Goal: Task Accomplishment & Management: Manage account settings

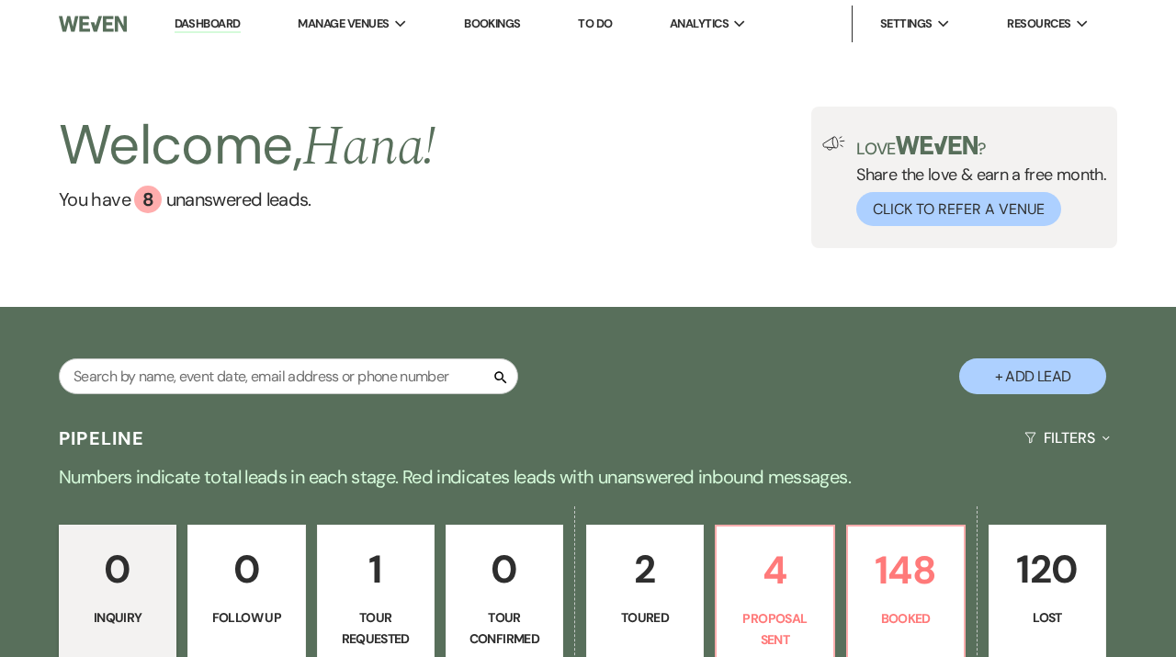
scroll to position [152, 0]
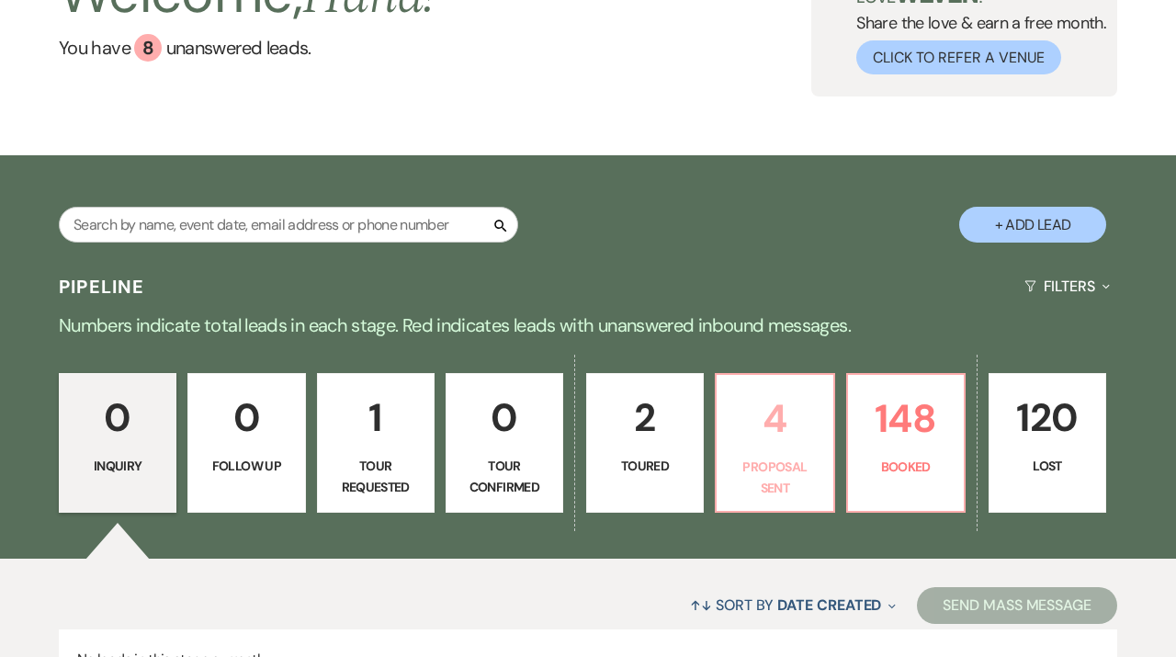
click at [772, 457] on link "4 Proposal Sent" at bounding box center [774, 443] width 119 height 140
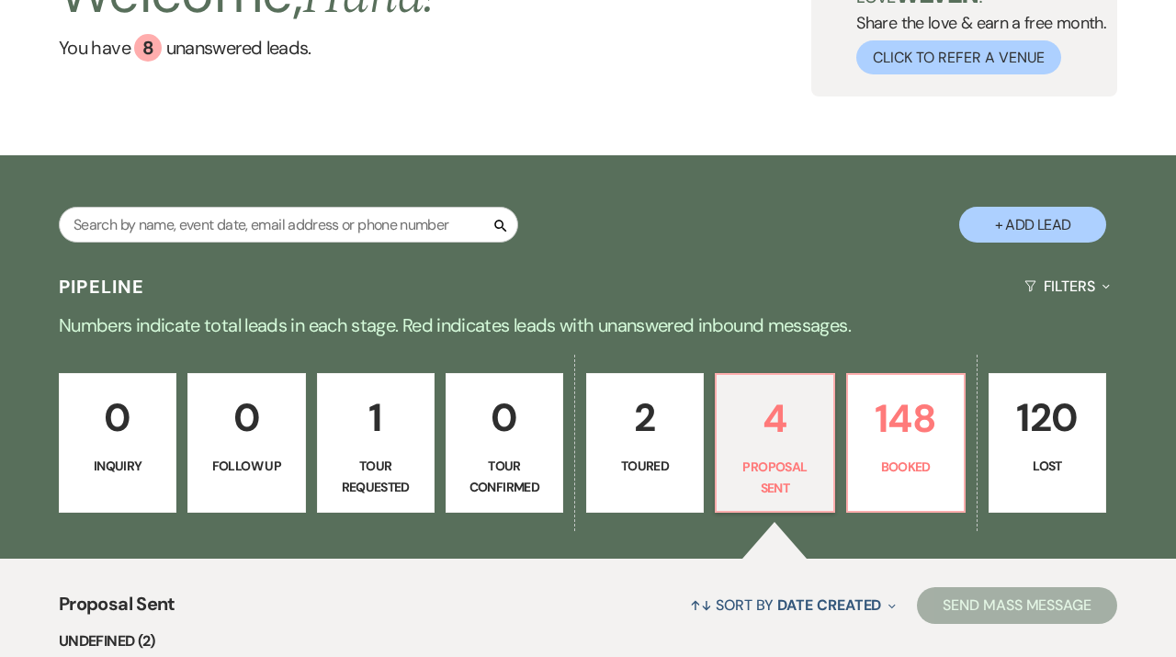
select select "6"
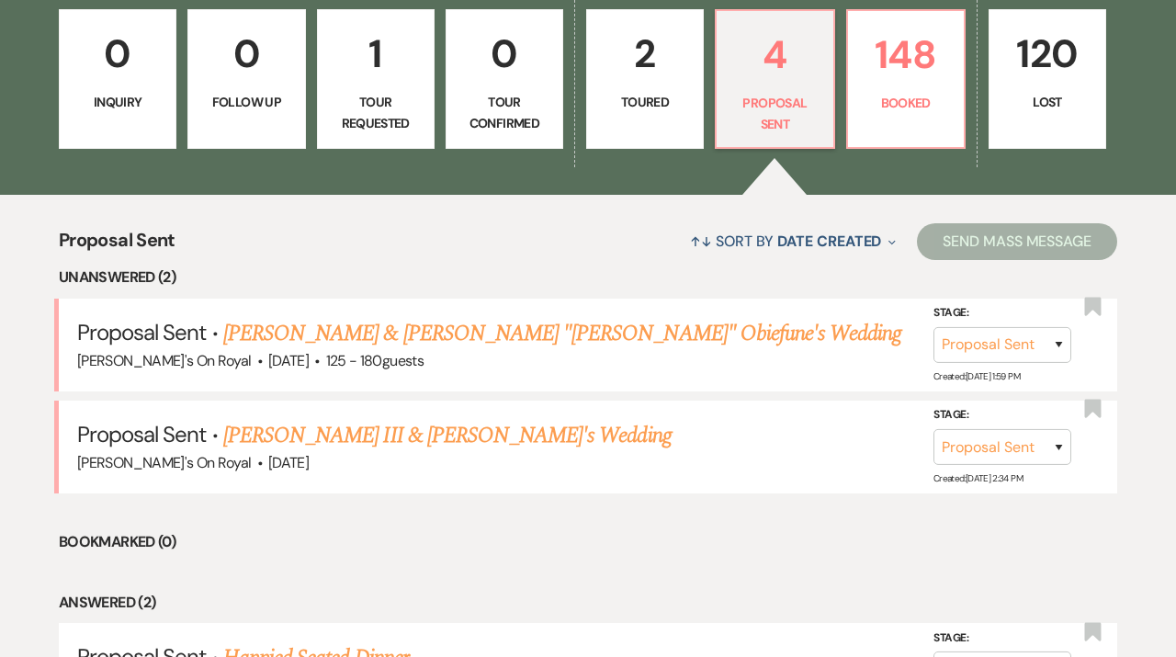
scroll to position [539, 0]
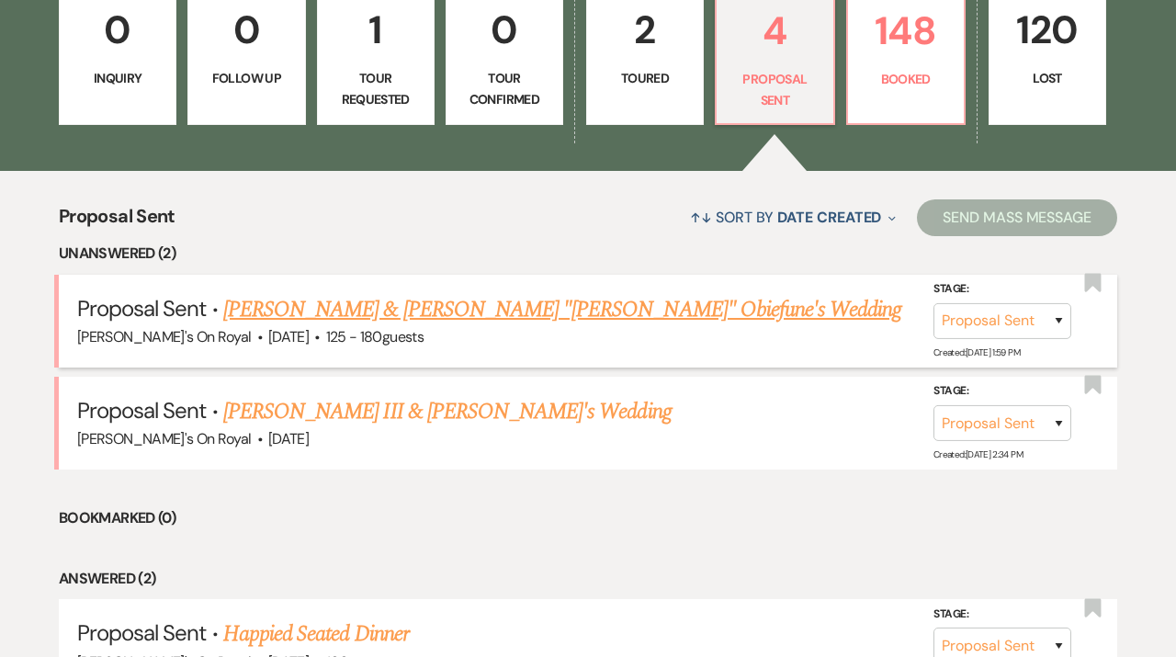
click at [540, 307] on link "[PERSON_NAME] & [PERSON_NAME] "[PERSON_NAME]" Obiefune's Wedding" at bounding box center [562, 309] width 679 height 33
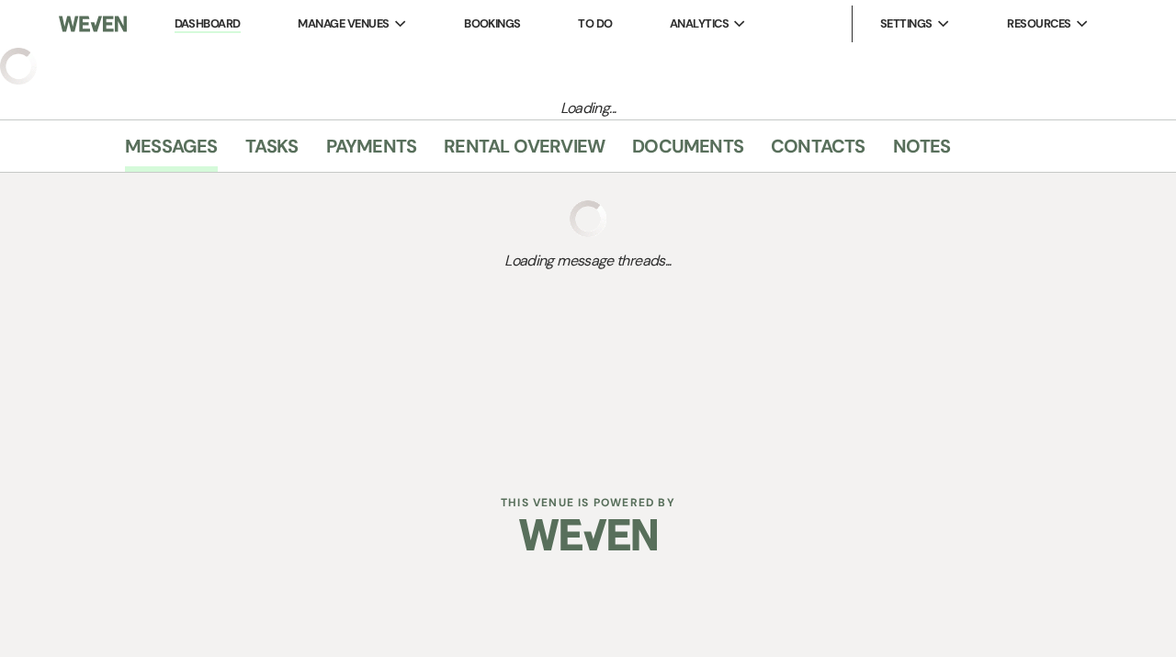
select select "6"
select select "20"
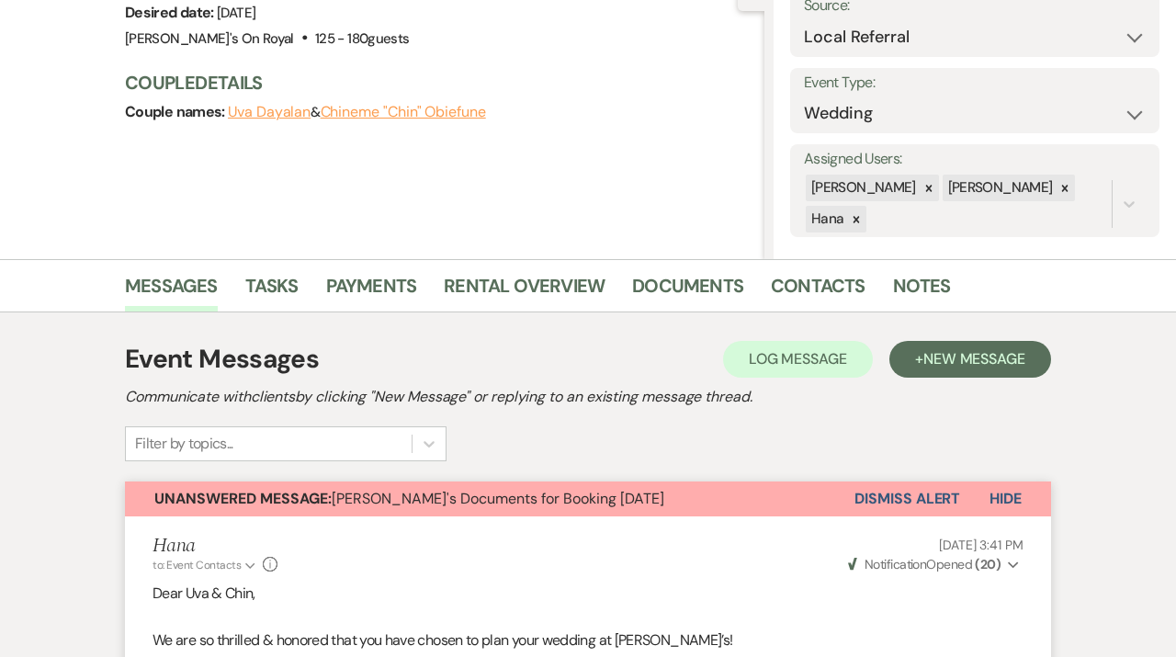
scroll to position [50, 0]
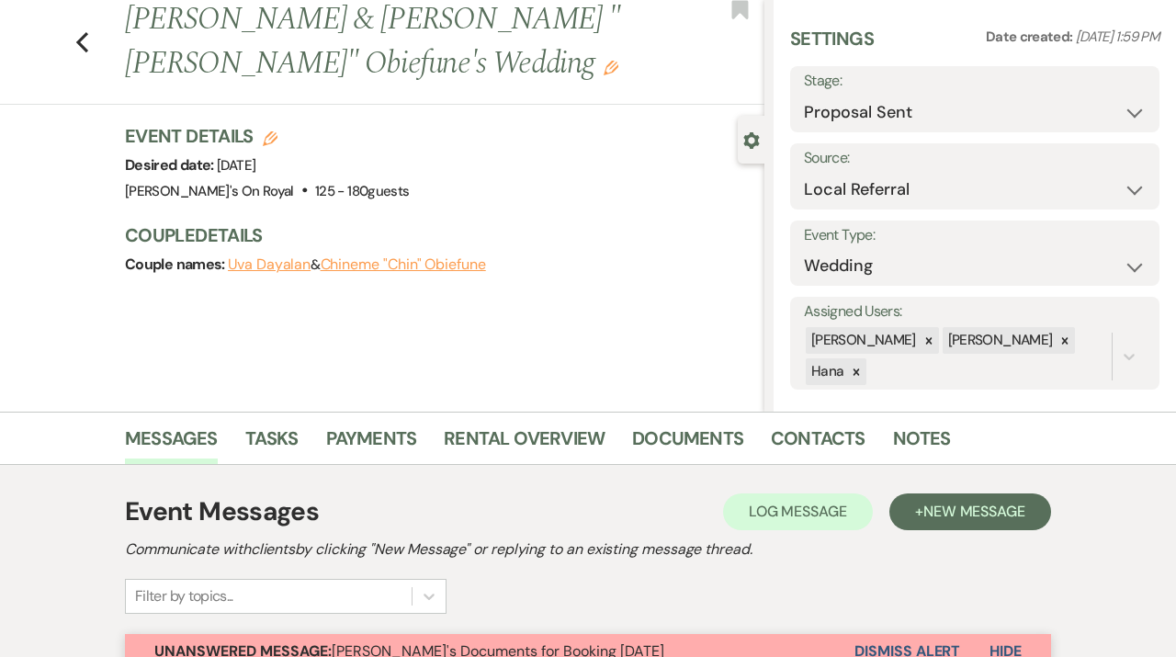
click at [257, 139] on h3 "Event Details Edit" at bounding box center [267, 136] width 284 height 26
click at [270, 134] on icon "Edit" at bounding box center [270, 138] width 15 height 15
select select "702"
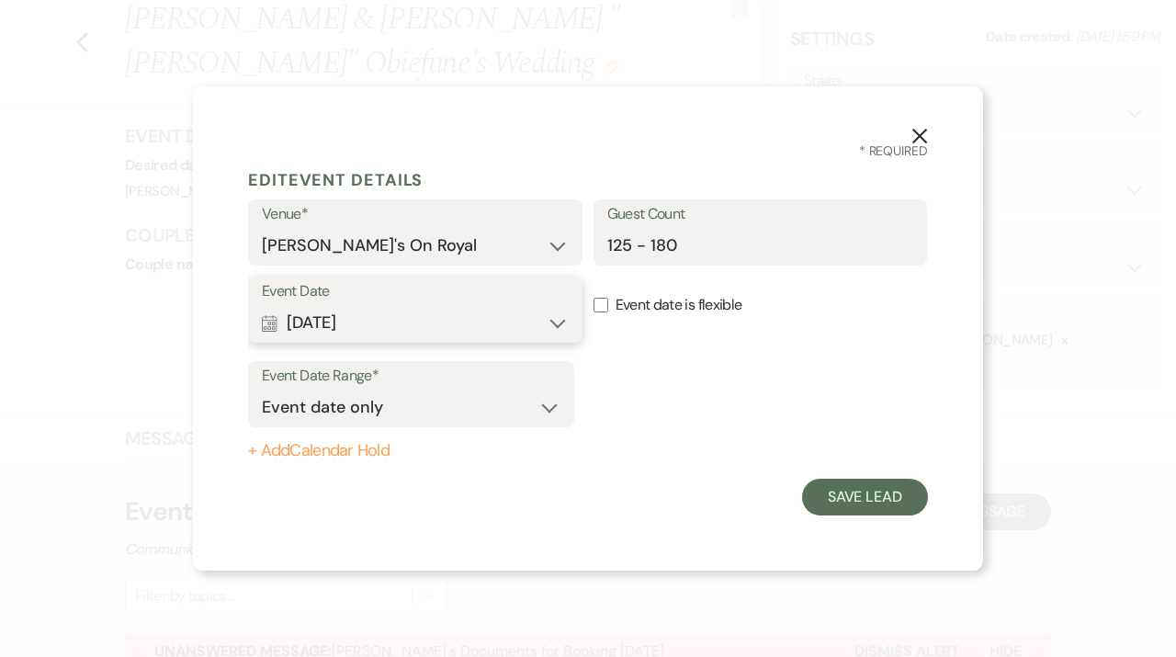
click at [555, 327] on button "Calendar [DATE] Expand" at bounding box center [415, 322] width 307 height 37
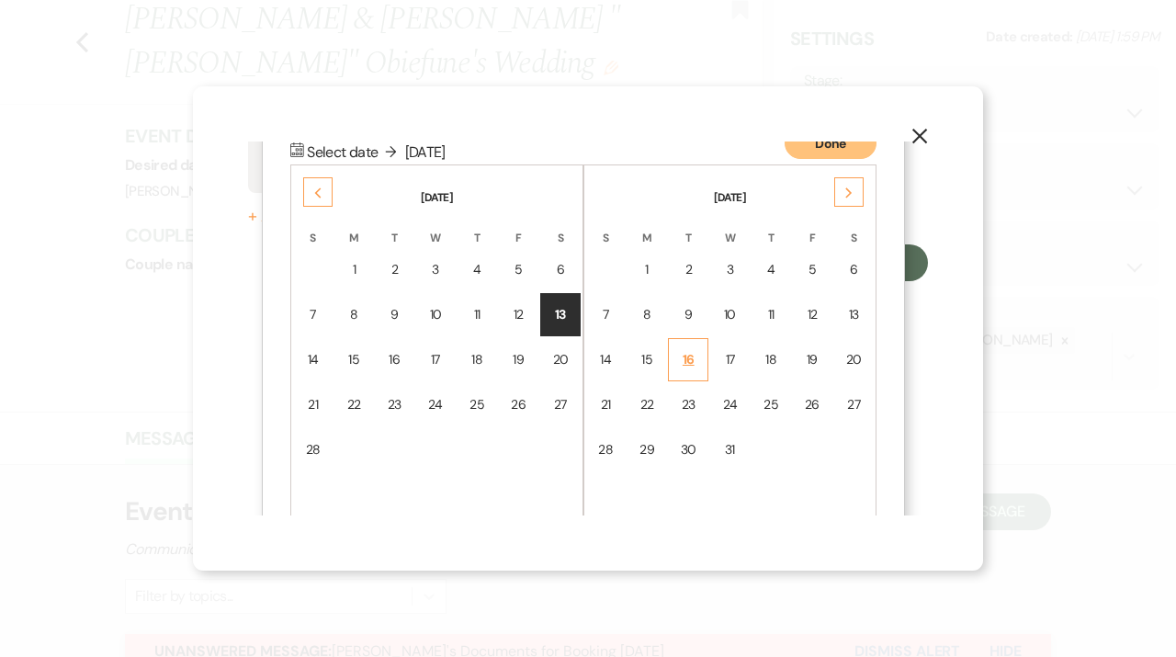
scroll to position [235, 0]
click at [851, 318] on div "13" at bounding box center [853, 313] width 17 height 19
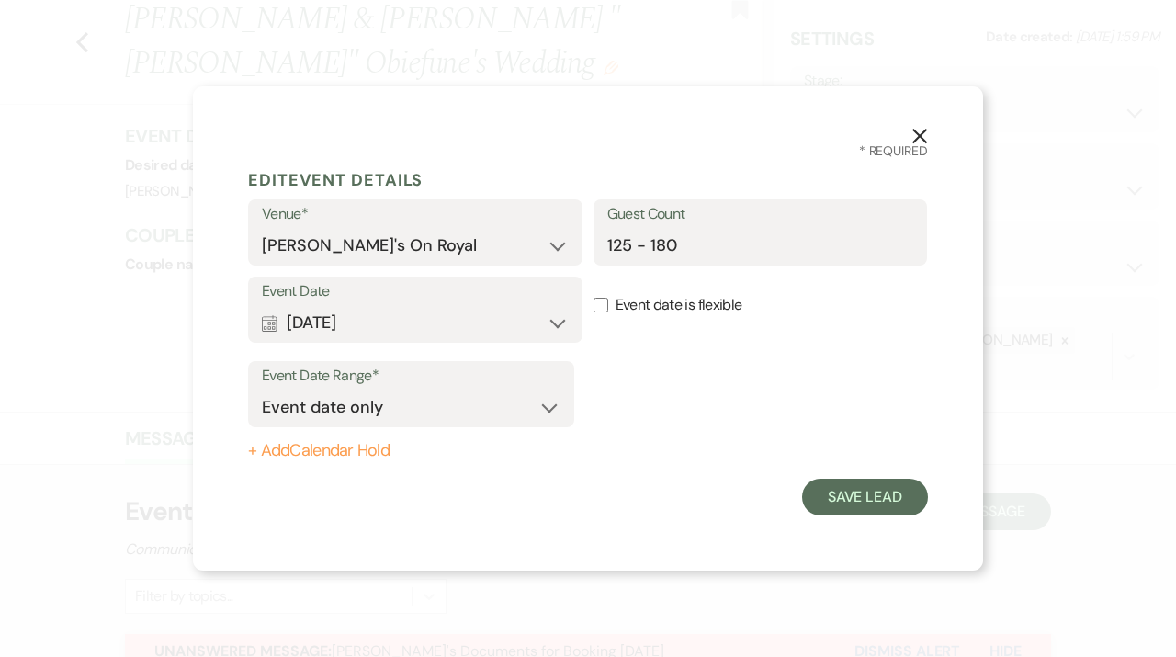
scroll to position [0, 0]
click at [858, 502] on button "Save Lead" at bounding box center [865, 497] width 126 height 37
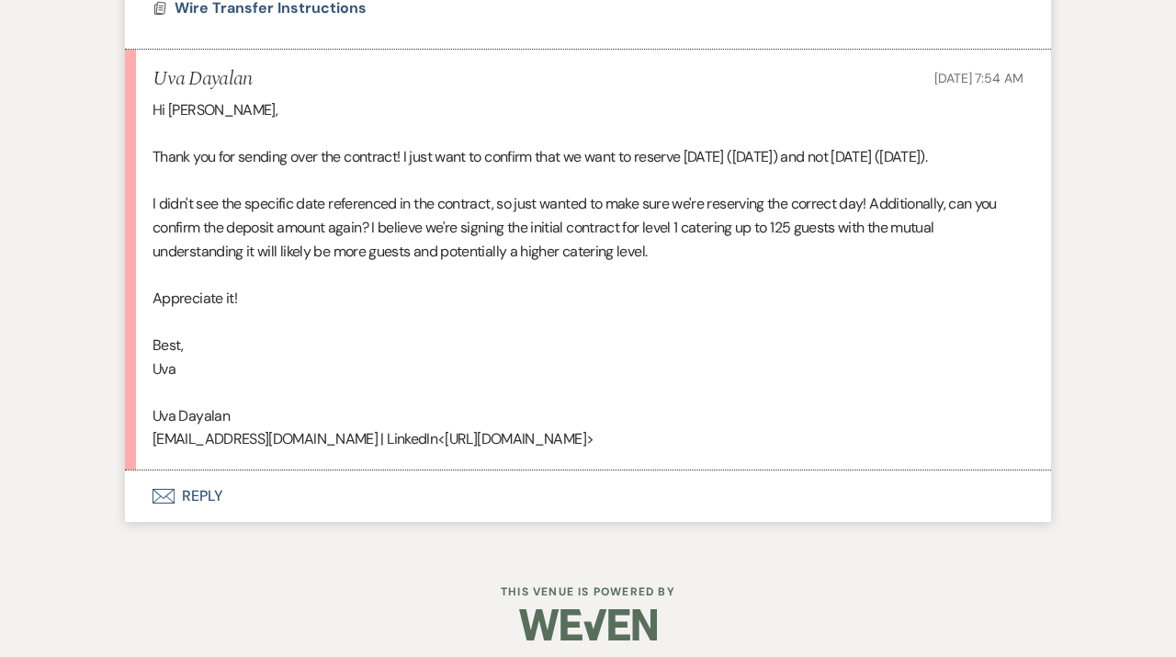
scroll to position [1304, 0]
click at [624, 521] on button "Envelope Reply" at bounding box center [588, 495] width 926 height 51
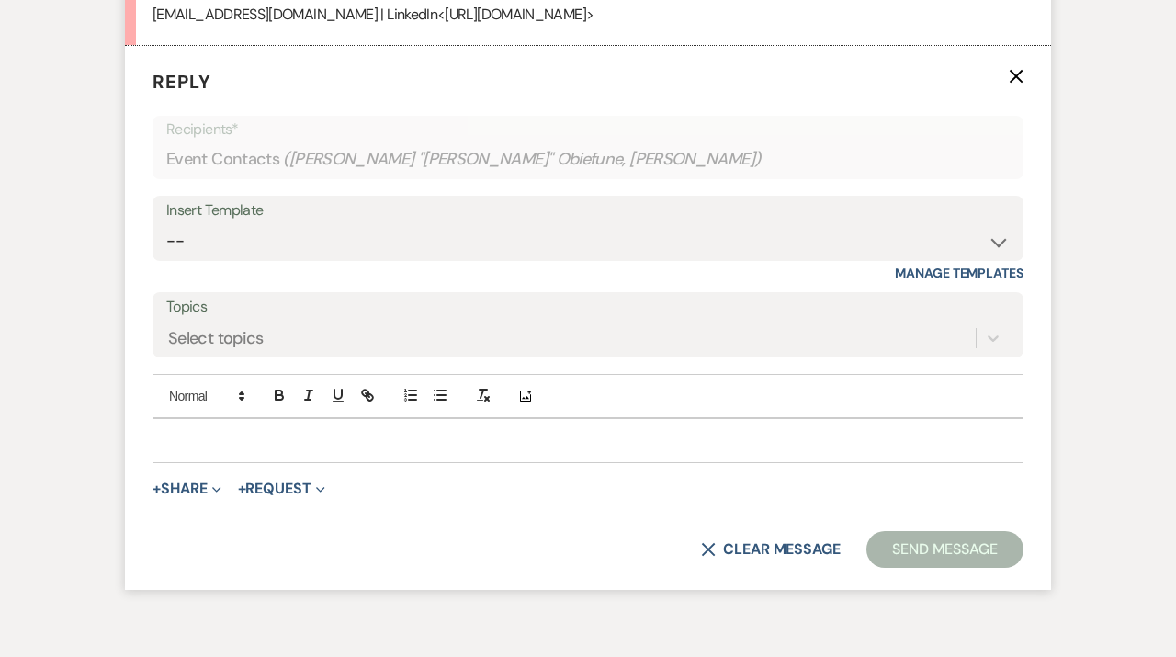
scroll to position [1740, 0]
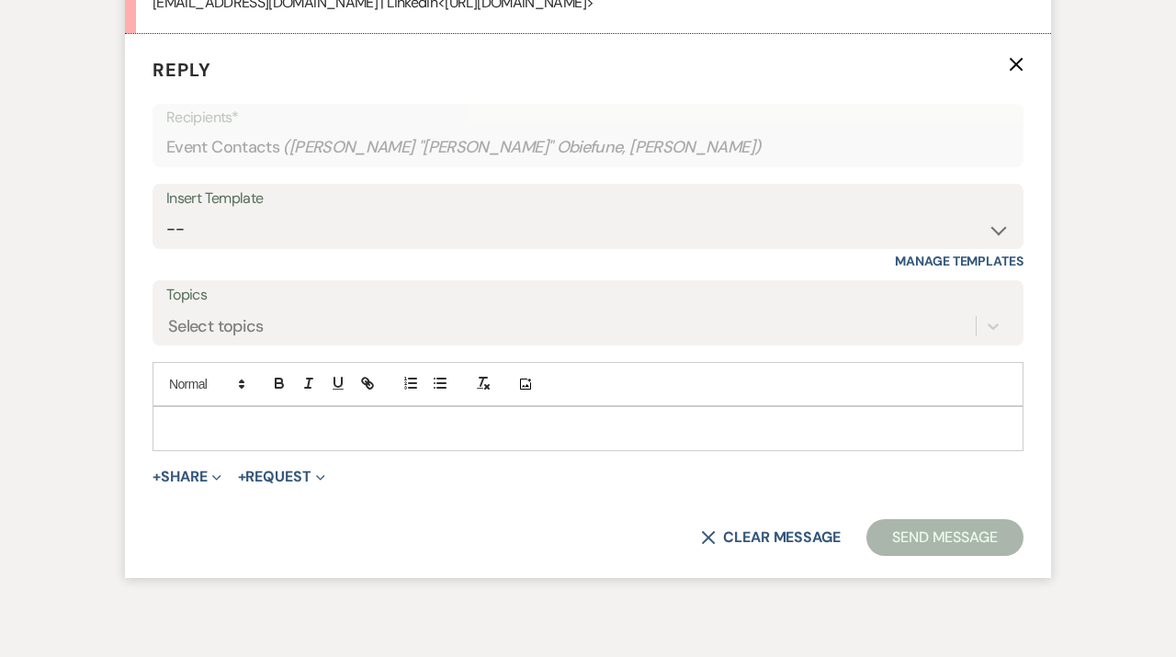
click at [354, 438] on p at bounding box center [588, 428] width 842 height 20
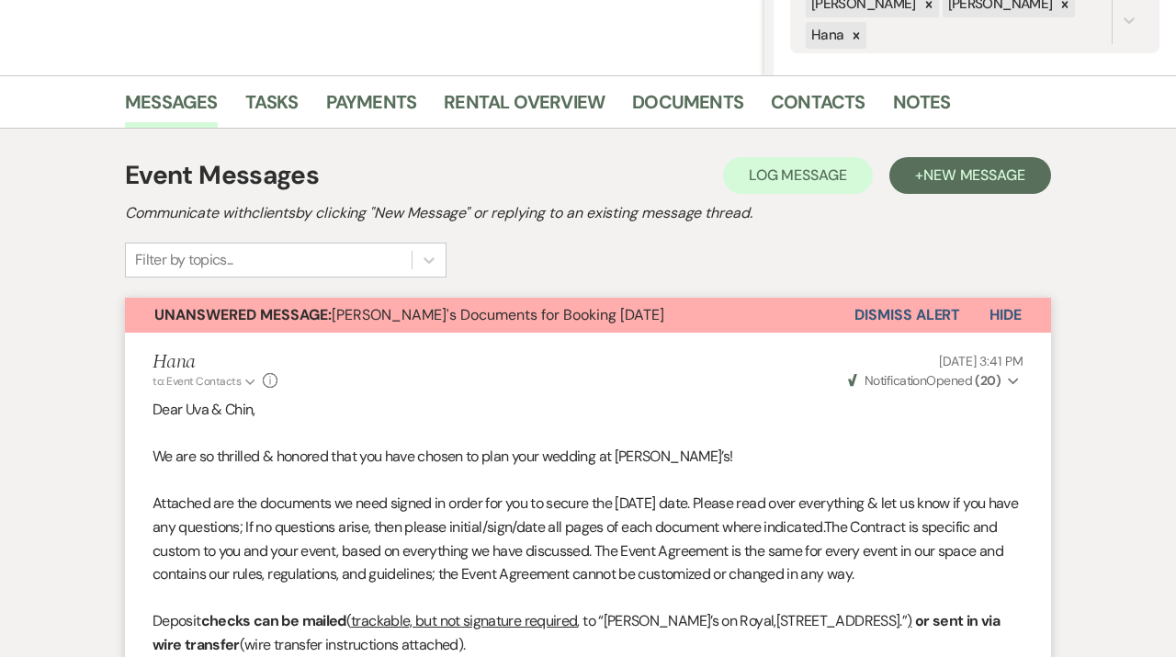
scroll to position [355, 0]
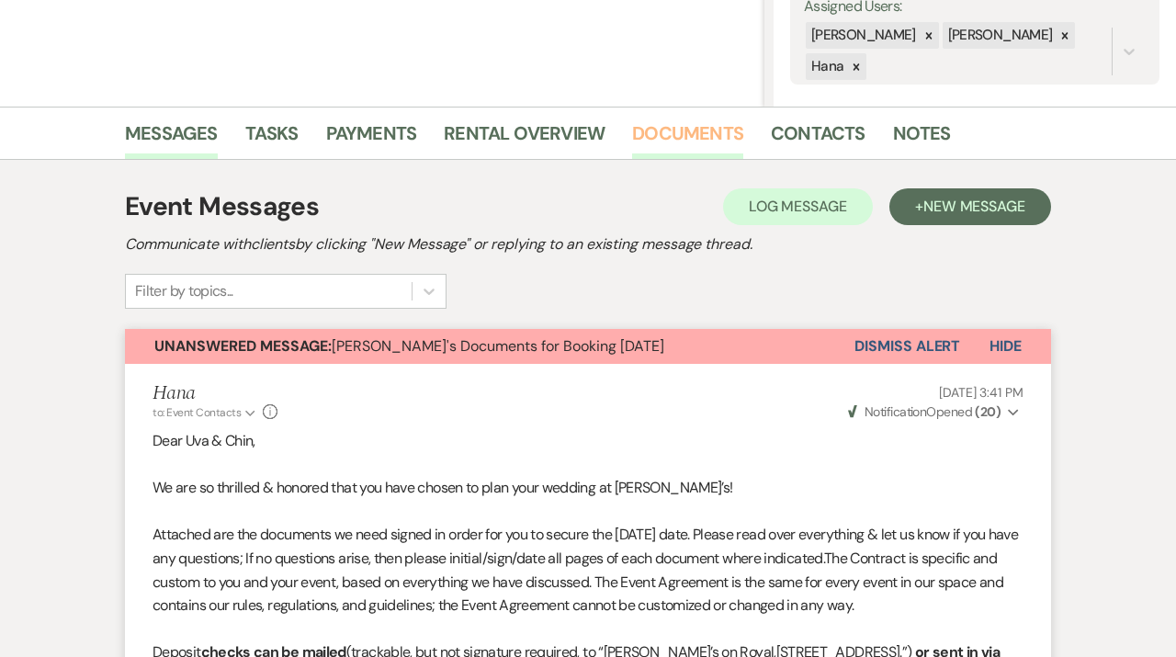
click at [711, 139] on link "Documents" at bounding box center [687, 139] width 111 height 40
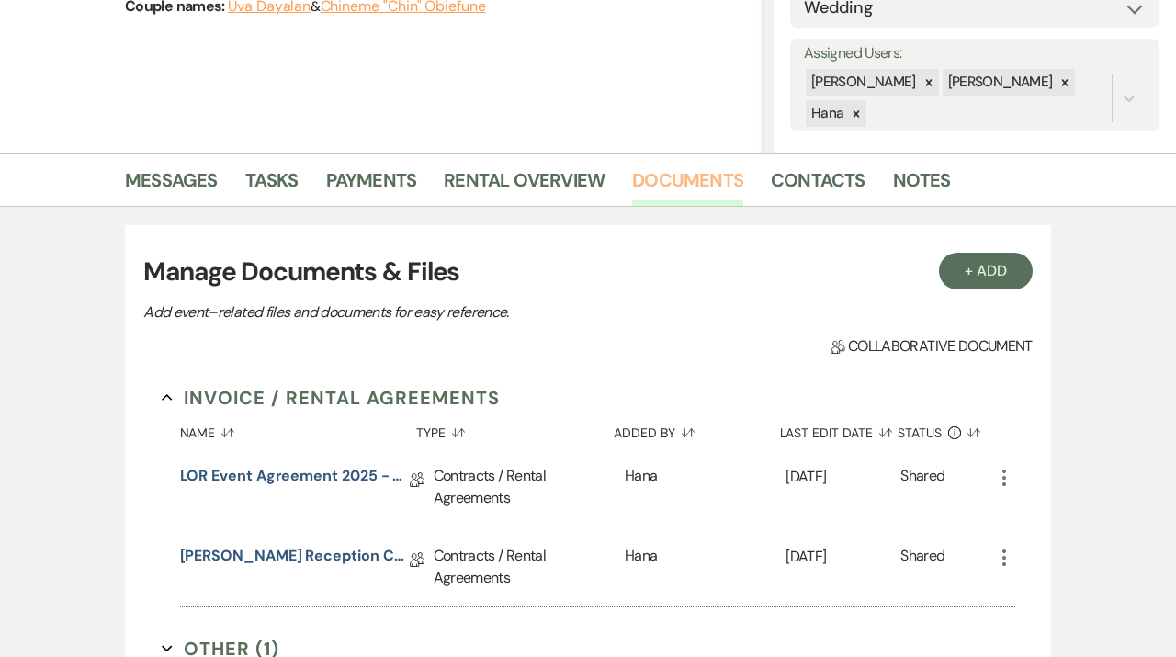
scroll to position [345, 0]
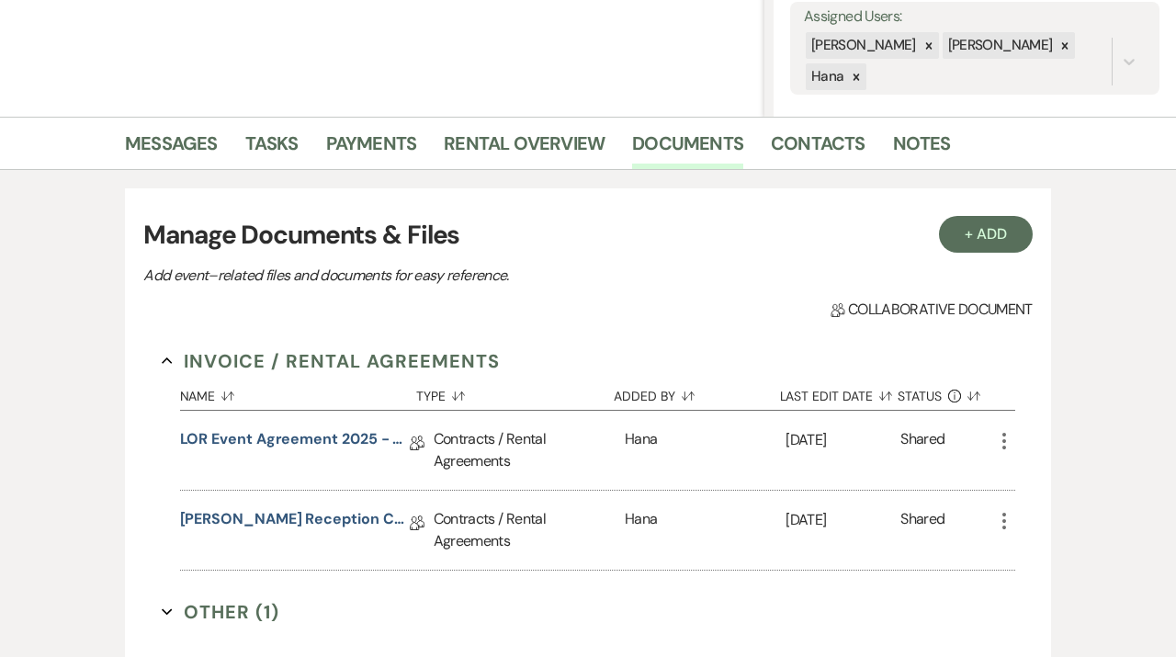
click at [996, 518] on icon "More" at bounding box center [1004, 521] width 22 height 22
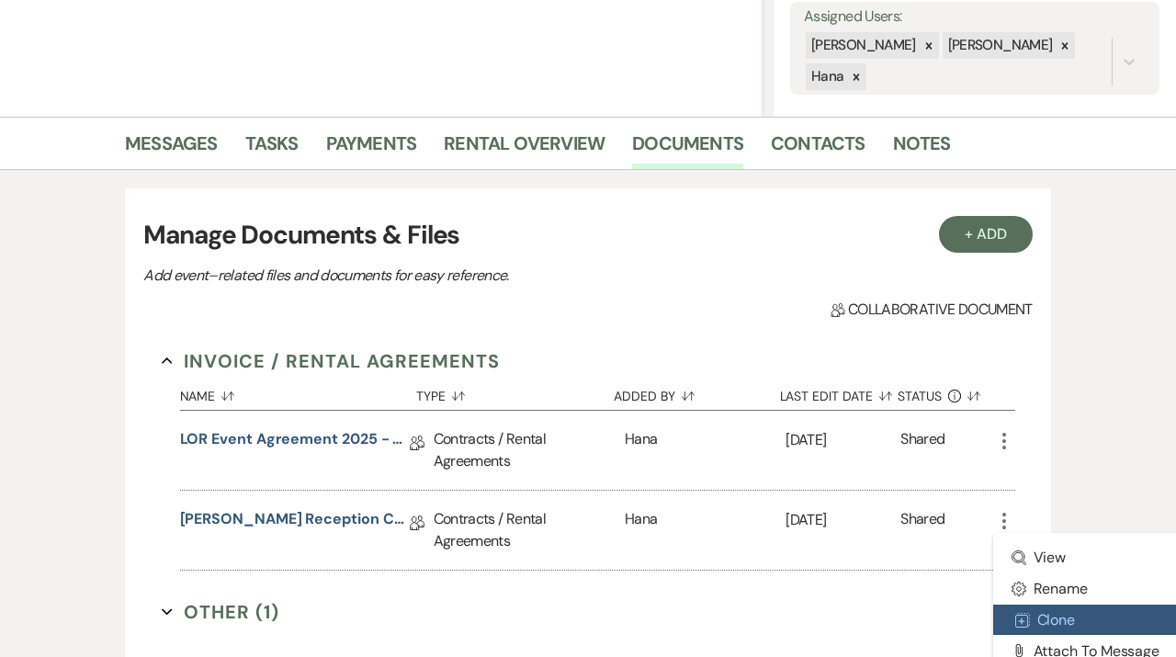
click at [1032, 618] on button "Duplicate Clone" at bounding box center [1086, 620] width 186 height 31
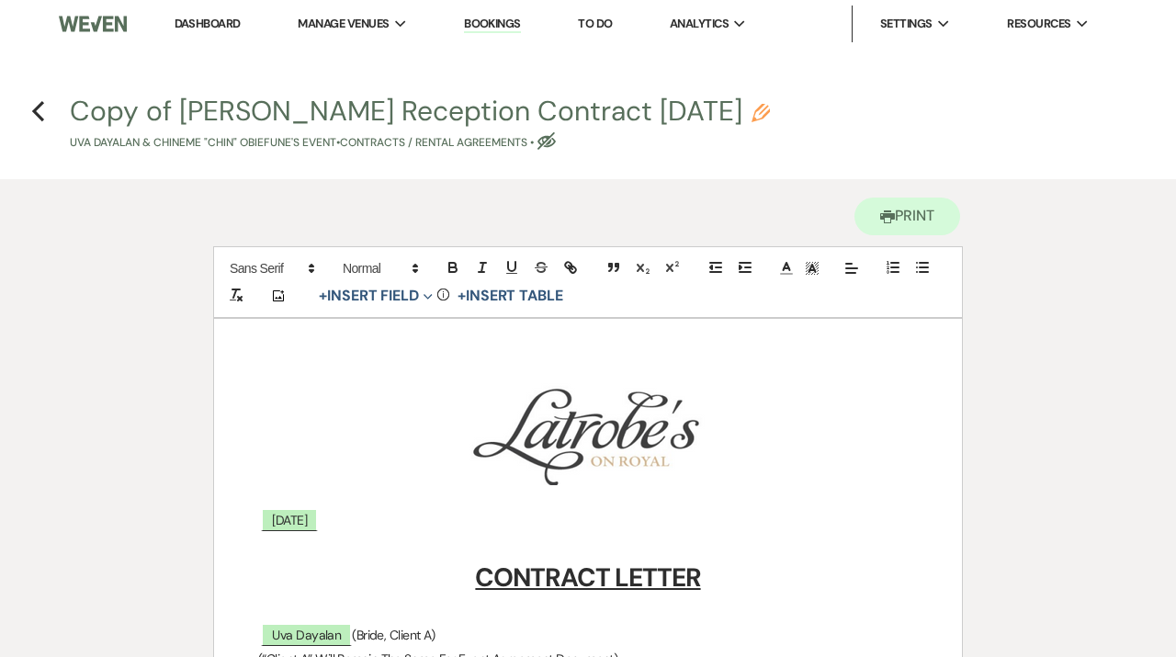
click at [767, 116] on icon "Pencil" at bounding box center [761, 113] width 18 height 18
select select "10"
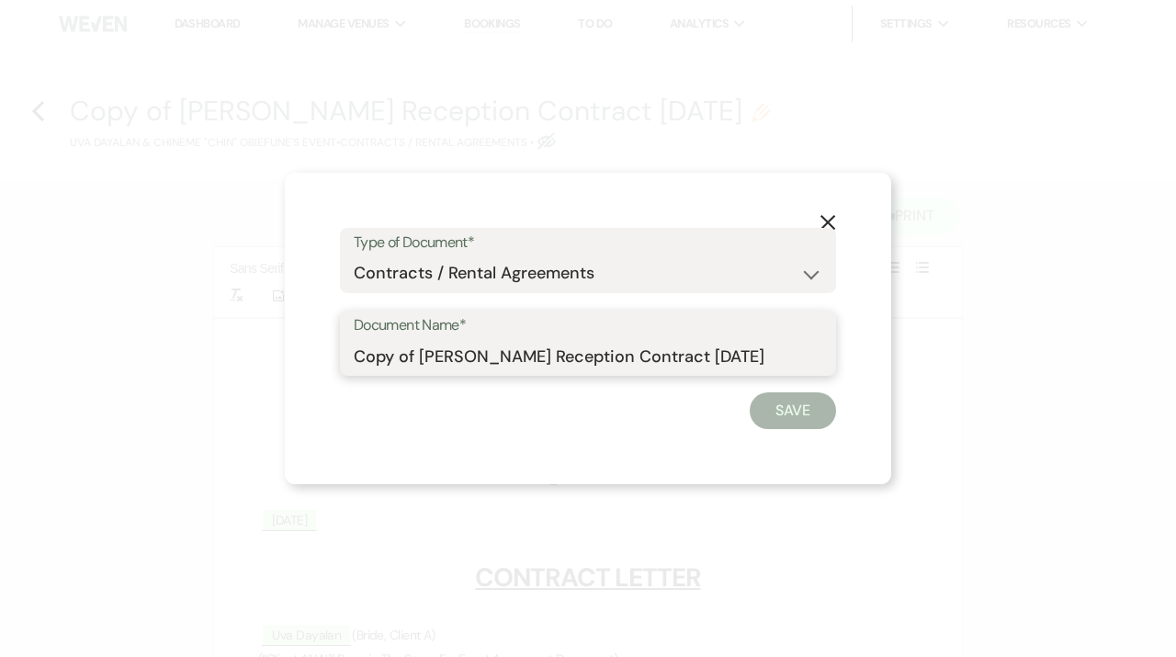
click at [724, 358] on input "Copy of [PERSON_NAME] Reception Contract [DATE]" at bounding box center [588, 356] width 469 height 36
type input "Copy of [PERSON_NAME] Reception Contract [DATE]"
click at [807, 422] on button "Save" at bounding box center [793, 410] width 86 height 37
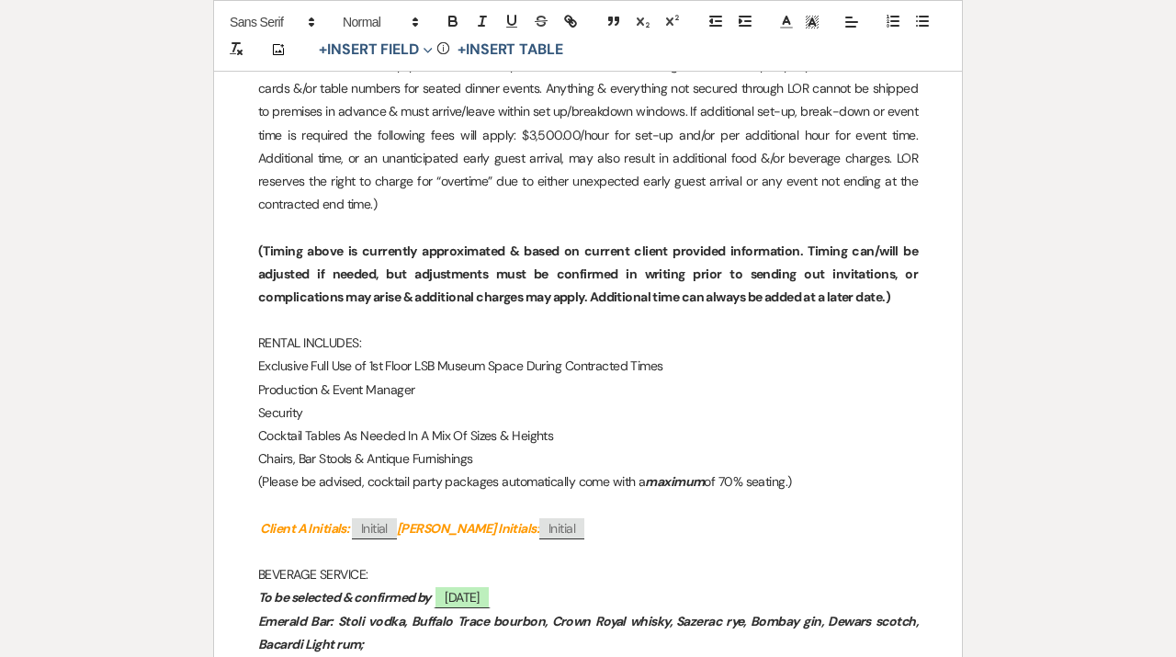
scroll to position [1497, 0]
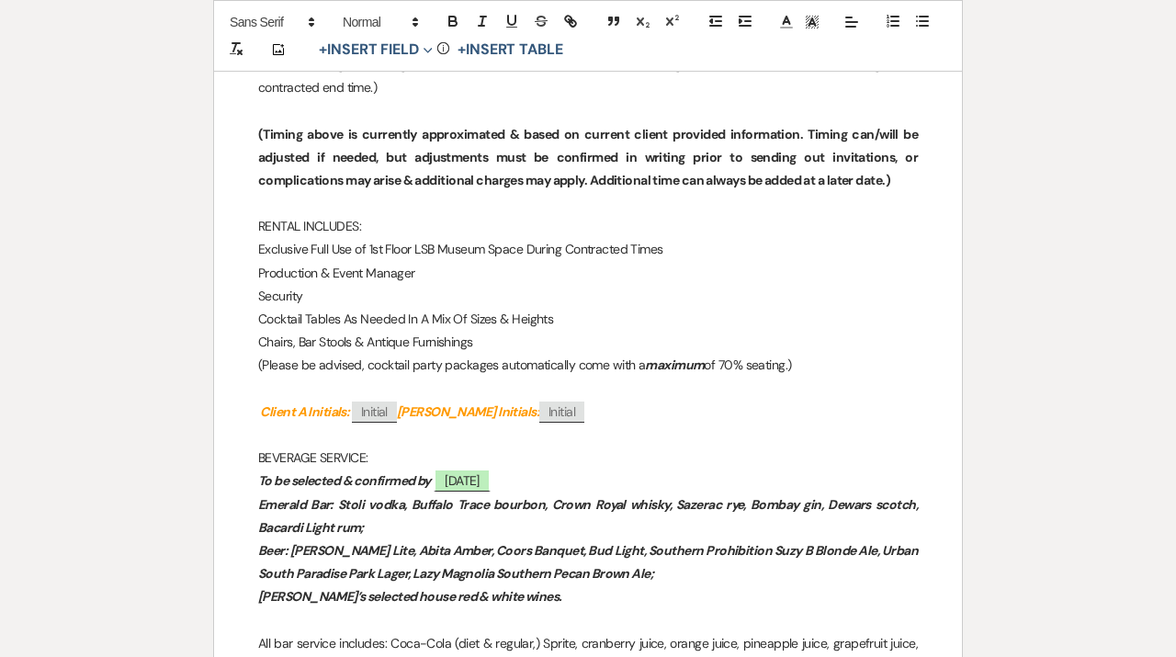
click at [484, 469] on p "BEVERAGE SERVICE:" at bounding box center [588, 458] width 660 height 23
click at [482, 480] on span "[DATE]" at bounding box center [462, 481] width 57 height 24
select select "owner"
select select "Date"
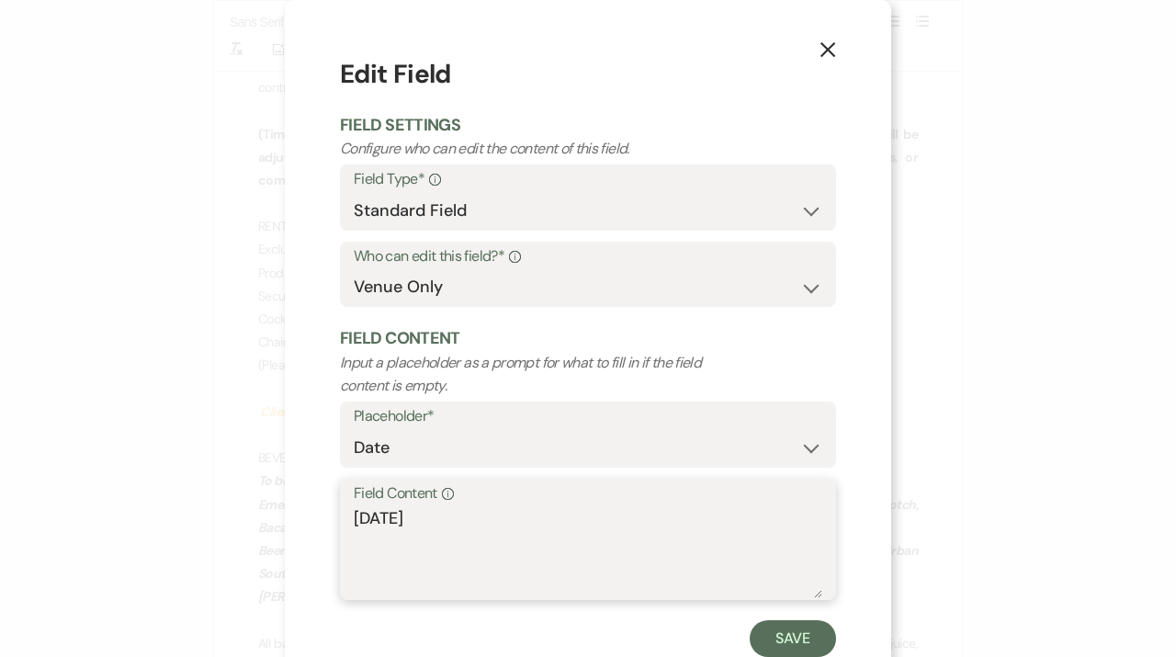
click at [368, 519] on textarea "[DATE]" at bounding box center [588, 552] width 469 height 92
type textarea "[DATE]"
click at [781, 640] on button "Save" at bounding box center [793, 638] width 86 height 37
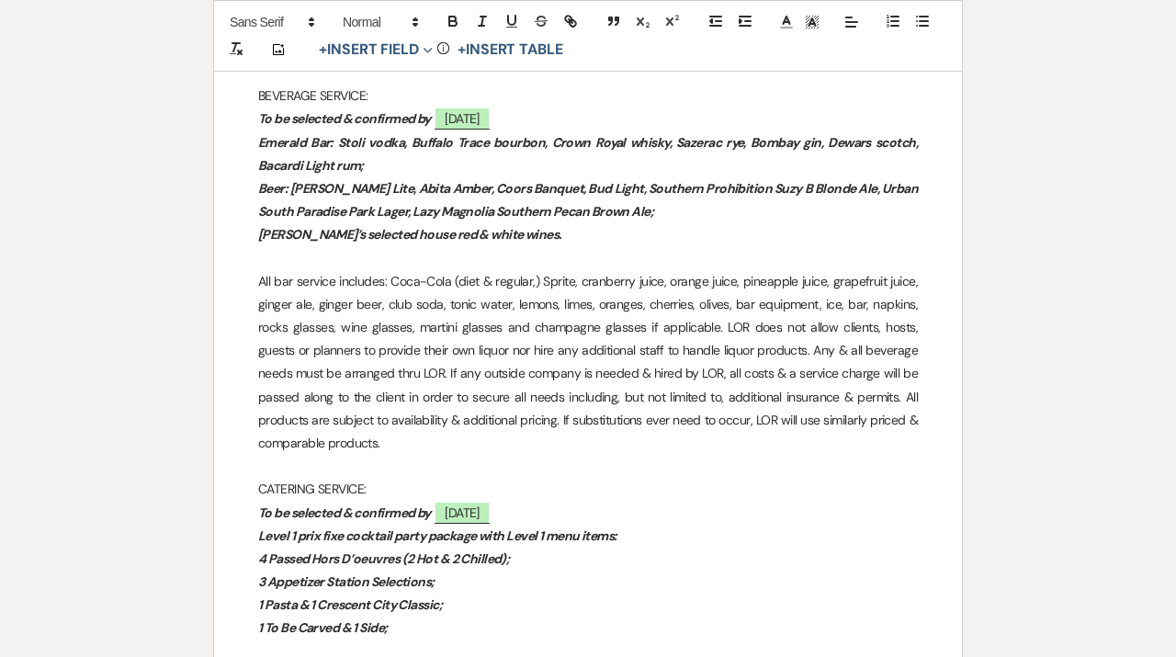
scroll to position [1871, 0]
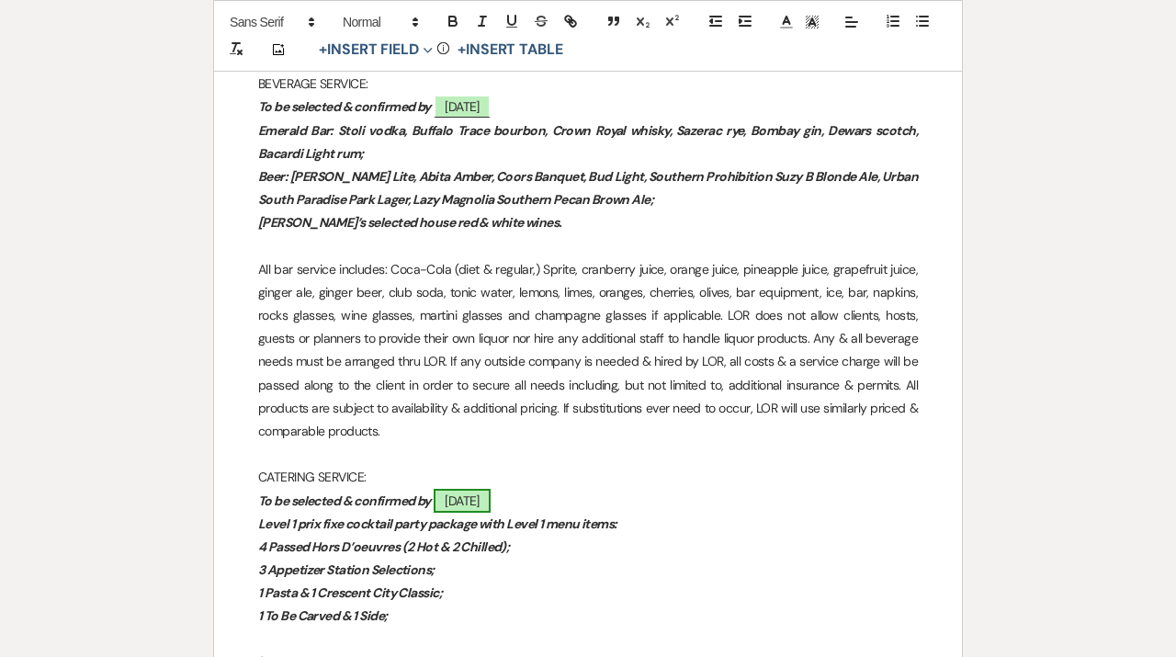
click at [459, 506] on span "[DATE]" at bounding box center [462, 501] width 57 height 24
select select "owner"
select select "Date"
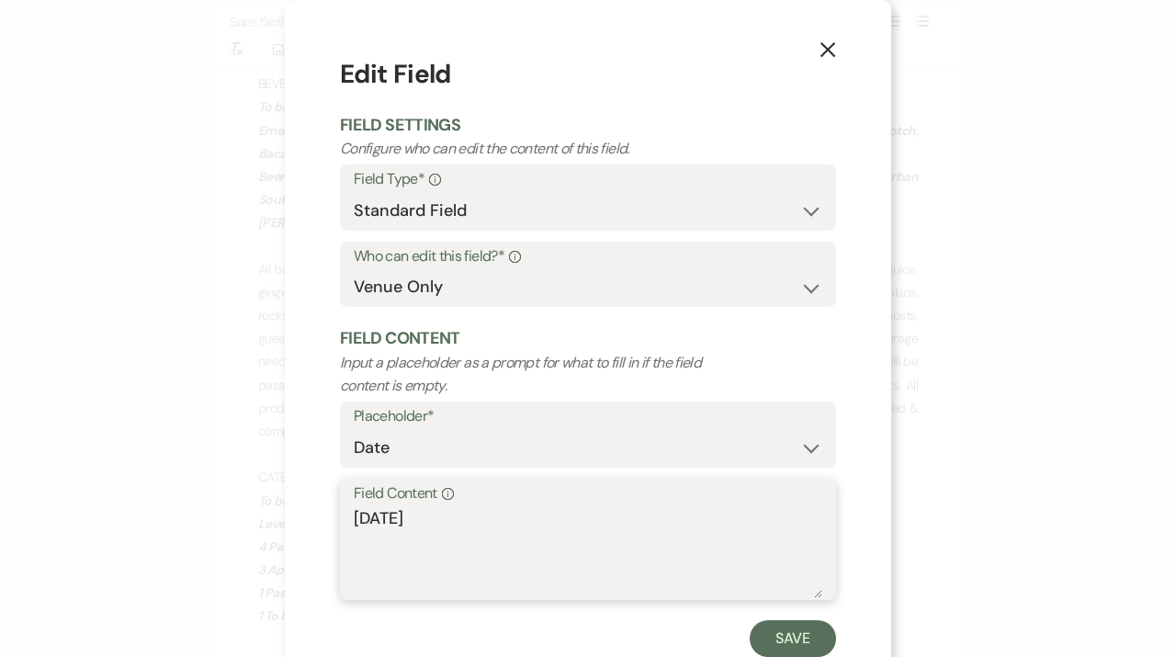
click at [372, 517] on textarea "[DATE]" at bounding box center [588, 552] width 469 height 92
type textarea "[DATE]"
click at [778, 619] on form "Edit Field Field Settings Configure who can edit the content of this field. Fie…" at bounding box center [588, 356] width 496 height 602
click at [778, 640] on button "Save" at bounding box center [793, 638] width 86 height 37
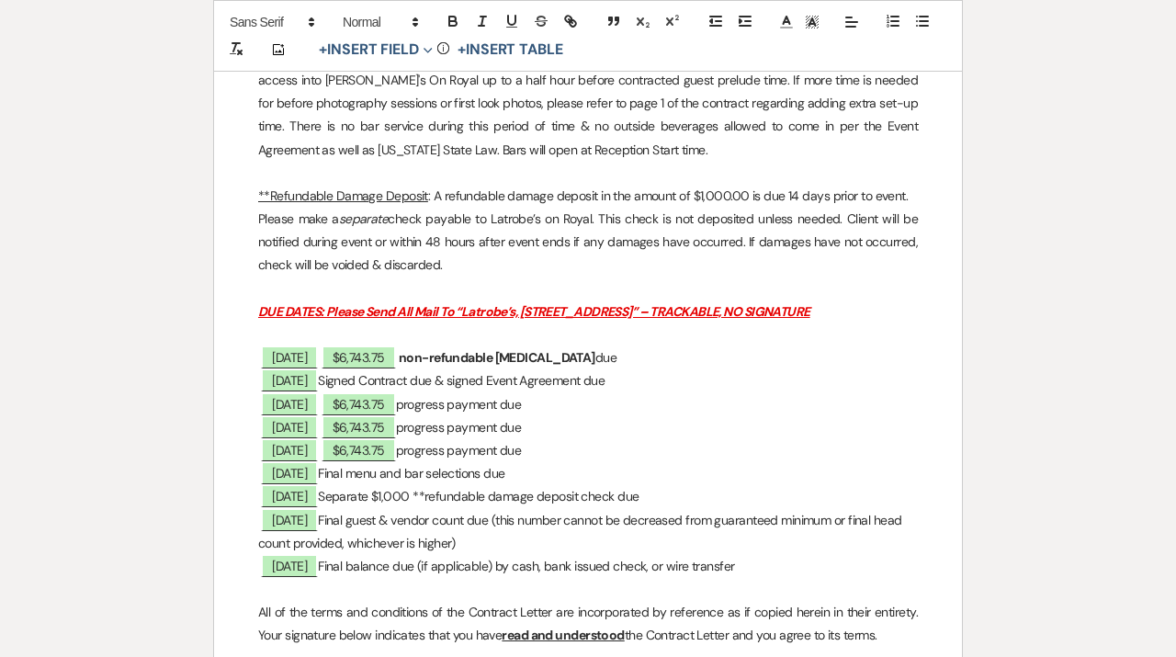
scroll to position [4098, 0]
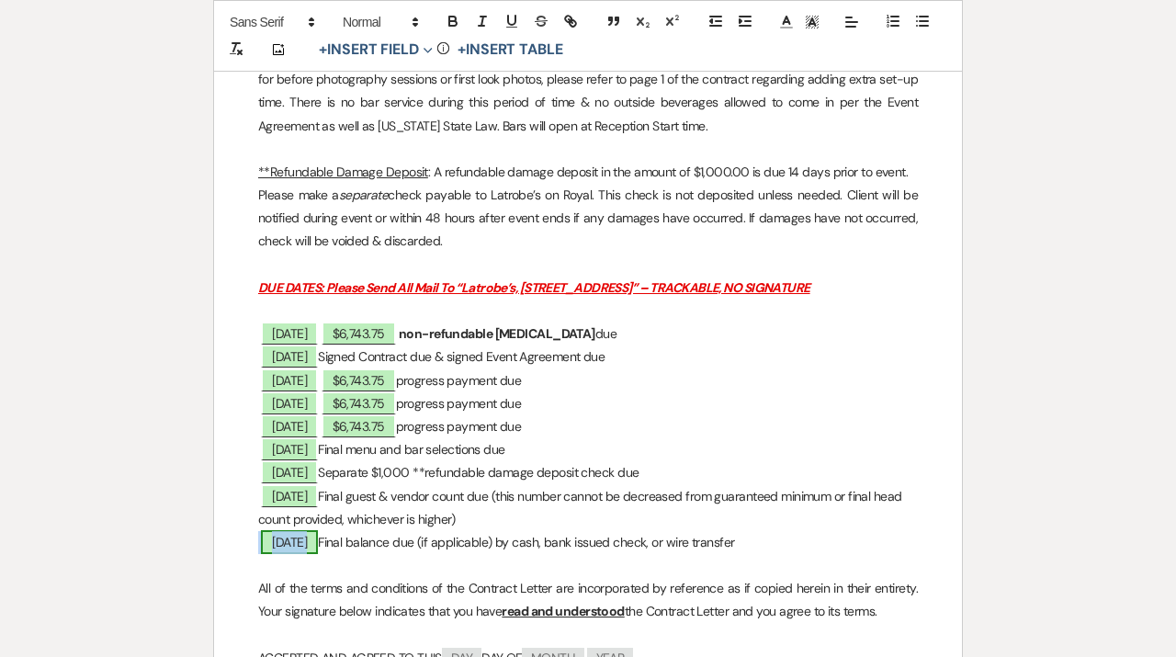
click at [310, 546] on span "[DATE]" at bounding box center [289, 542] width 57 height 24
select select "owner"
select select "Date"
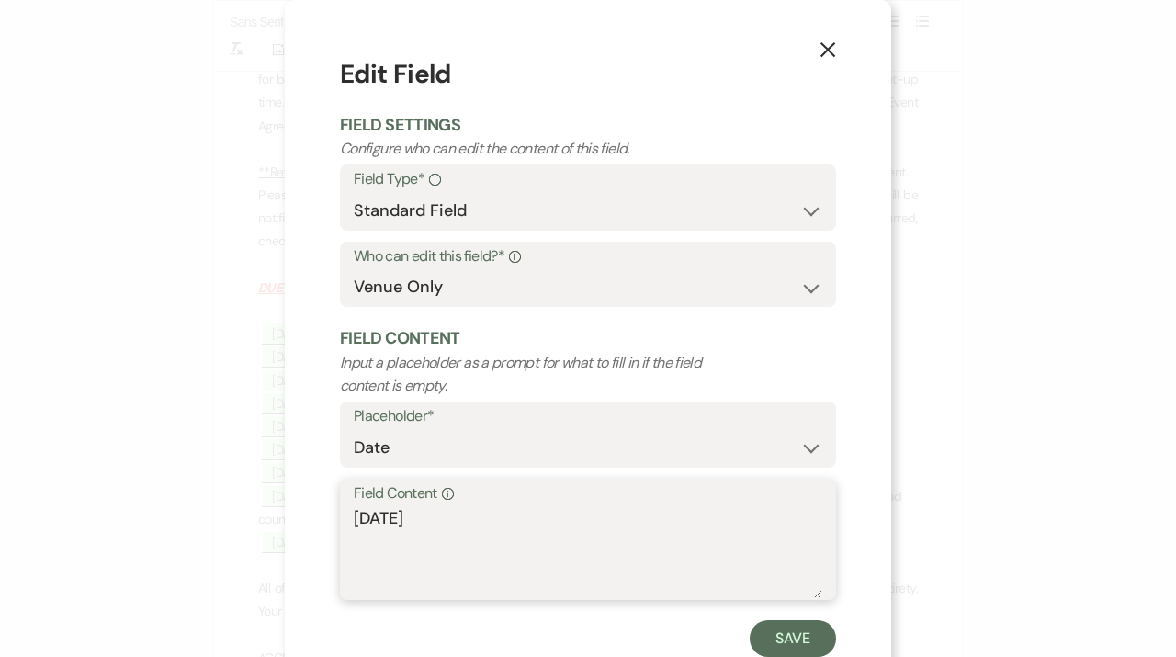
click at [375, 518] on textarea "[DATE]" at bounding box center [588, 552] width 469 height 92
type textarea "[DATE]"
click at [782, 642] on button "Save" at bounding box center [793, 638] width 86 height 37
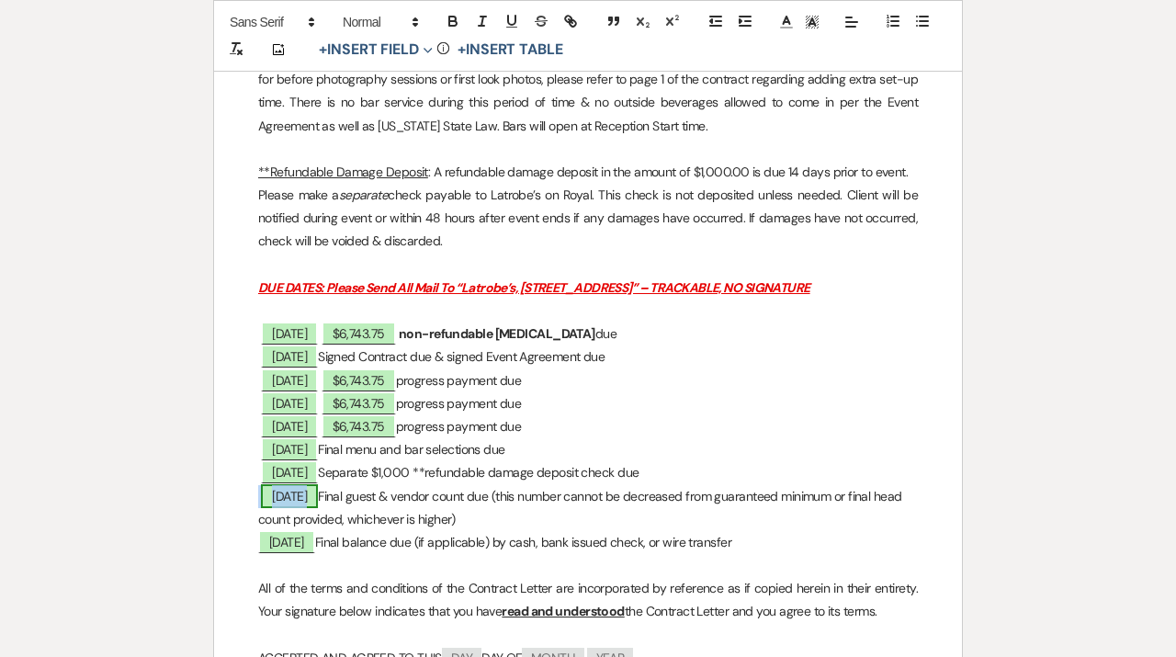
click at [310, 501] on span "[DATE]" at bounding box center [289, 496] width 57 height 24
select select "owner"
select select "Date"
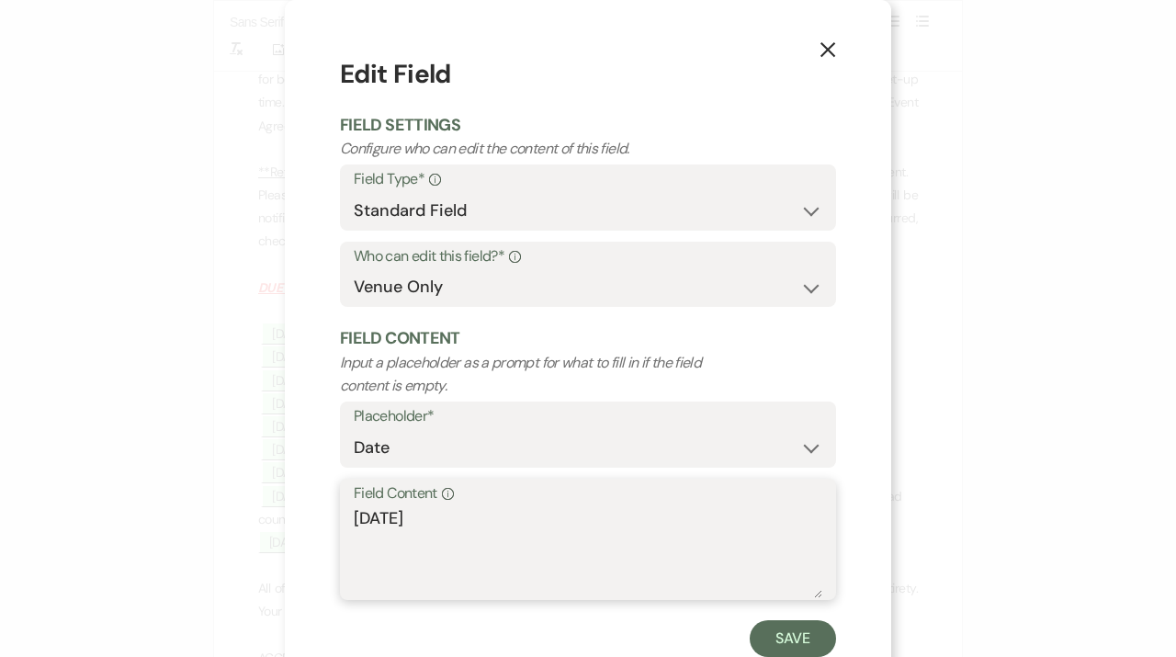
click at [373, 520] on textarea "[DATE]" at bounding box center [588, 552] width 469 height 92
type textarea "[DATE]"
click at [764, 645] on button "Save" at bounding box center [793, 638] width 86 height 37
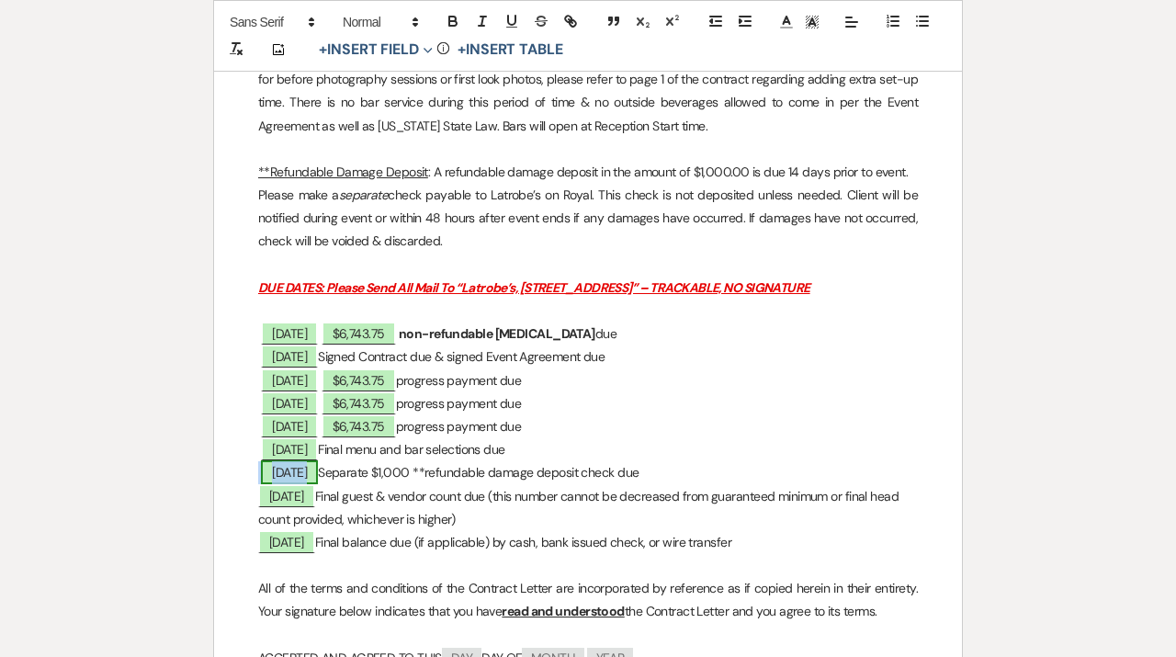
click at [318, 472] on span "[DATE]" at bounding box center [289, 472] width 57 height 24
select select "owner"
select select "Date"
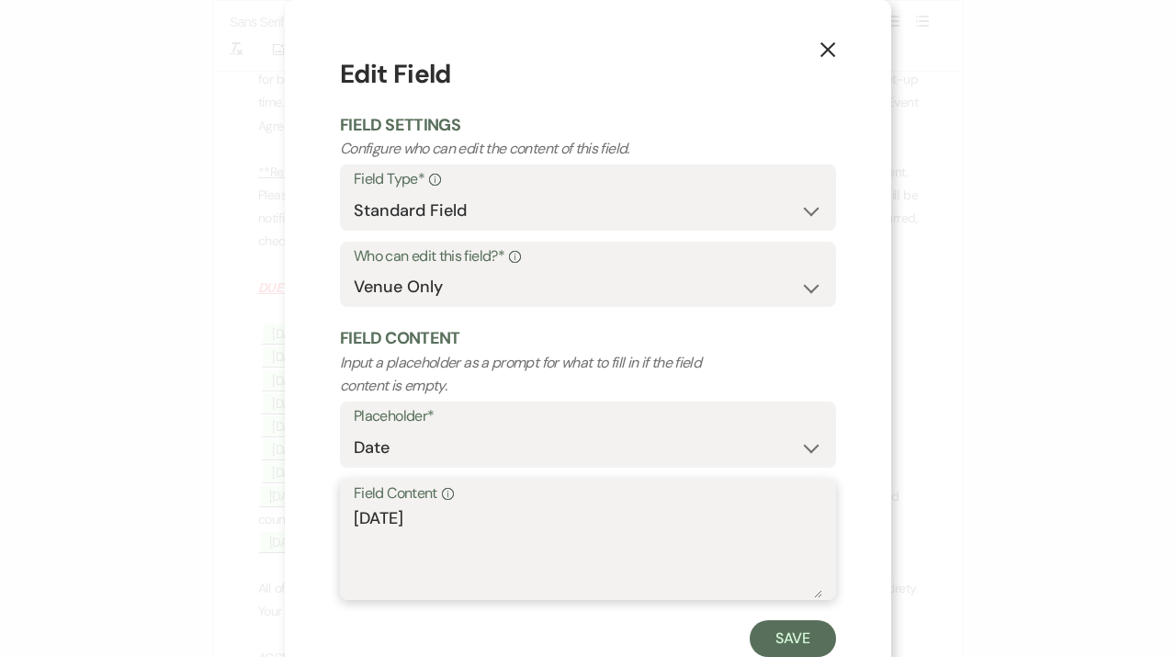
click at [372, 518] on textarea "[DATE]" at bounding box center [588, 552] width 469 height 92
type textarea "[DATE]"
click at [775, 641] on button "Save" at bounding box center [793, 638] width 86 height 37
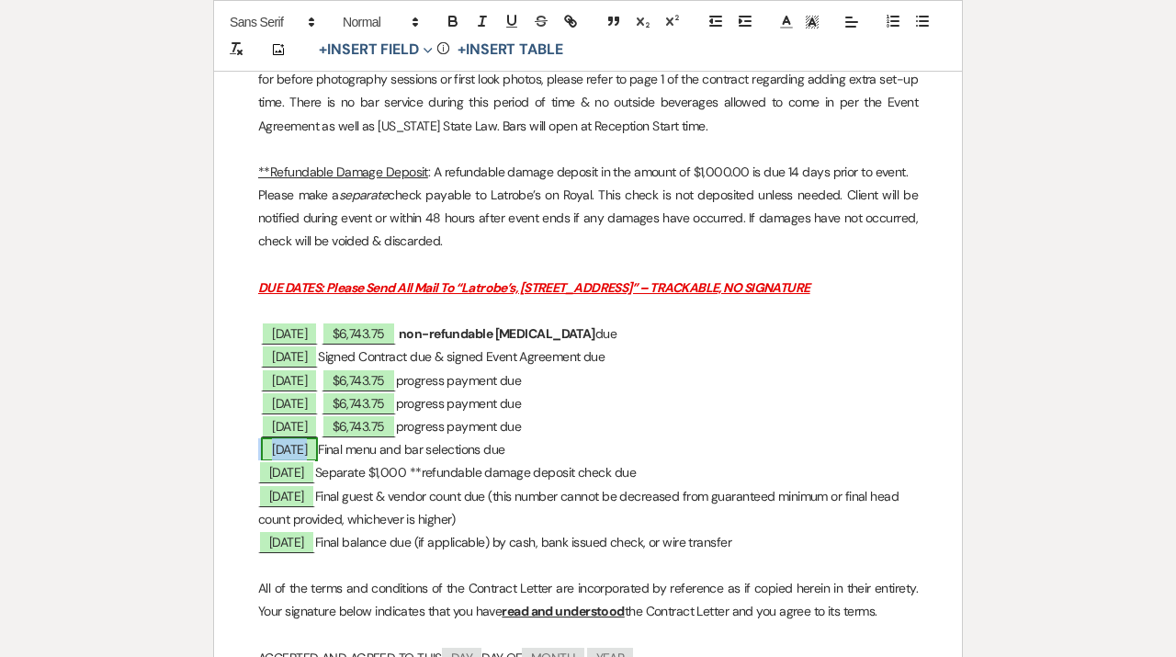
click at [311, 453] on span "[DATE]" at bounding box center [289, 449] width 57 height 24
select select "owner"
select select "Date"
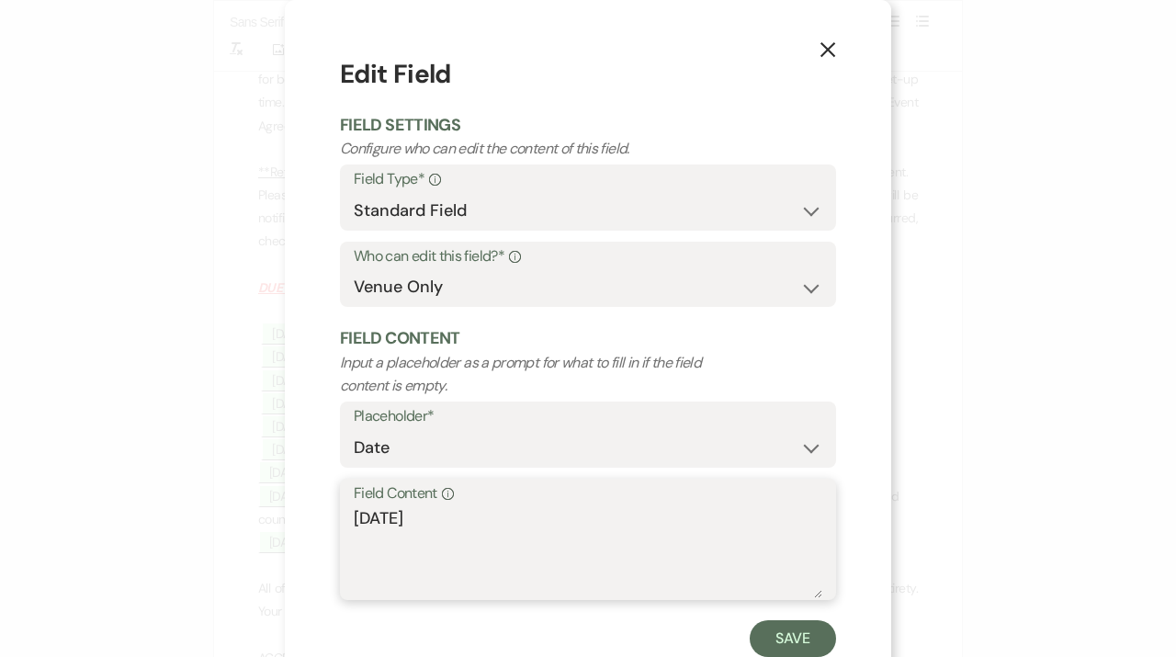
click at [373, 519] on textarea "[DATE]" at bounding box center [588, 552] width 469 height 92
type textarea "[DATE]"
click at [762, 632] on button "Save" at bounding box center [793, 638] width 86 height 37
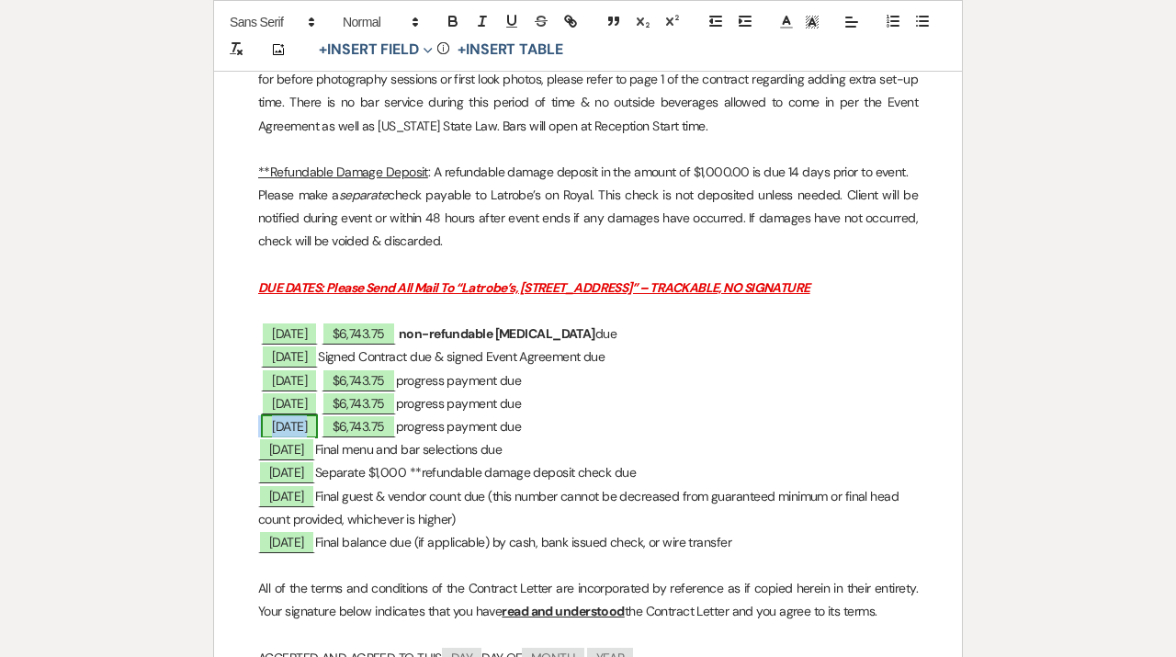
click at [318, 430] on span "[DATE]" at bounding box center [289, 426] width 57 height 24
select select "owner"
select select "Date"
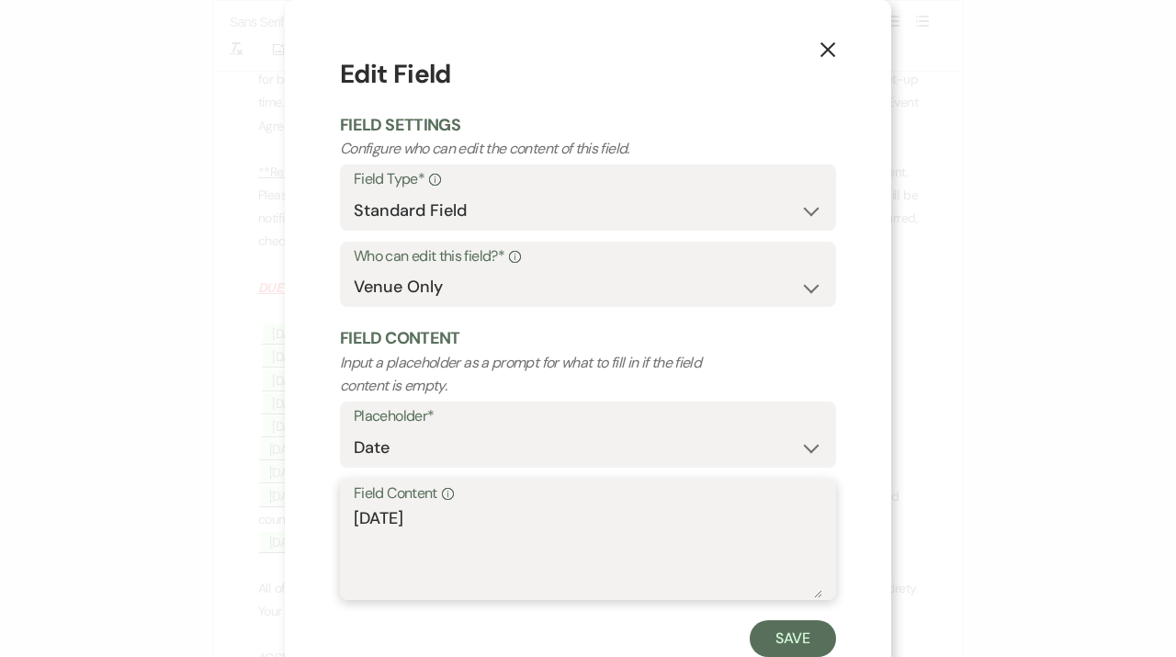
click at [366, 517] on textarea "[DATE]" at bounding box center [588, 552] width 469 height 92
click at [447, 527] on textarea "[DATE]" at bounding box center [588, 552] width 469 height 92
type textarea "[DATE]"
click at [773, 643] on button "Save" at bounding box center [793, 638] width 86 height 37
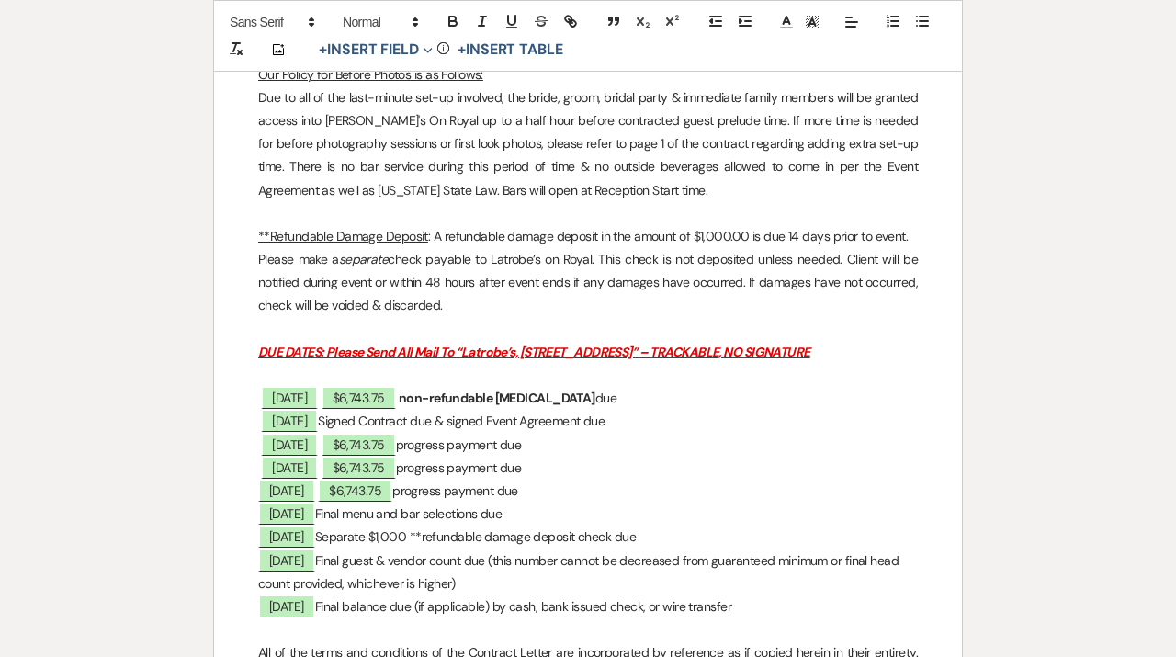
scroll to position [4189, 0]
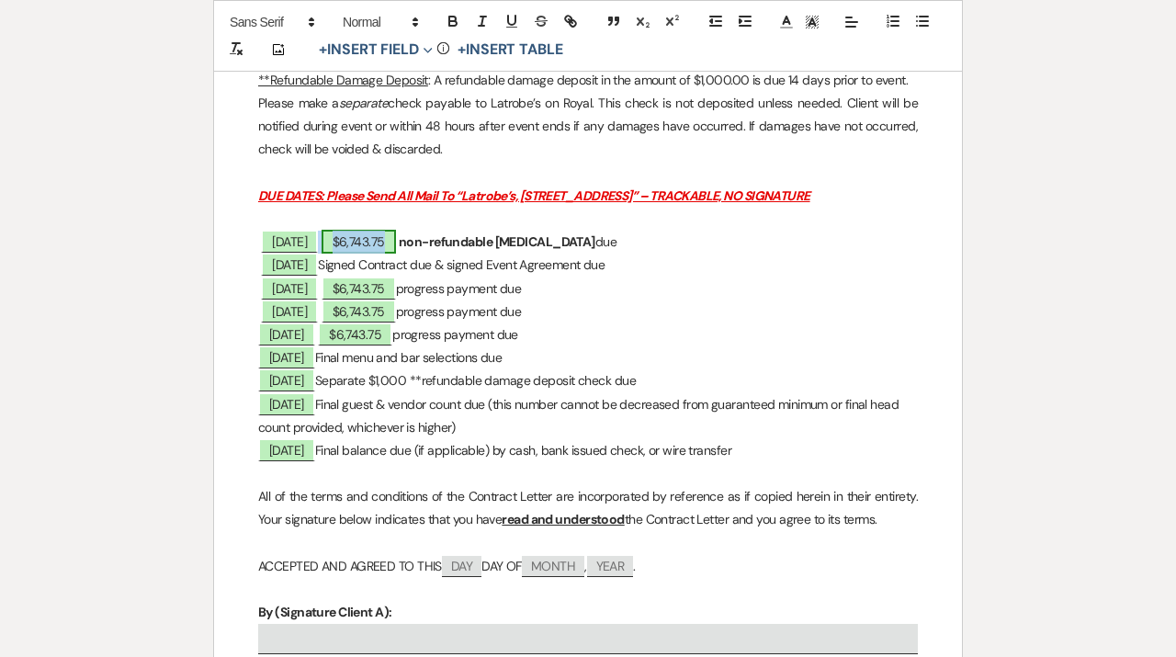
click at [396, 244] on span "$6,743.75" at bounding box center [359, 242] width 74 height 24
select select "owner"
select select "Amount"
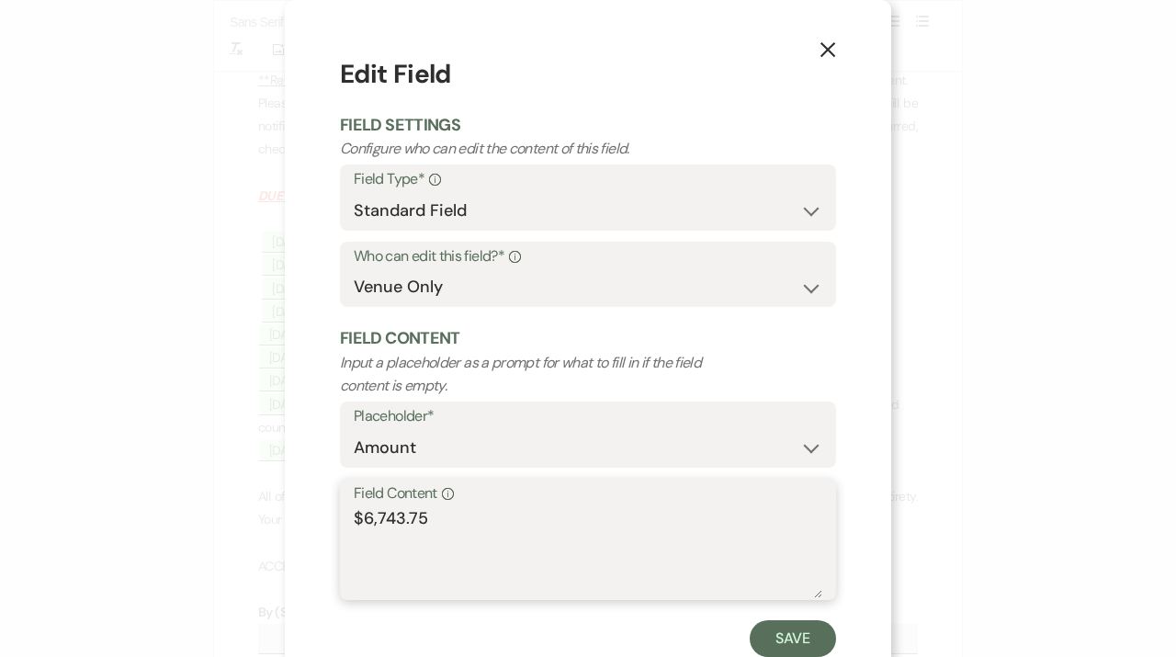
drag, startPoint x: 448, startPoint y: 520, endPoint x: 253, endPoint y: 520, distance: 194.8
click at [354, 520] on textarea "$6,743.75" at bounding box center [588, 552] width 469 height 92
click at [789, 641] on button "Save" at bounding box center [793, 638] width 86 height 37
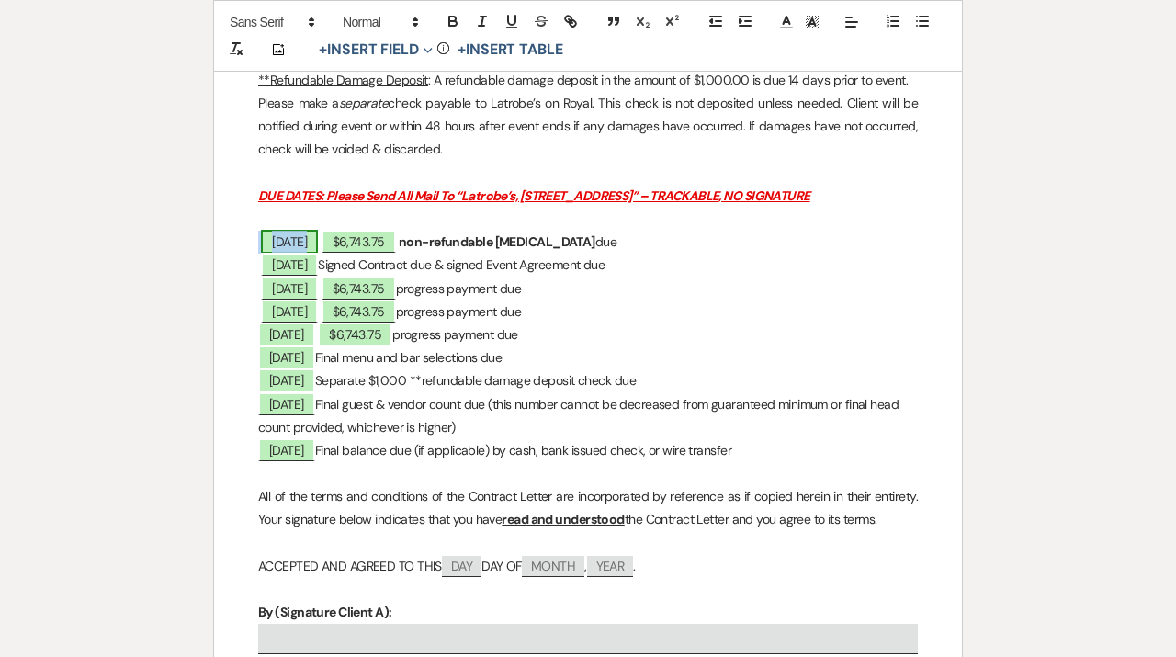
click at [309, 247] on span "[DATE]" at bounding box center [289, 242] width 57 height 24
select select "owner"
select select "Date"
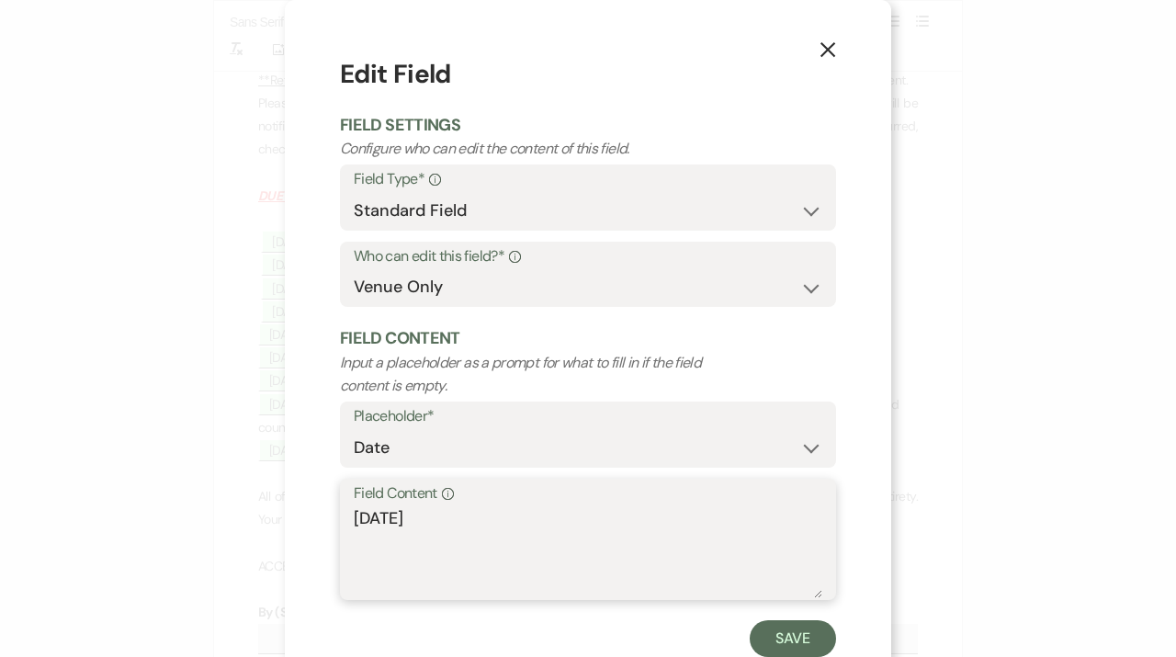
click at [397, 521] on textarea "[DATE]" at bounding box center [588, 552] width 469 height 92
type textarea "[DATE]"
click at [787, 642] on button "Save" at bounding box center [793, 638] width 86 height 37
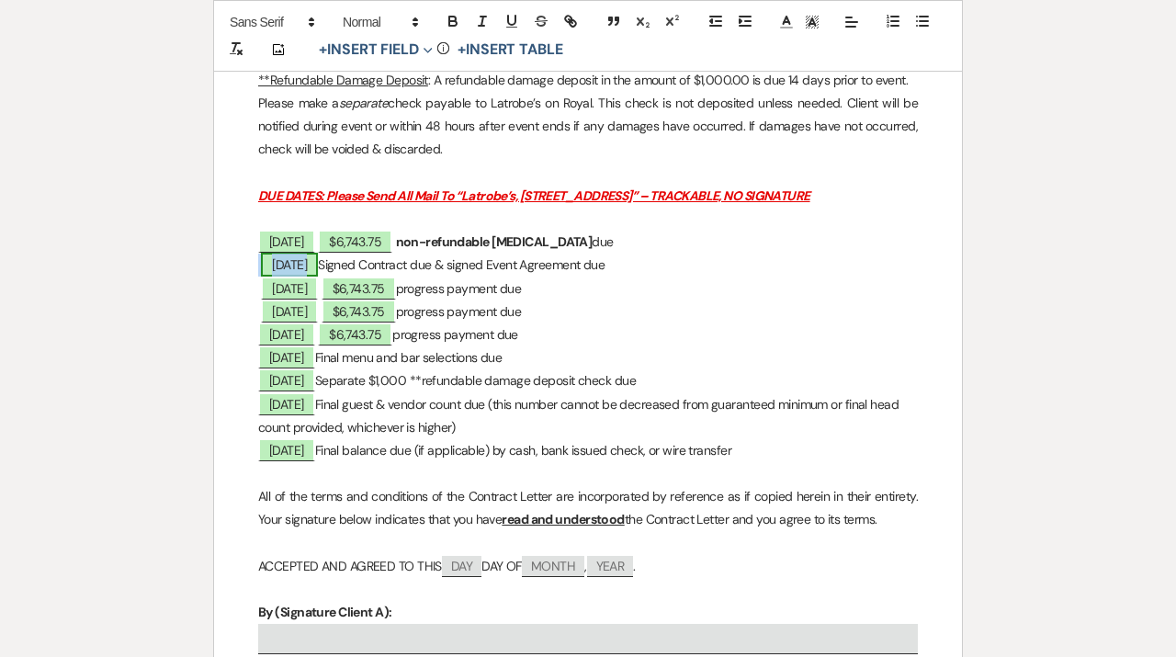
click at [318, 265] on span "[DATE]" at bounding box center [289, 265] width 57 height 24
select select "owner"
select select "Date"
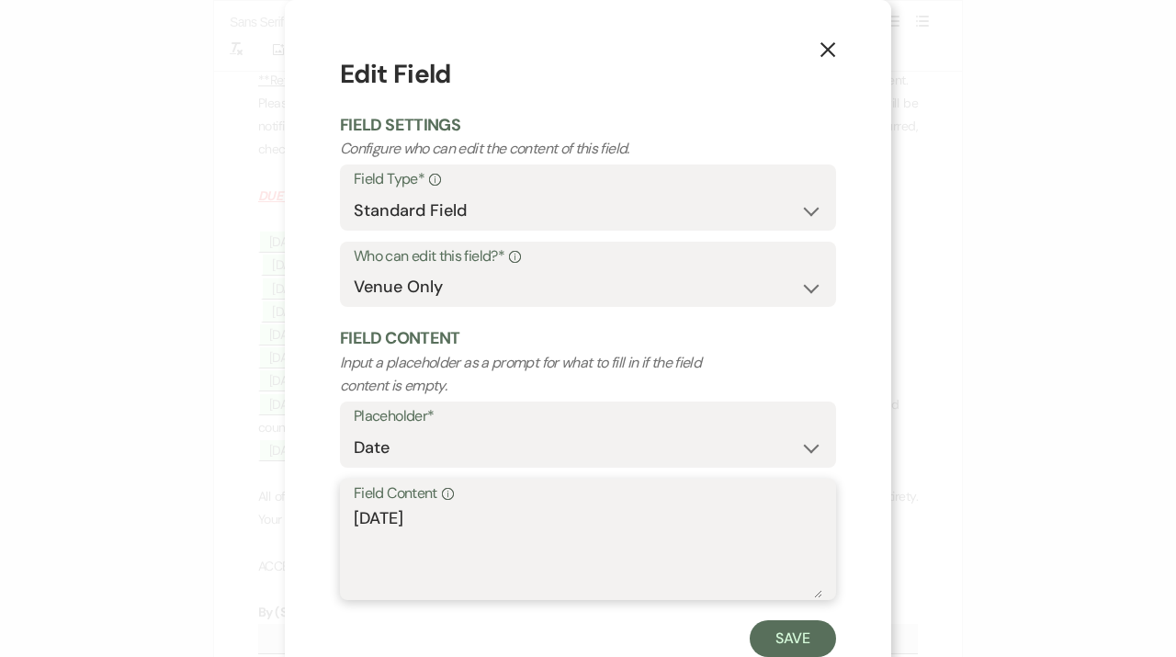
click at [397, 518] on textarea "[DATE]" at bounding box center [588, 552] width 469 height 92
type textarea "[DATE]"
click at [773, 648] on button "Save" at bounding box center [793, 638] width 86 height 37
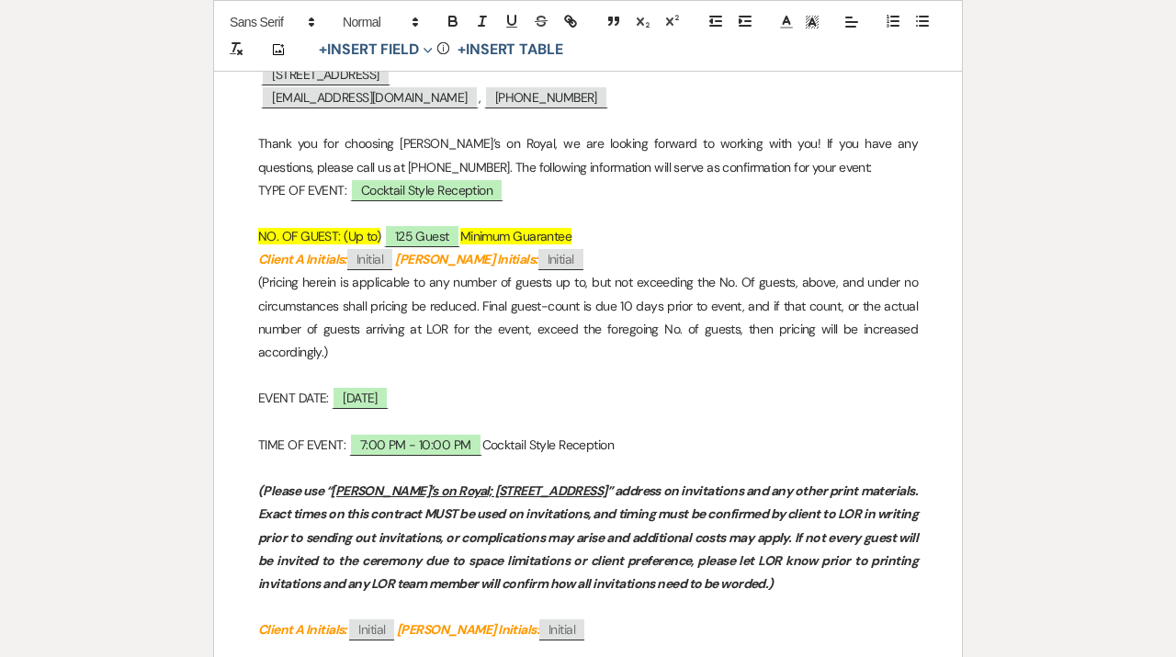
scroll to position [0, 0]
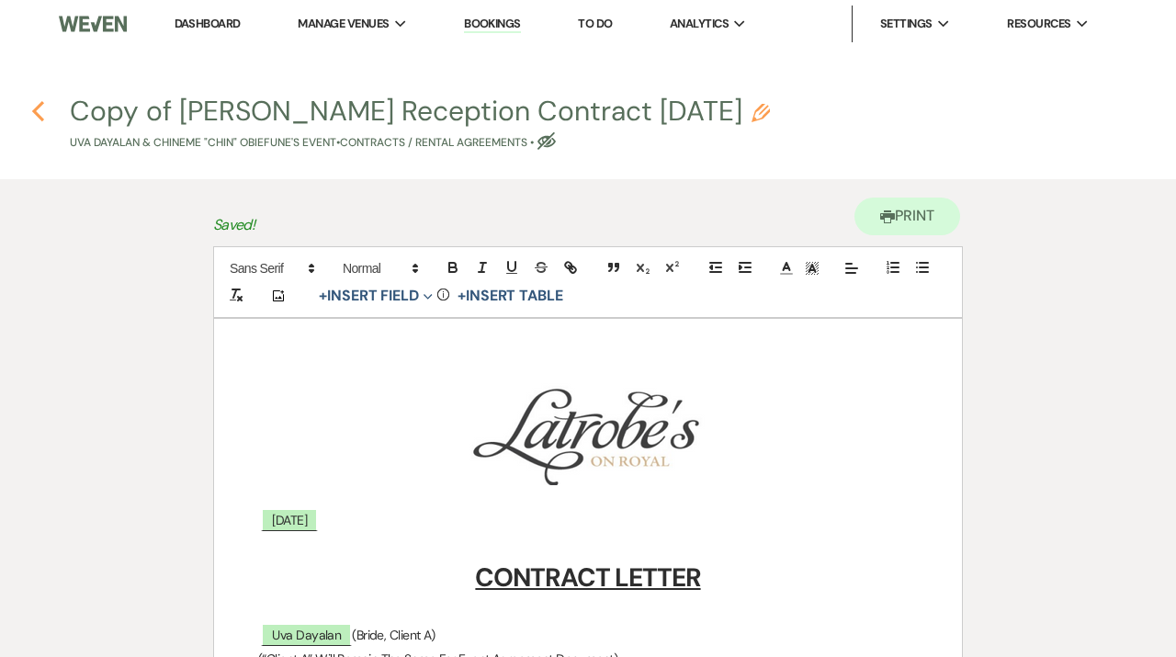
click at [34, 105] on icon "Previous" at bounding box center [38, 111] width 14 height 22
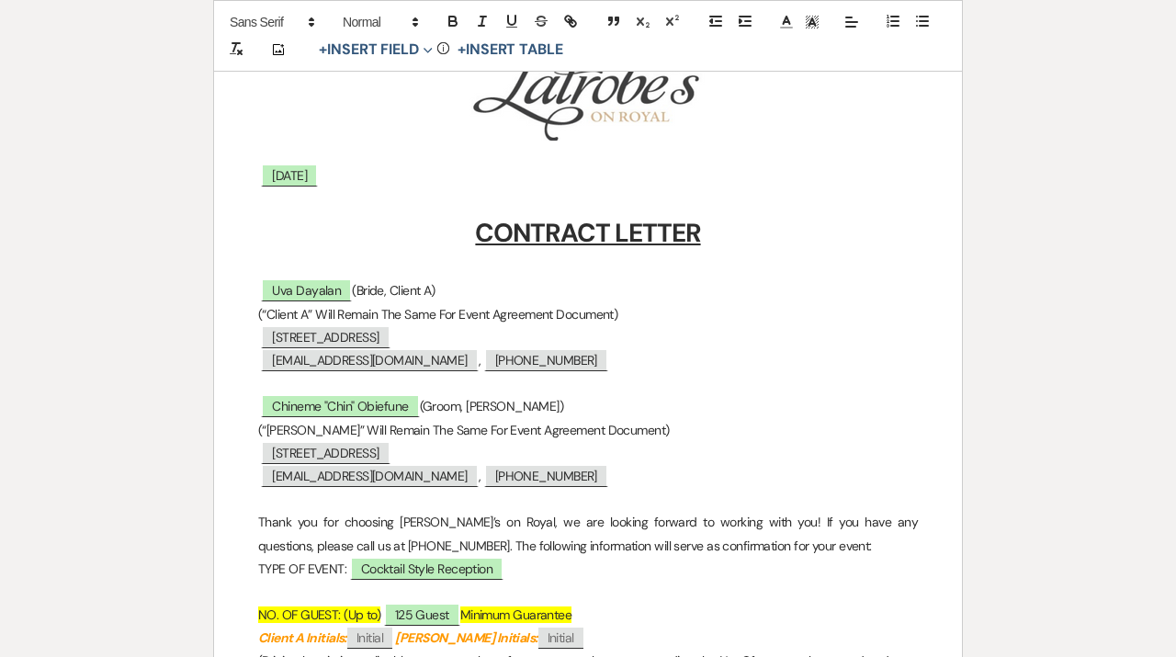
select select "6"
select select "20"
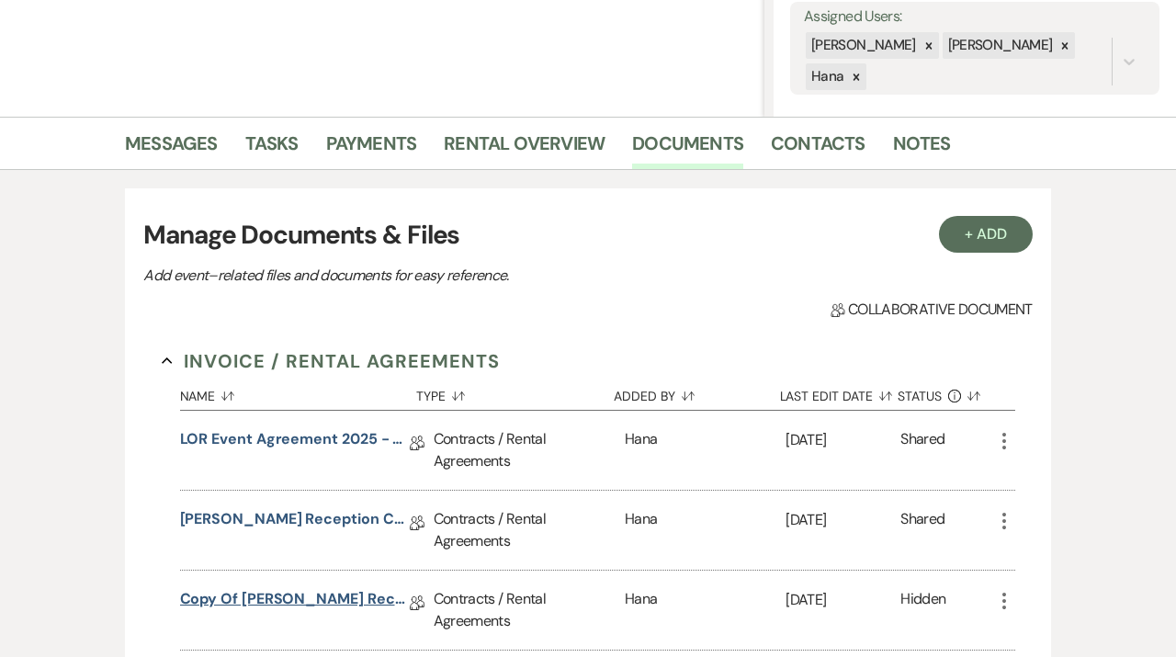
click at [290, 596] on link "Copy of [PERSON_NAME] Reception Contract [DATE]" at bounding box center [295, 602] width 230 height 28
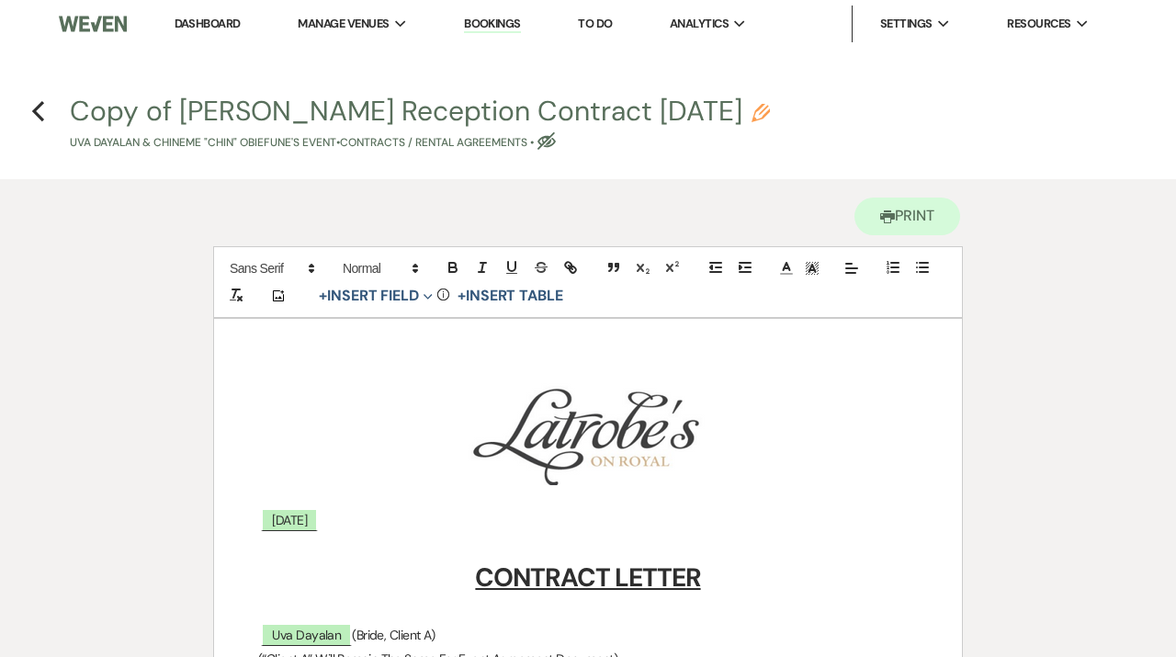
click at [770, 112] on icon "Pencil" at bounding box center [761, 113] width 18 height 18
select select "10"
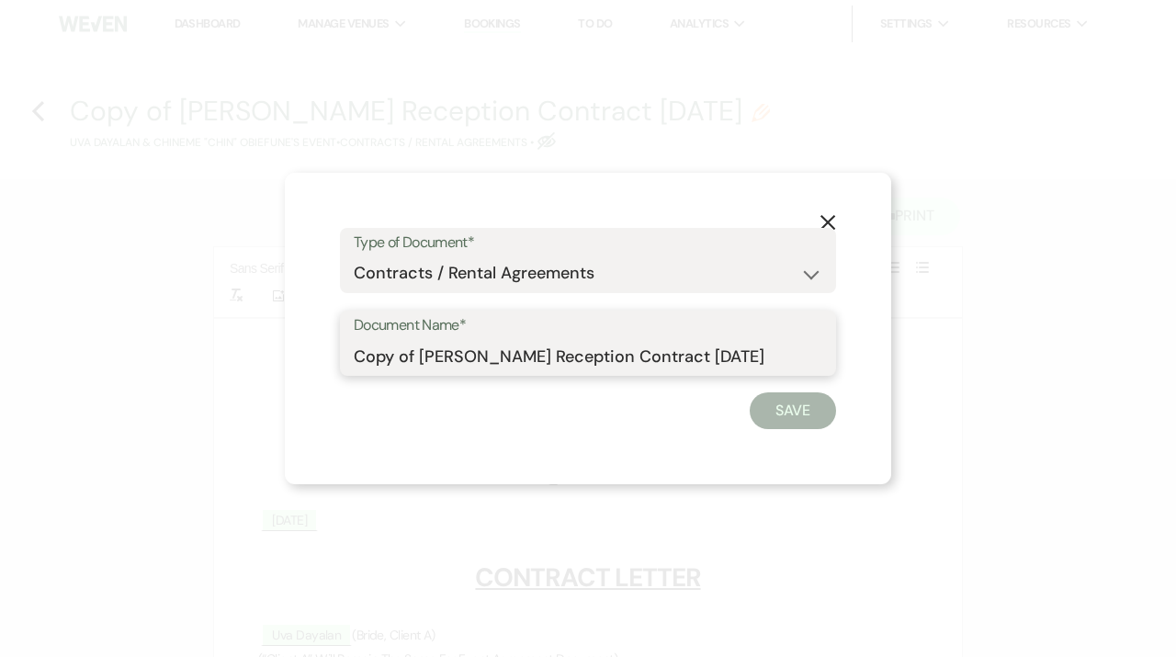
drag, startPoint x: 421, startPoint y: 346, endPoint x: 299, endPoint y: 359, distance: 123.0
click at [354, 359] on input "Copy of [PERSON_NAME] Reception Contract [DATE]" at bounding box center [588, 356] width 469 height 36
type input "[PERSON_NAME] Reception Contract [DATE]"
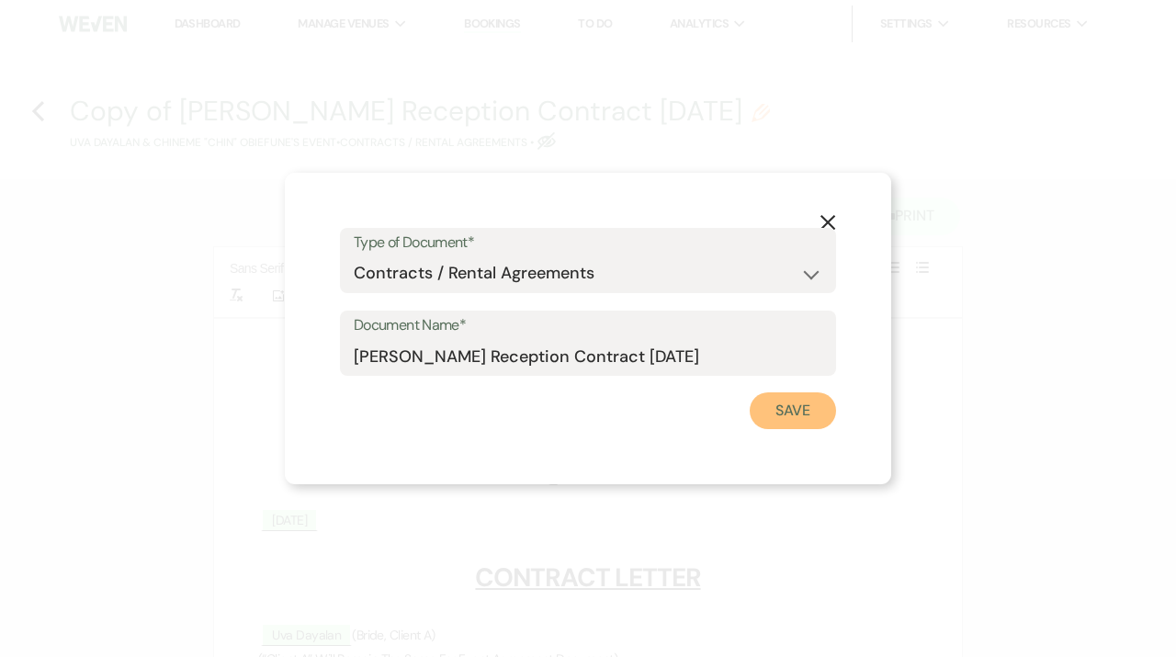
click at [794, 416] on button "Save" at bounding box center [793, 410] width 86 height 37
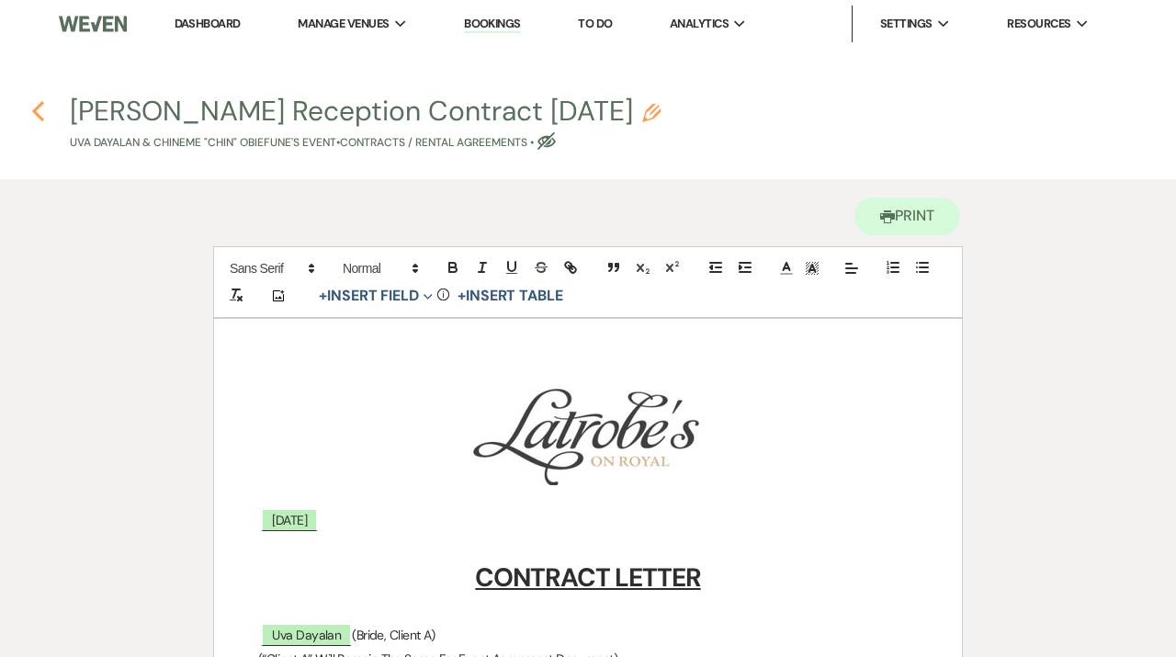
click at [36, 113] on use "button" at bounding box center [38, 111] width 12 height 20
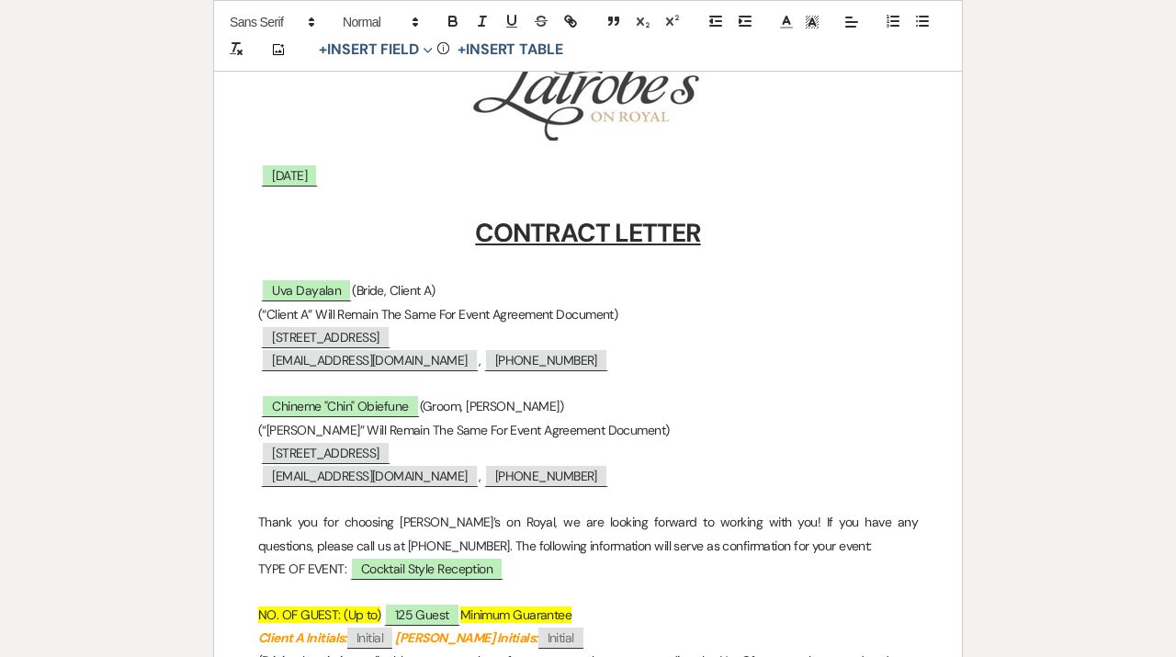
select select "6"
select select "20"
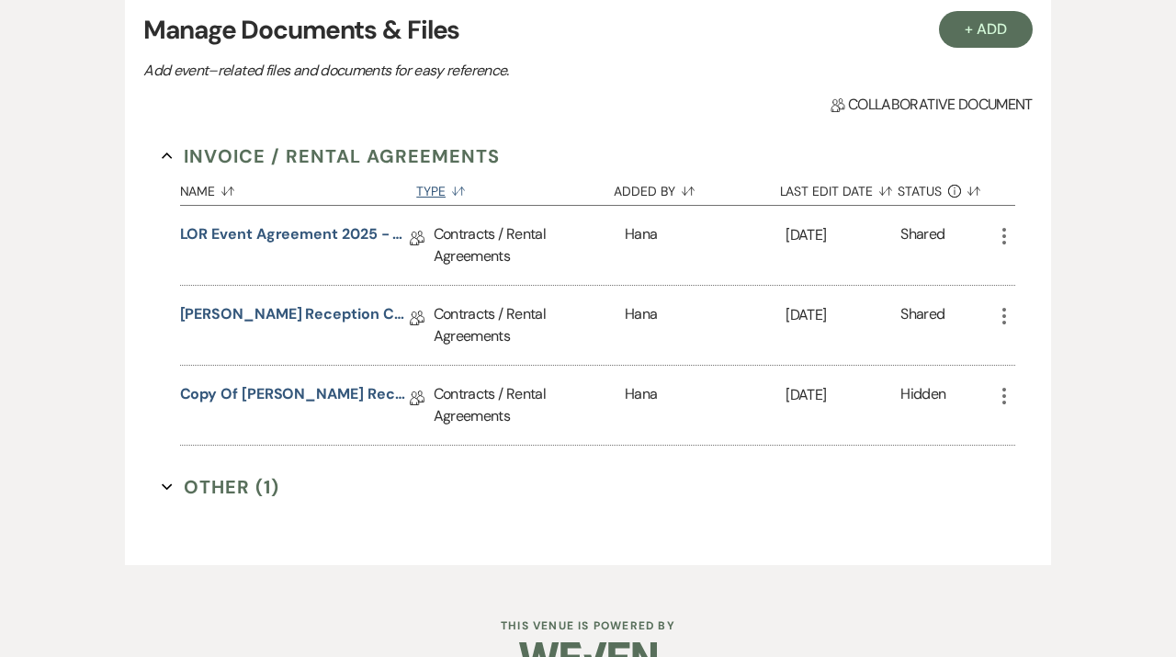
scroll to position [550, 0]
click at [1009, 322] on icon "More" at bounding box center [1004, 315] width 22 height 22
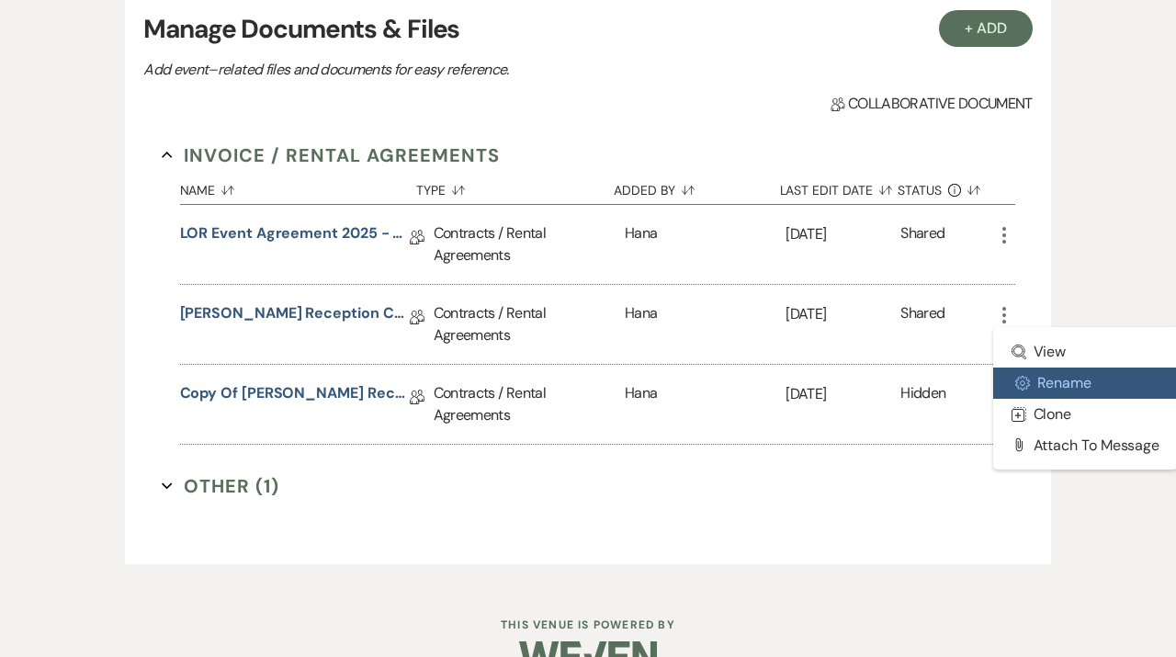
click at [1040, 386] on button "Settings Gear Rename" at bounding box center [1086, 383] width 186 height 31
select select "10"
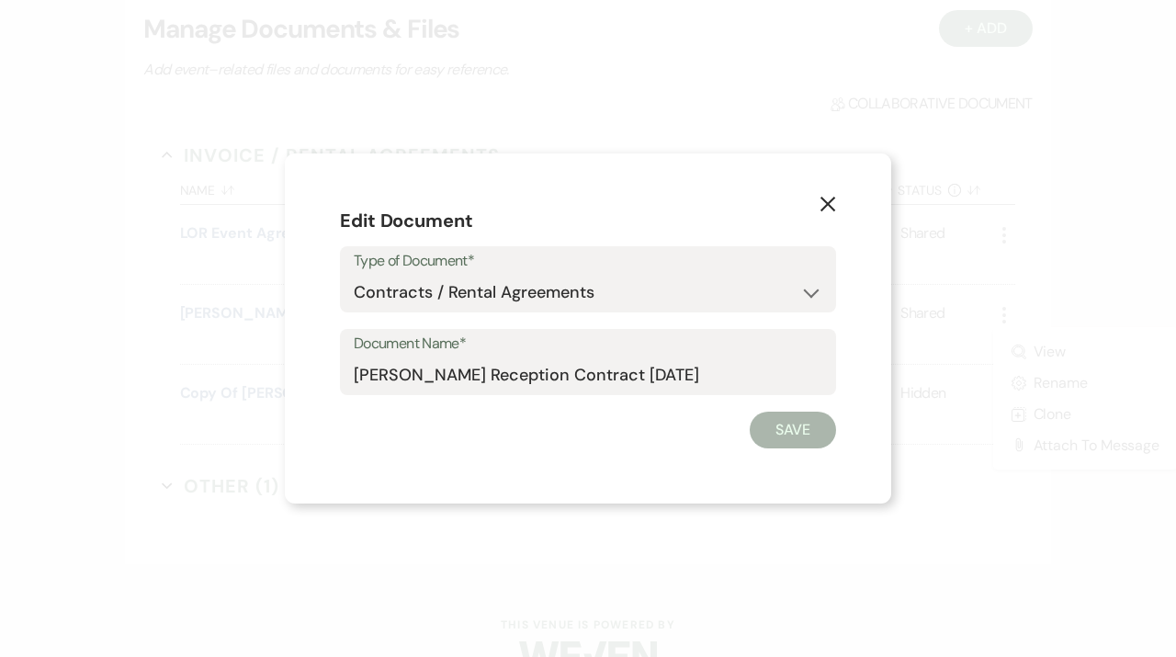
click at [353, 377] on div "Document Name* [PERSON_NAME] Reception Contract [DATE]" at bounding box center [588, 362] width 496 height 66
click at [357, 374] on input "[PERSON_NAME] Reception Contract [DATE]" at bounding box center [588, 375] width 469 height 36
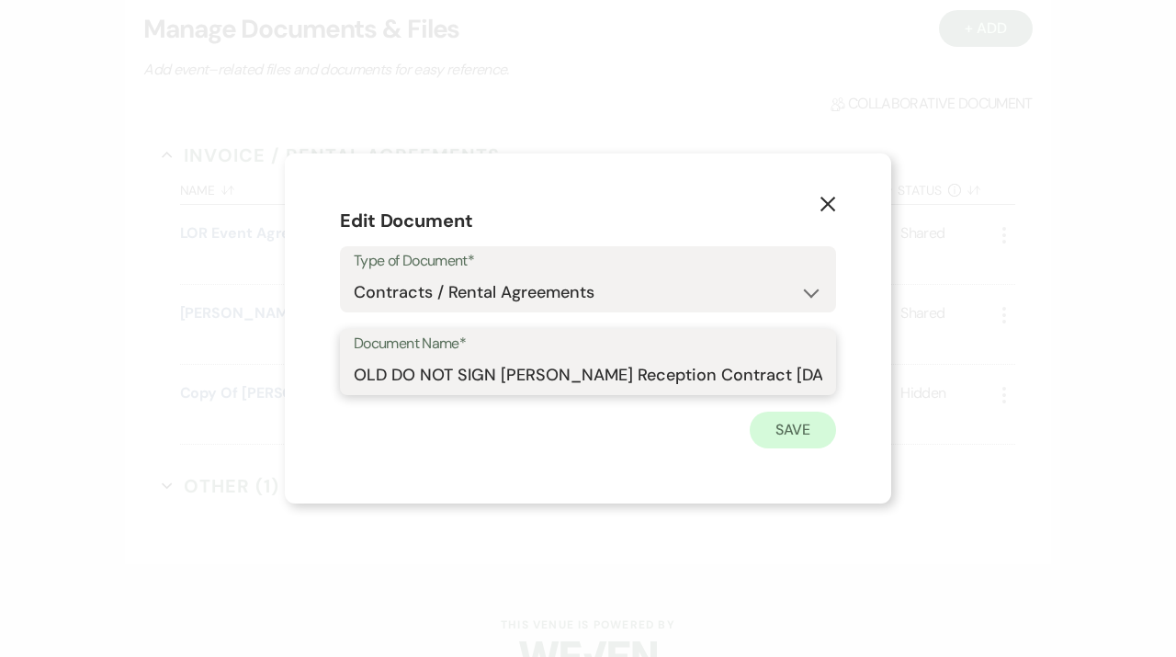
type input "OLD DO NOT SIGN [PERSON_NAME] Reception Contract [DATE]"
click at [788, 440] on button "Save" at bounding box center [793, 430] width 86 height 37
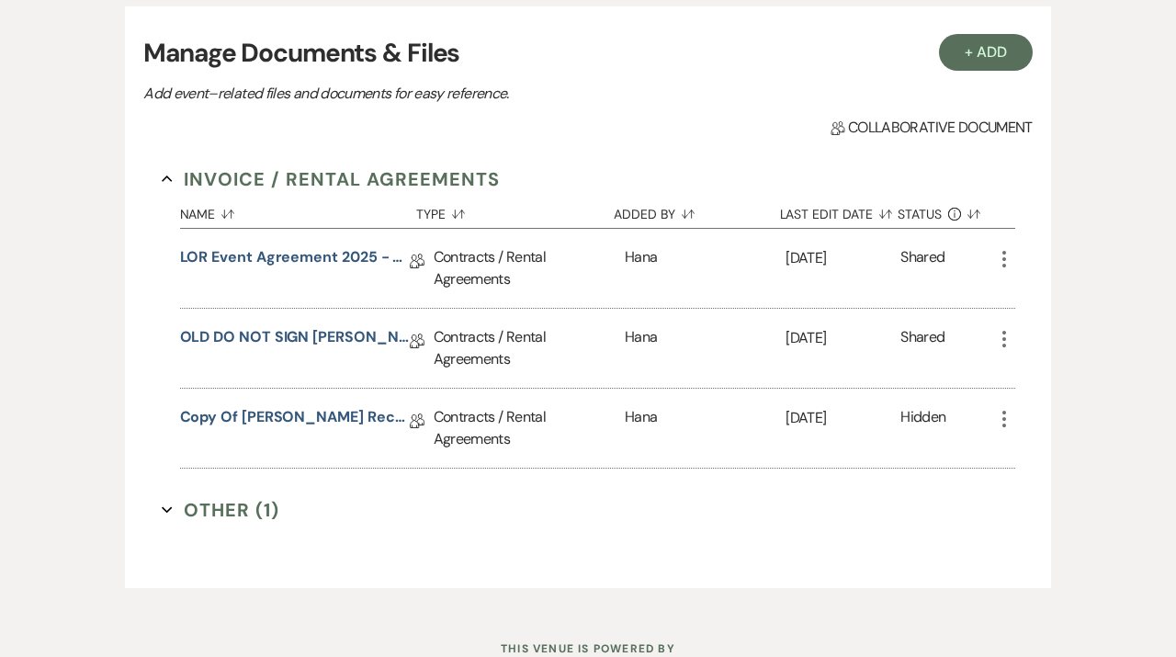
scroll to position [595, 0]
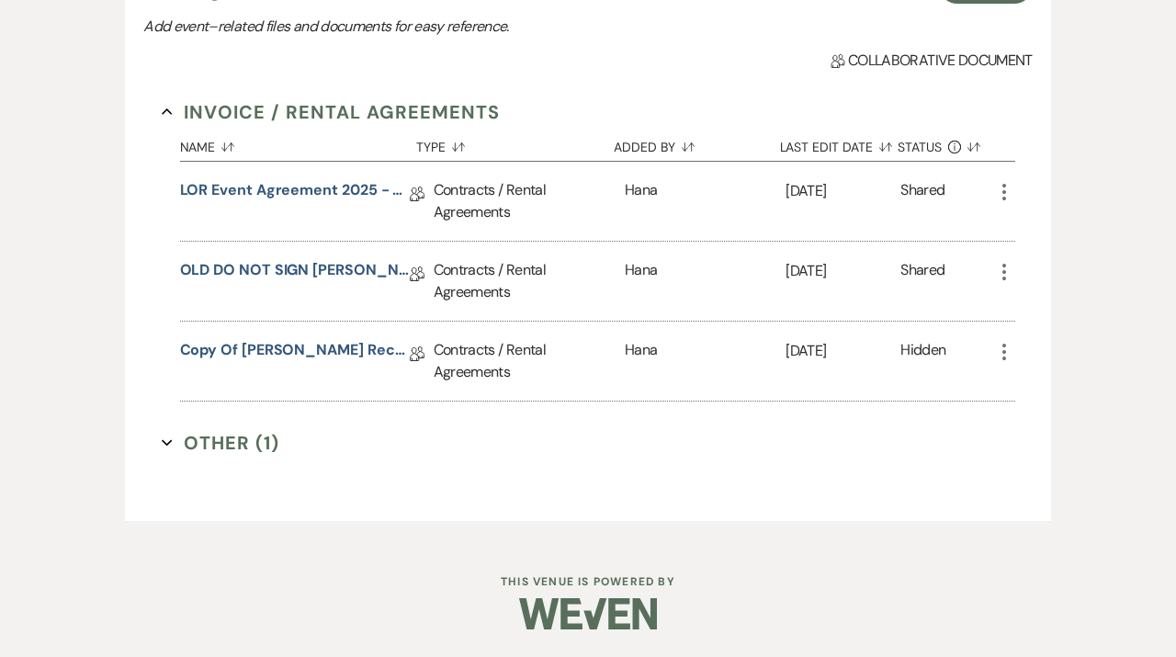
click at [1002, 349] on icon "More" at bounding box center [1004, 352] width 22 height 22
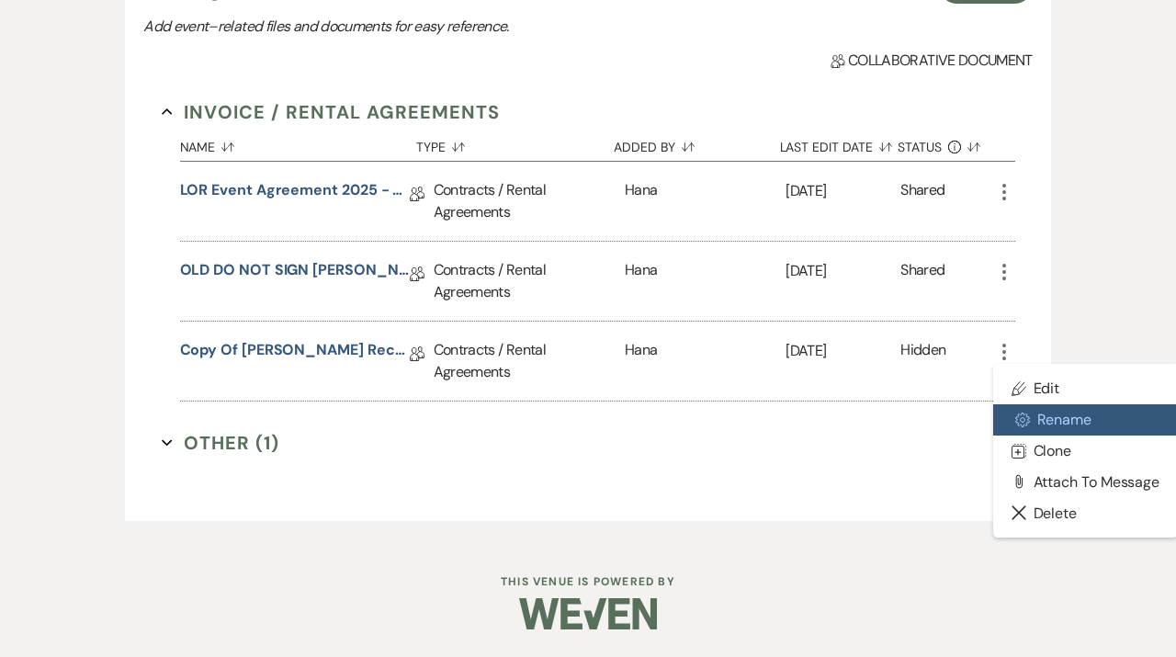
click at [1059, 414] on button "Settings Gear Rename" at bounding box center [1086, 419] width 186 height 31
select select "10"
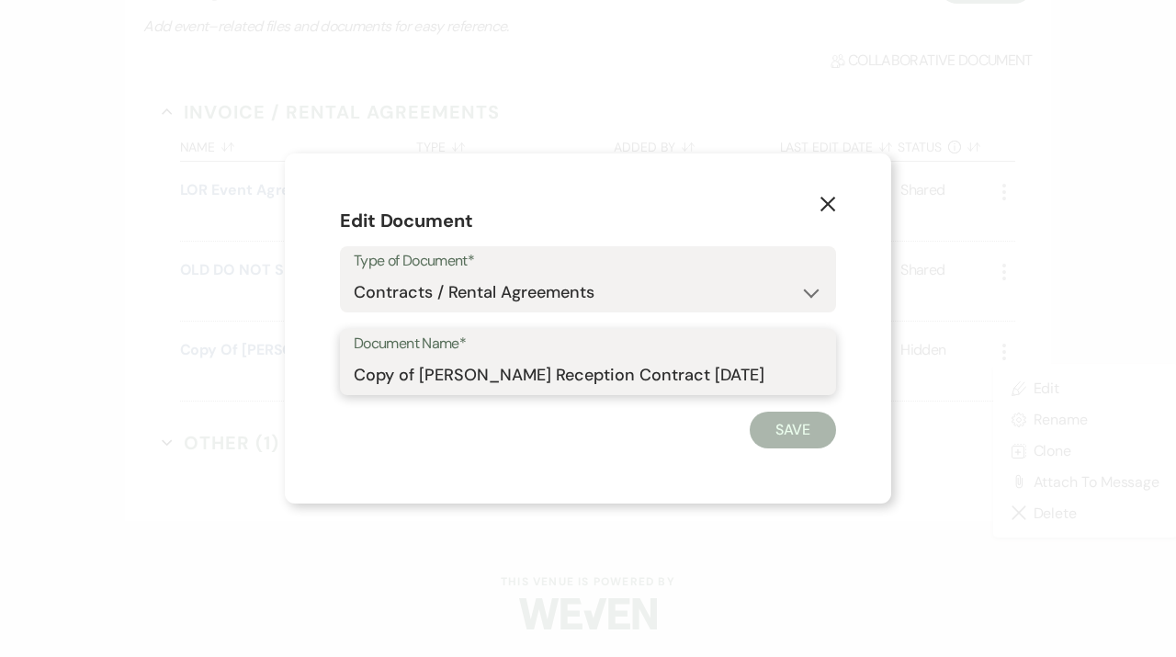
drag, startPoint x: 420, startPoint y: 374, endPoint x: 244, endPoint y: 370, distance: 176.5
click at [354, 370] on input "Copy of [PERSON_NAME] Reception Contract [DATE]" at bounding box center [588, 375] width 469 height 36
type input "[PERSON_NAME] Reception Contract [DATE]"
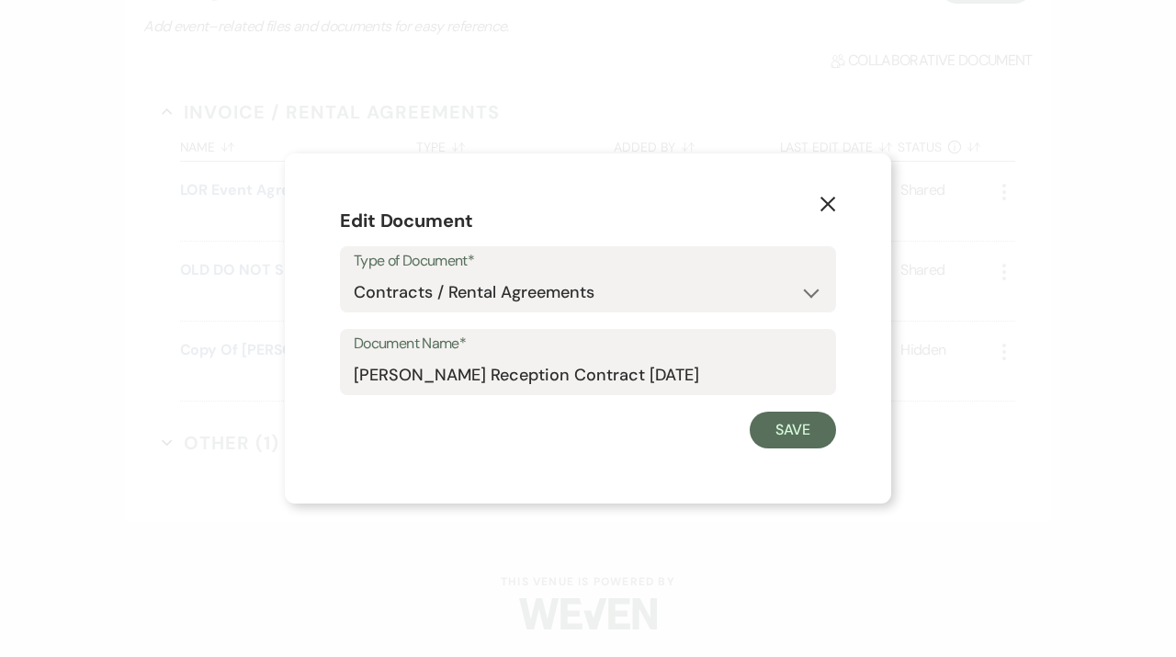
click at [771, 508] on div "X Edit Document Type of Document* Special Event Insurance Vendor Certificate of…" at bounding box center [588, 328] width 1176 height 657
click at [788, 426] on button "Save" at bounding box center [793, 430] width 86 height 37
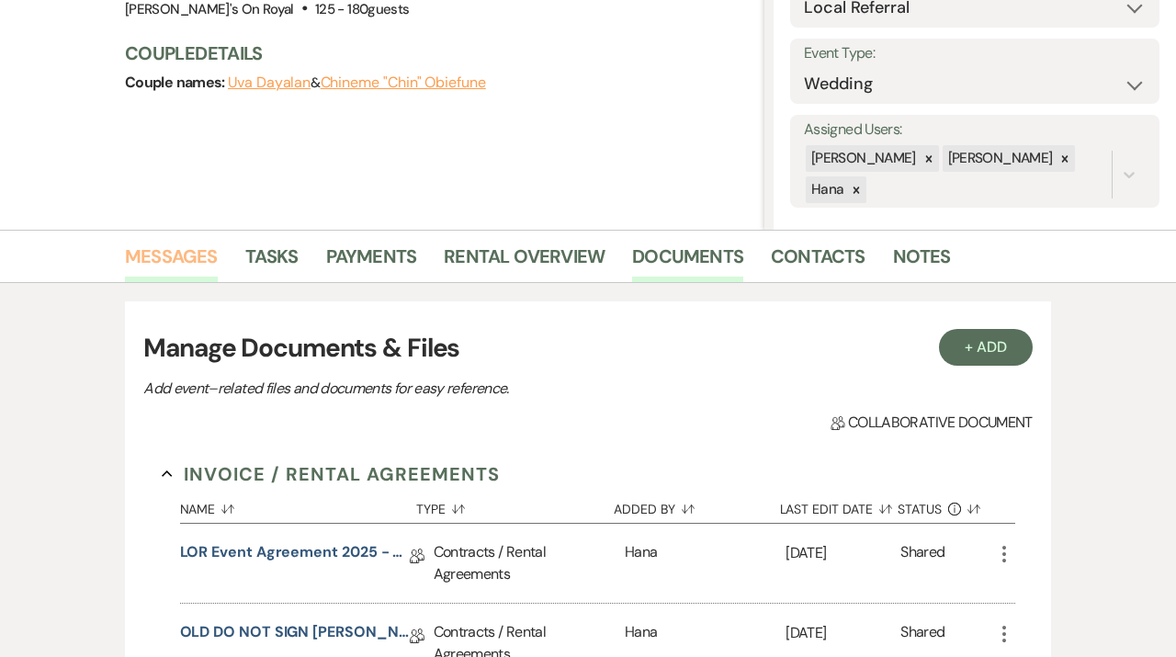
click at [166, 245] on link "Messages" at bounding box center [171, 262] width 93 height 40
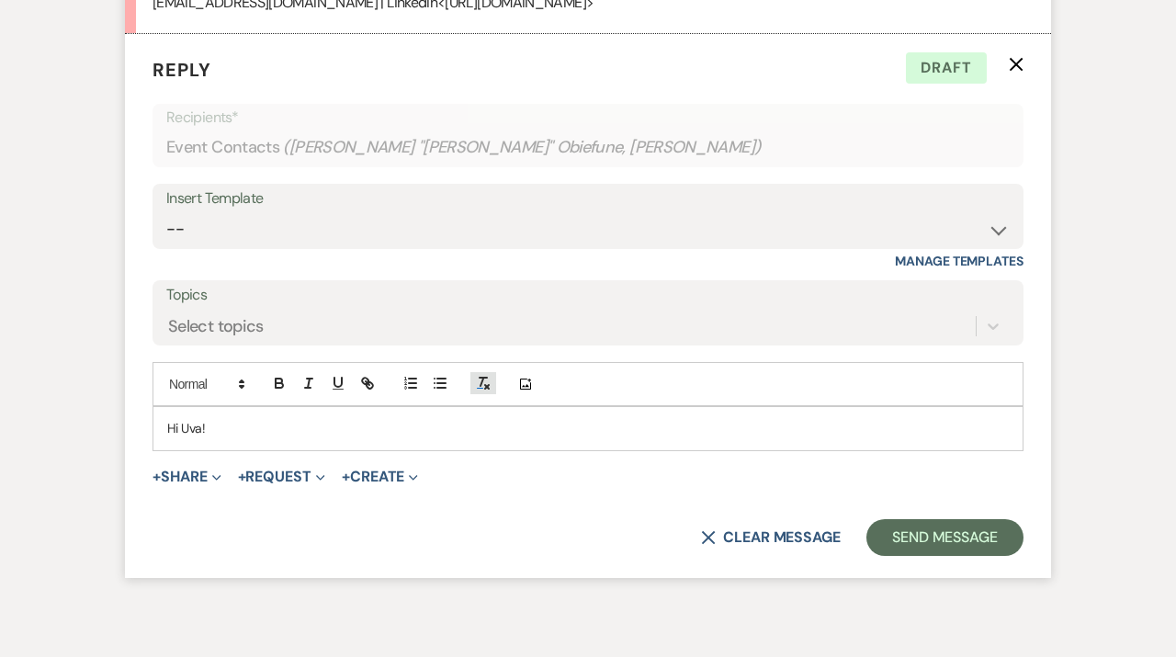
scroll to position [1740, 0]
click at [372, 448] on div "Hi Uva!" at bounding box center [587, 427] width 869 height 42
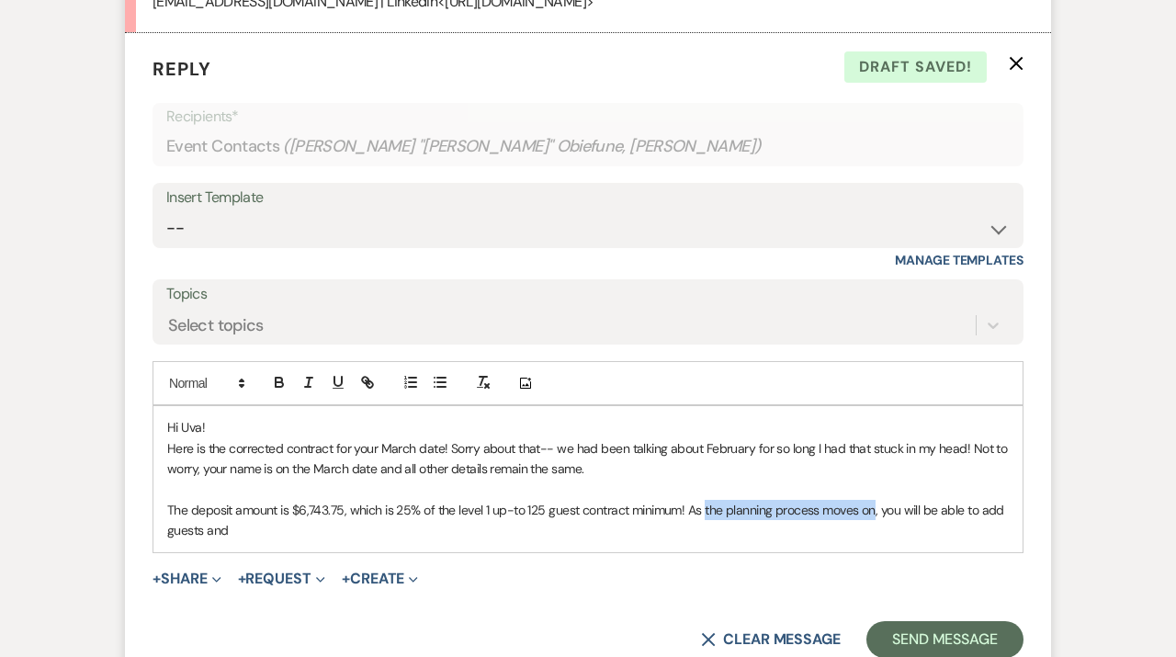
drag, startPoint x: 872, startPoint y: 535, endPoint x: 706, endPoint y: 533, distance: 166.3
click at [706, 533] on p "The deposit amount is $6,743.75, which is 25% of the level 1 up-to 125 guest co…" at bounding box center [588, 520] width 842 height 41
click at [1016, 535] on div "Hi Uva! Here is the corrected contract for your March date! Sorry about that-- …" at bounding box center [587, 478] width 869 height 145
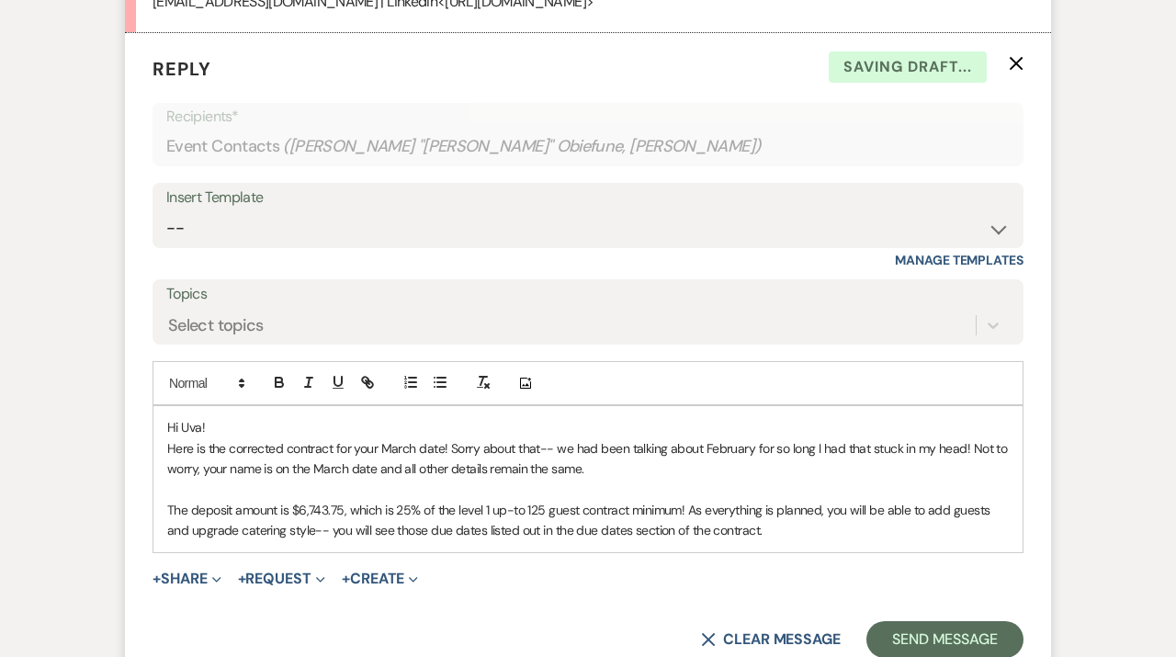
click at [459, 541] on p "The deposit amount is $6,743.75, which is 25% of the level 1 up-to 125 guest co…" at bounding box center [588, 520] width 842 height 41
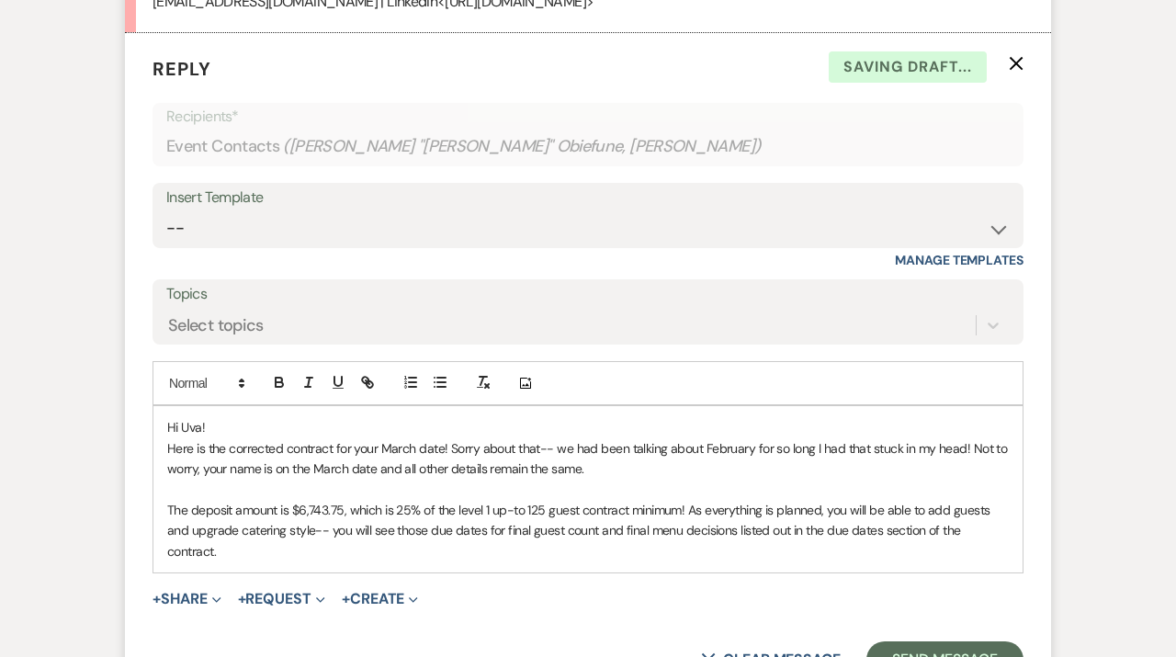
click at [1007, 558] on p "The deposit amount is $6,743.75, which is 25% of the level 1 up-to 125 guest co…" at bounding box center [588, 531] width 842 height 62
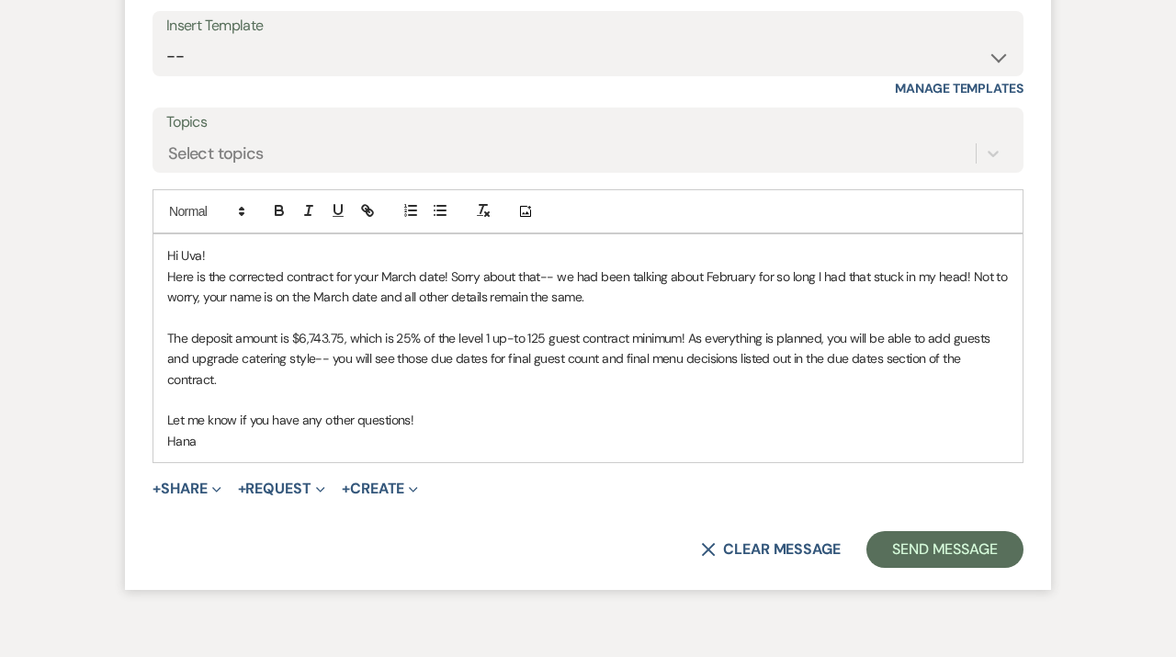
scroll to position [1955, 0]
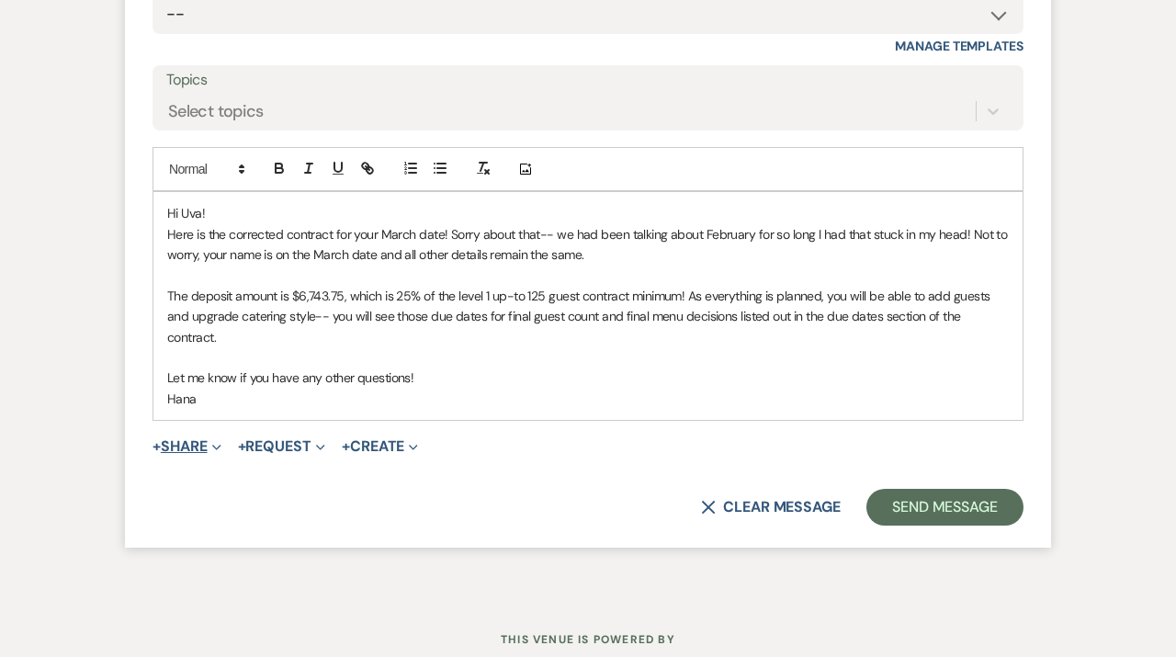
click at [199, 449] on button "+ Share Expand" at bounding box center [187, 446] width 69 height 15
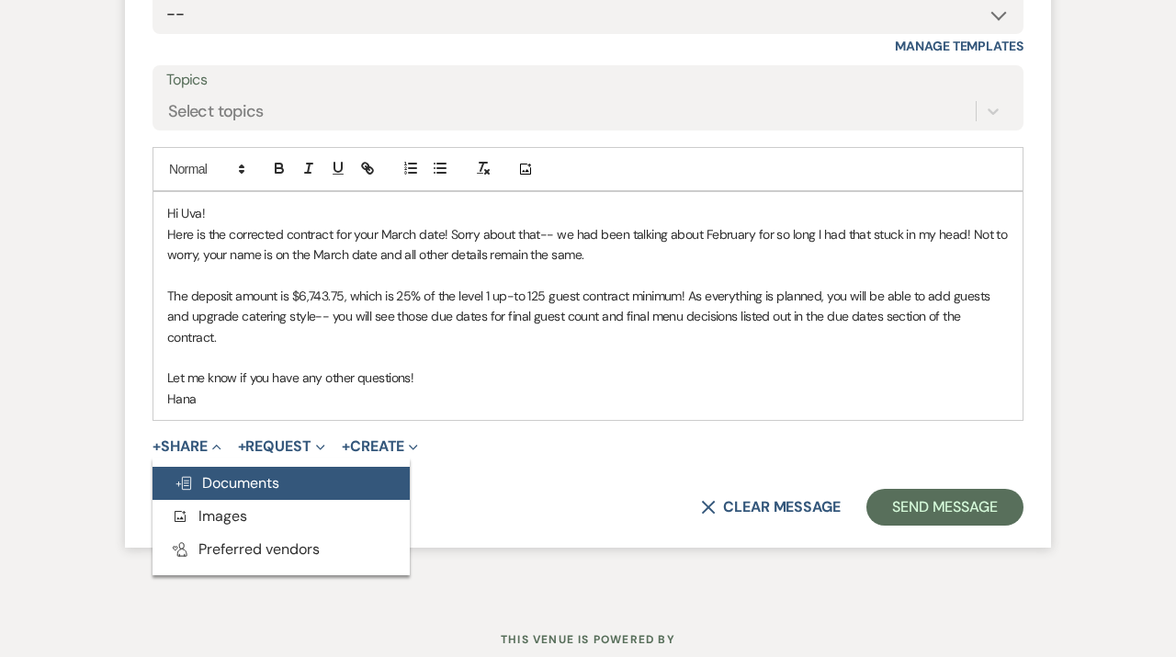
click at [206, 482] on span "Doc Upload Documents" at bounding box center [227, 482] width 105 height 19
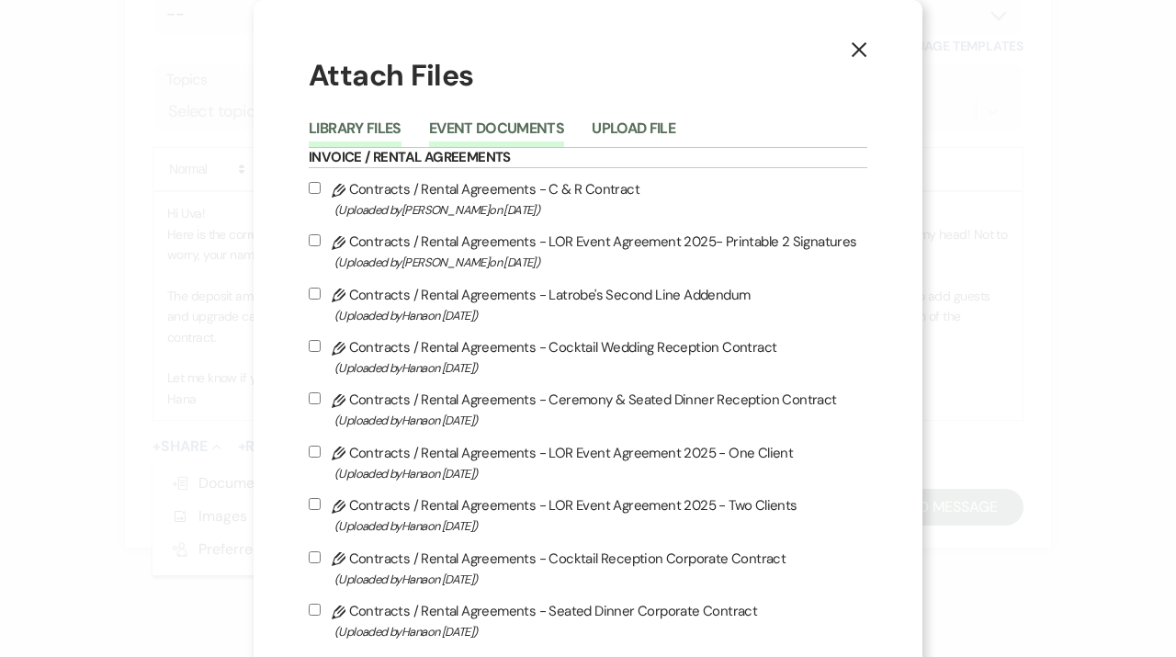
click at [519, 134] on button "Event Documents" at bounding box center [496, 134] width 135 height 26
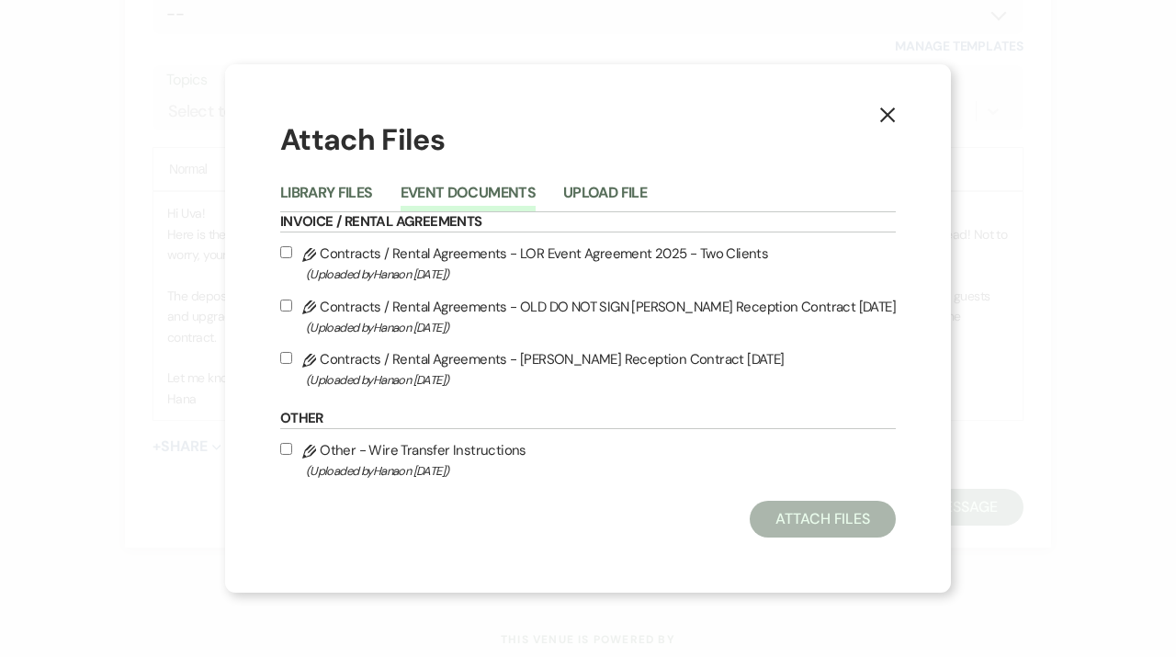
click at [424, 365] on label "Pencil Contracts / Rental Agreements - [PERSON_NAME] Reception Contract [DATE] …" at bounding box center [588, 368] width 616 height 43
click at [292, 364] on input "Pencil Contracts / Rental Agreements - [PERSON_NAME] Reception Contract [DATE] …" at bounding box center [286, 358] width 12 height 12
checkbox input "true"
click at [369, 266] on span "(Uploaded by [PERSON_NAME] on [DATE] )" at bounding box center [601, 274] width 590 height 21
click at [292, 258] on input "Pencil Contracts / Rental Agreements - LOR Event Agreement 2025 - Two Clients (…" at bounding box center [286, 252] width 12 height 12
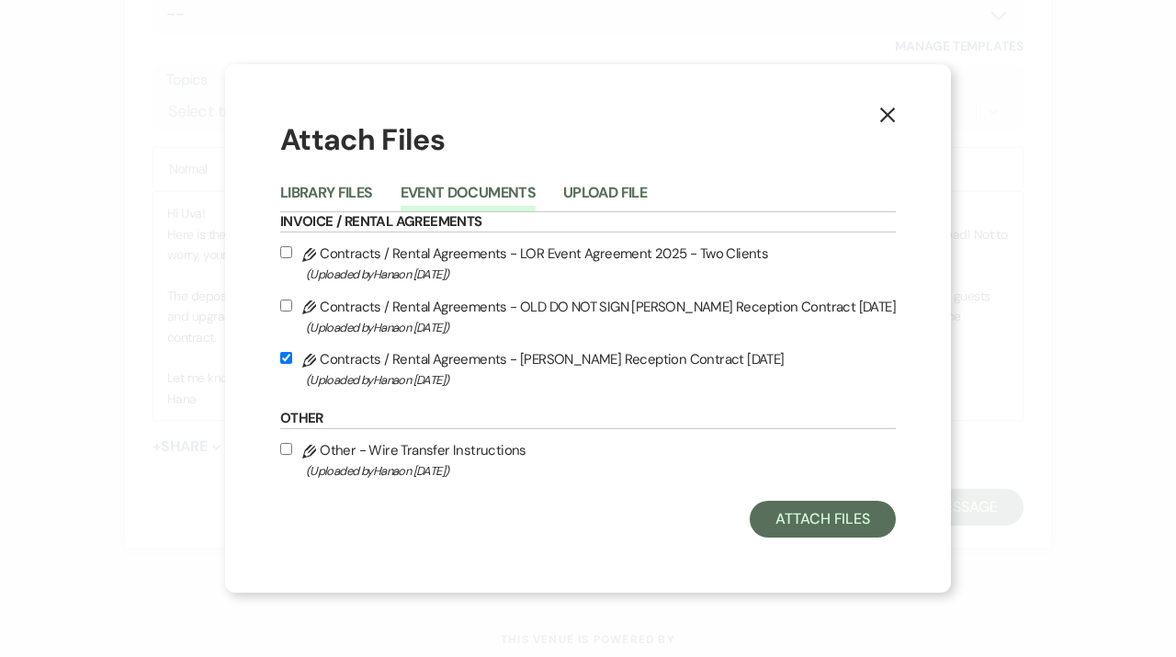
checkbox input "true"
click at [401, 459] on label "Pencil Other - Wire Transfer Instructions (Uploaded by [PERSON_NAME] on [DATE] )" at bounding box center [588, 459] width 616 height 43
click at [292, 455] on input "Pencil Other - Wire Transfer Instructions (Uploaded by [PERSON_NAME] on [DATE] )" at bounding box center [286, 449] width 12 height 12
checkbox input "true"
click at [792, 541] on div "X Attach Files Library Files Event Documents Upload File Invoice / Rental Agree…" at bounding box center [588, 327] width 726 height 527
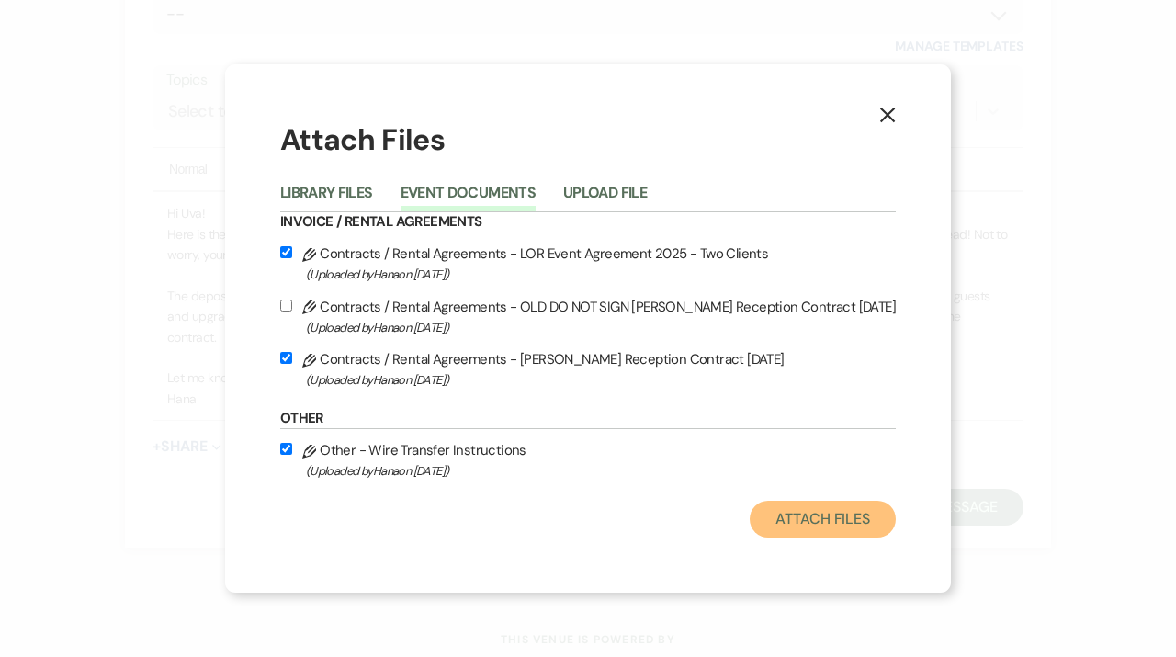
click at [792, 532] on button "Attach Files" at bounding box center [823, 519] width 146 height 37
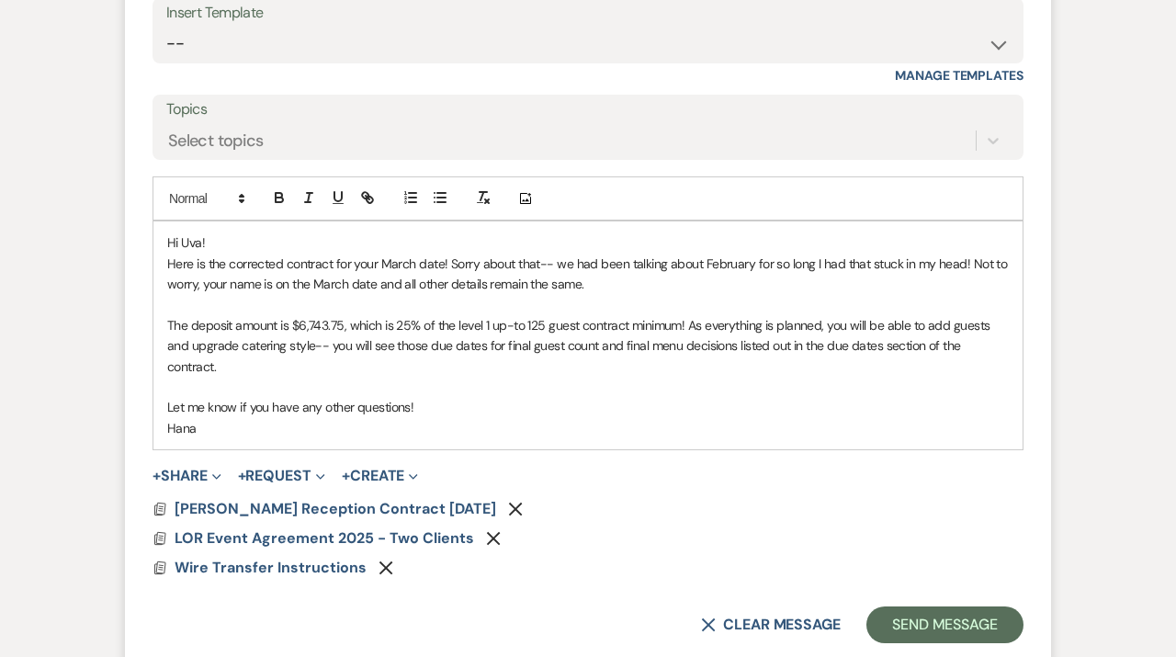
scroll to position [1933, 0]
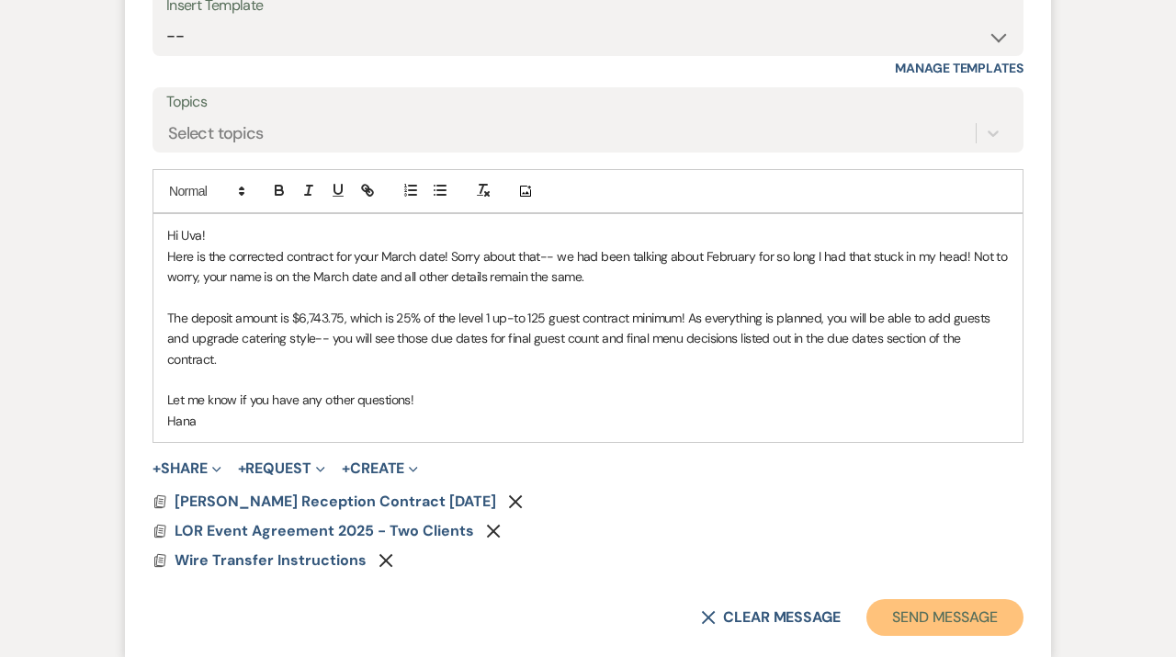
click at [925, 626] on button "Send Message" at bounding box center [945, 617] width 157 height 37
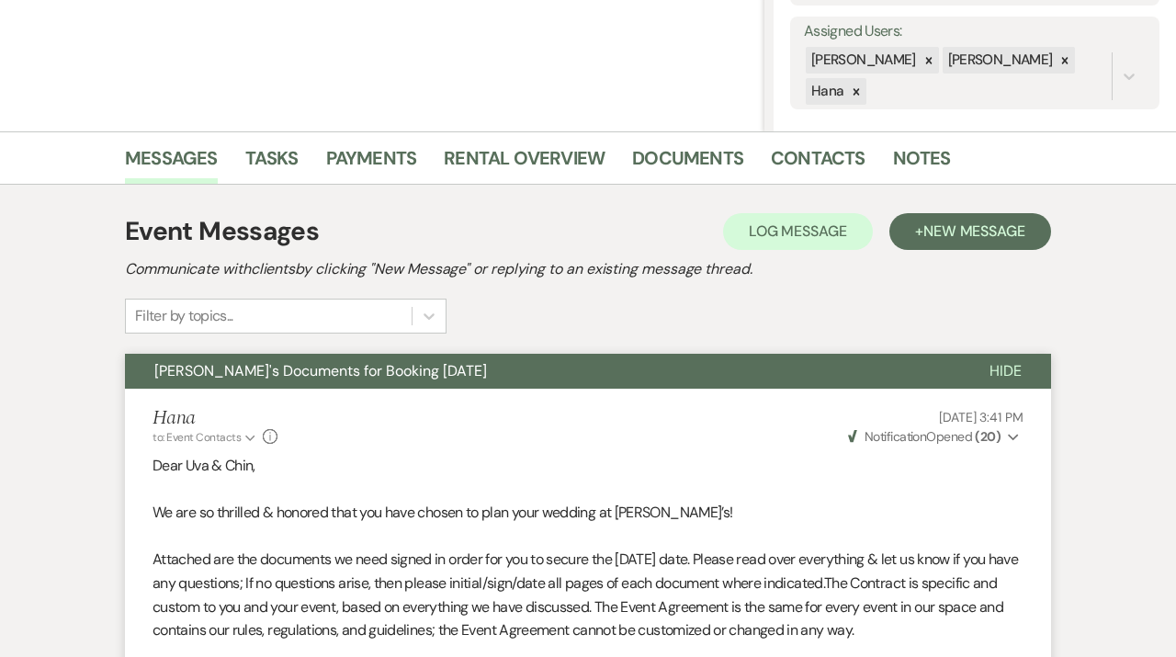
scroll to position [0, 0]
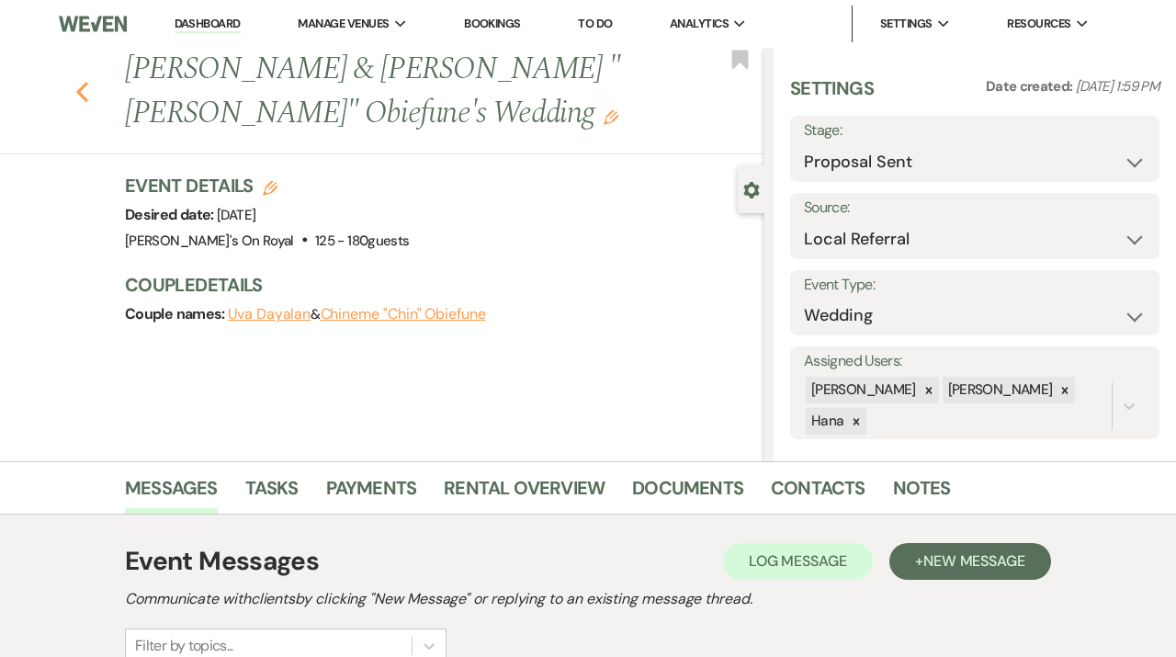
click at [83, 98] on icon "Previous" at bounding box center [82, 92] width 14 height 22
select select "6"
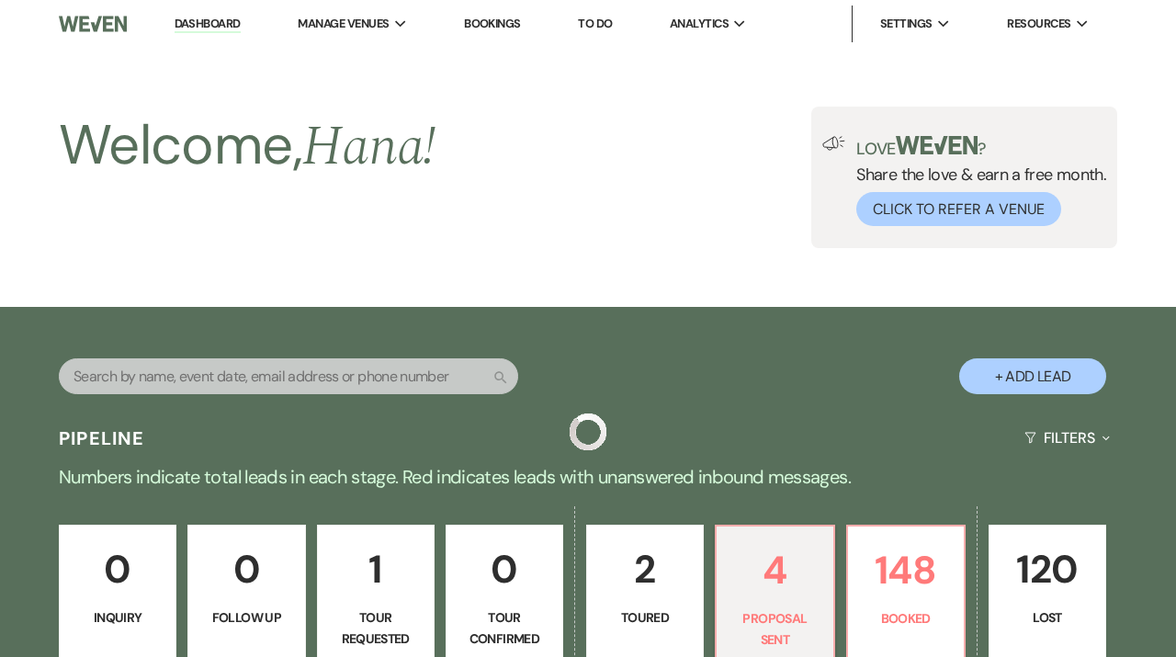
scroll to position [539, 0]
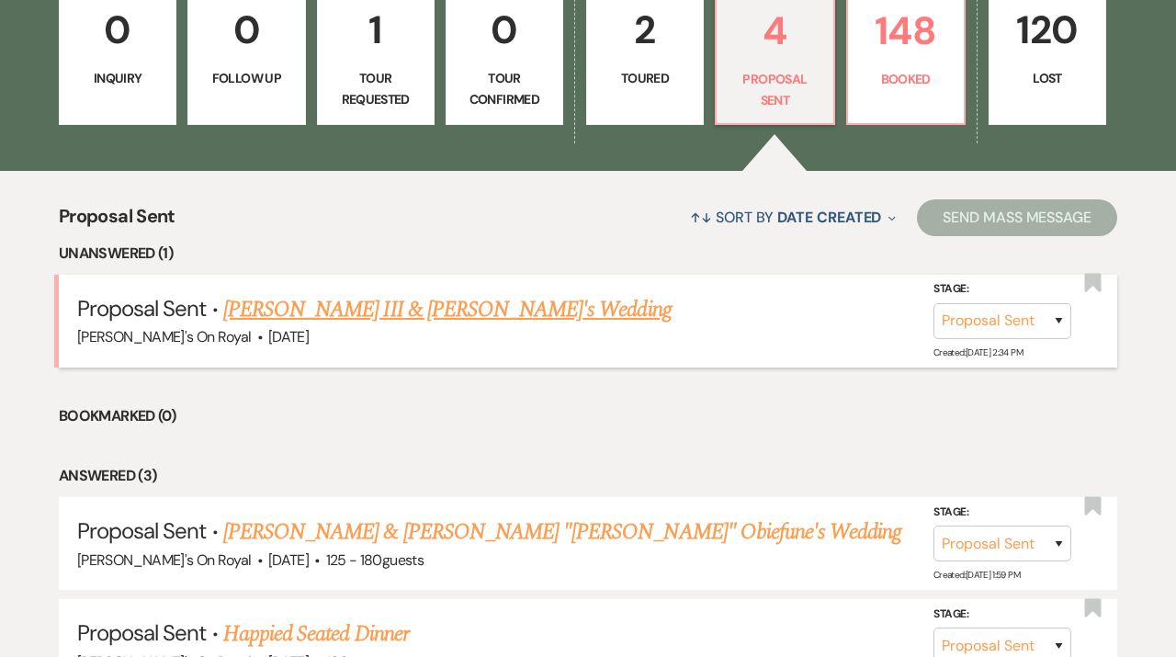
click at [558, 321] on link "[PERSON_NAME] III & [PERSON_NAME]'s Wedding" at bounding box center [447, 309] width 448 height 33
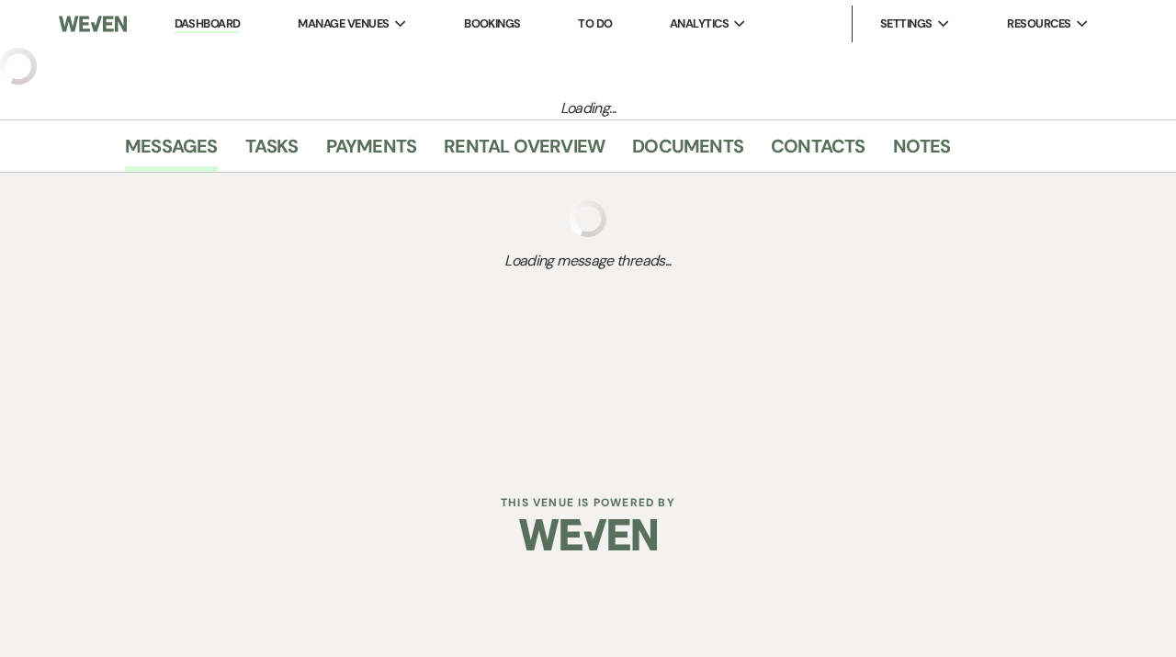
select select "6"
select select "20"
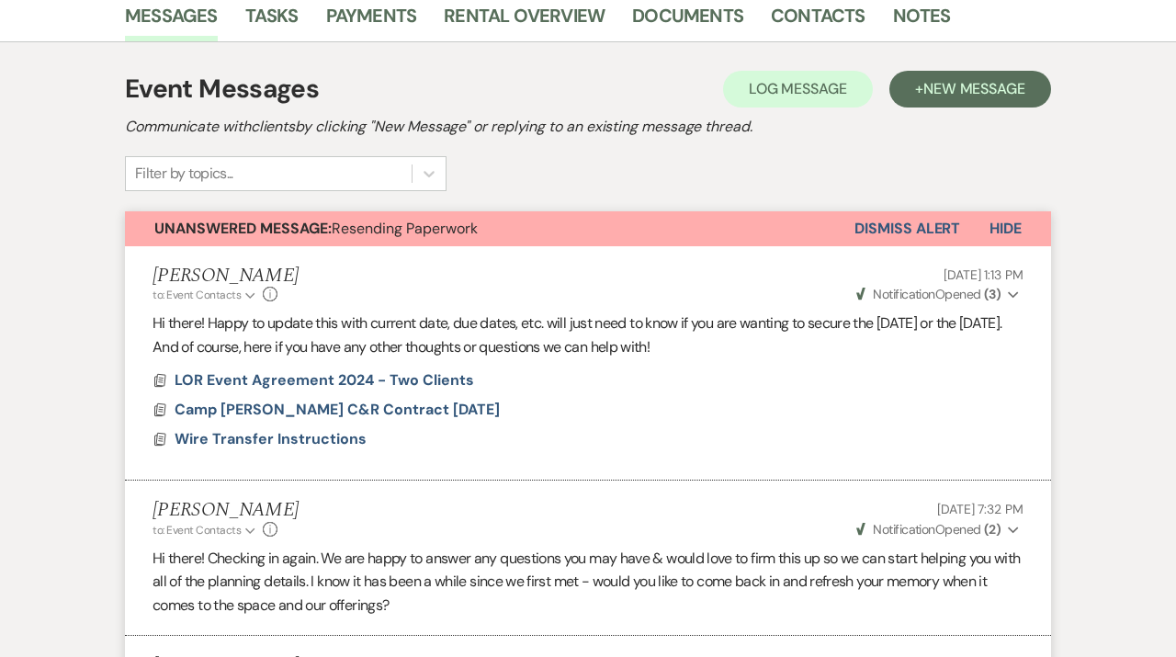
scroll to position [281, 0]
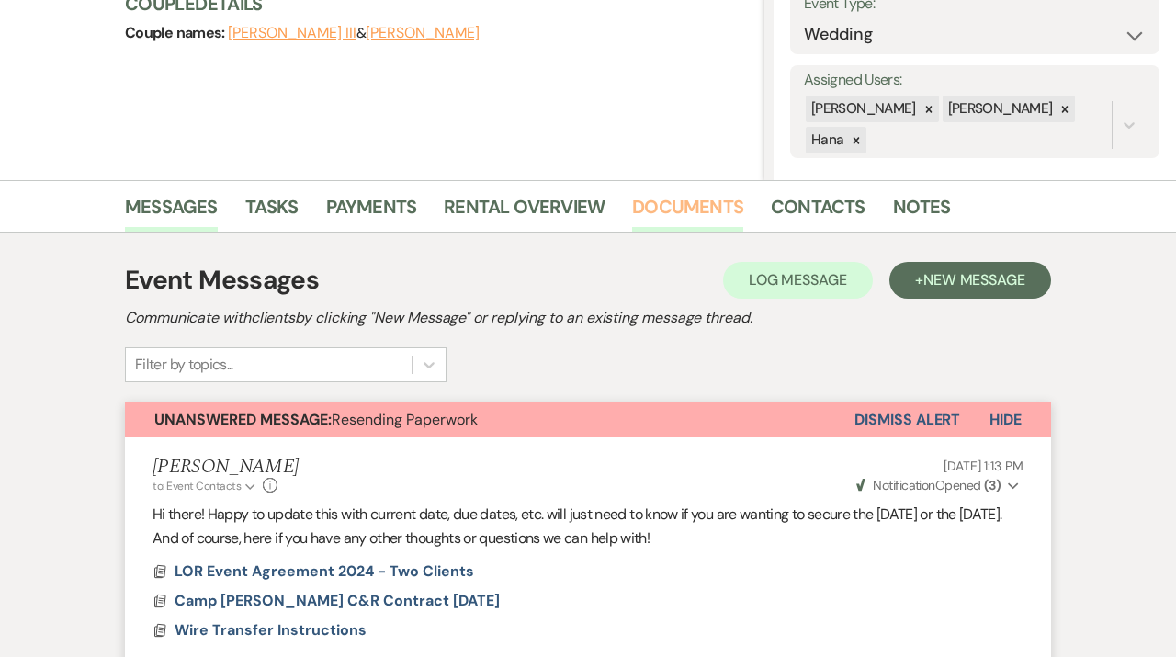
click at [724, 218] on link "Documents" at bounding box center [687, 212] width 111 height 40
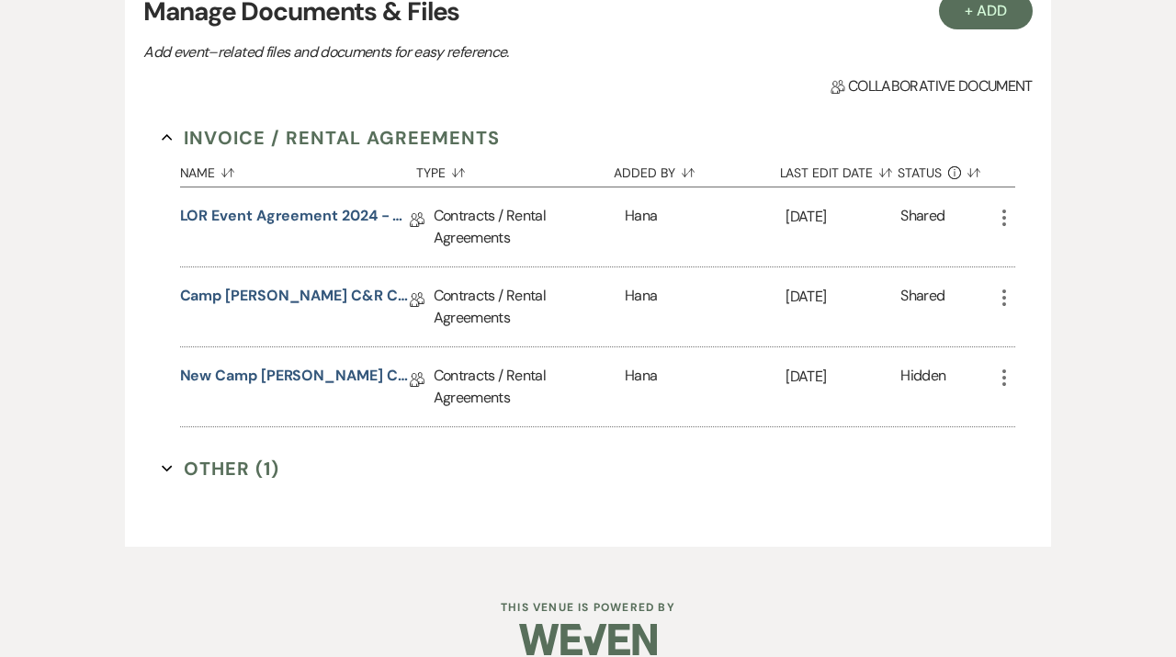
scroll to position [571, 0]
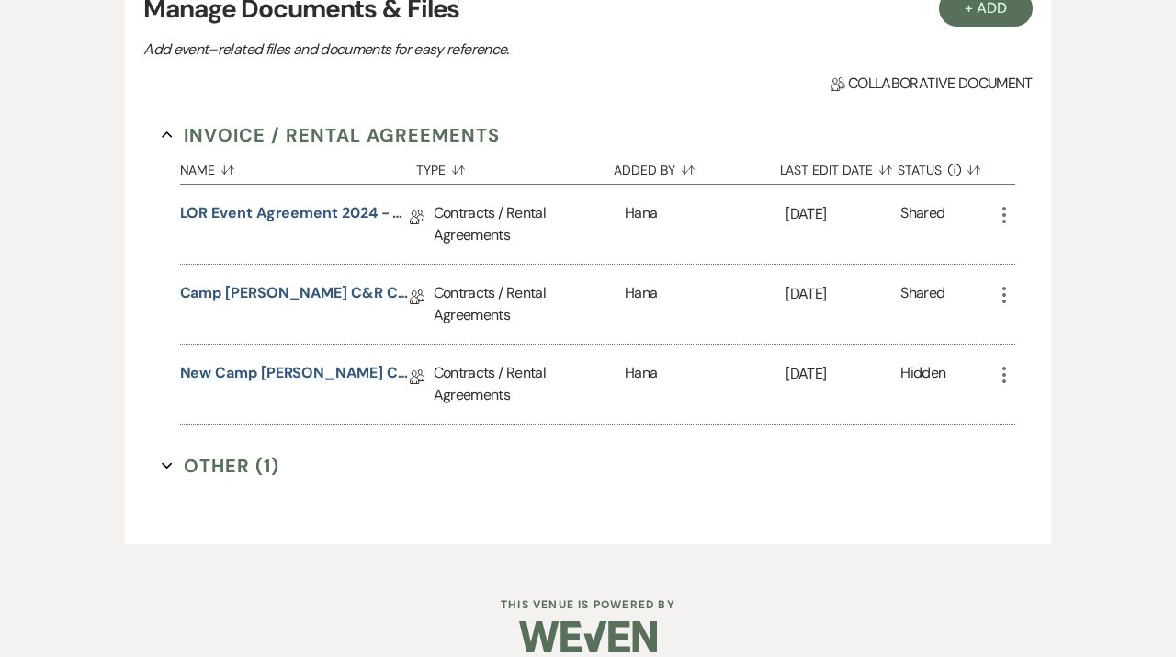
click at [360, 377] on link "New Camp [PERSON_NAME] C&R Contract [DATE]" at bounding box center [295, 376] width 230 height 28
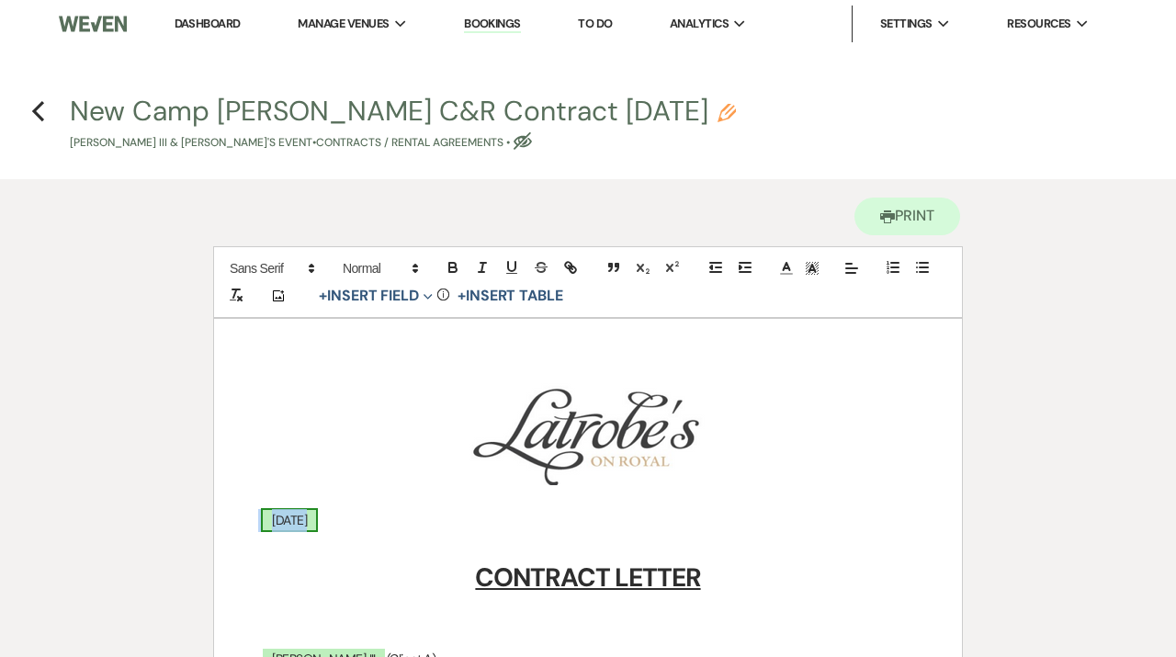
click at [318, 523] on span "[DATE]" at bounding box center [289, 520] width 57 height 24
select select "owner"
select select "custom_placeholder"
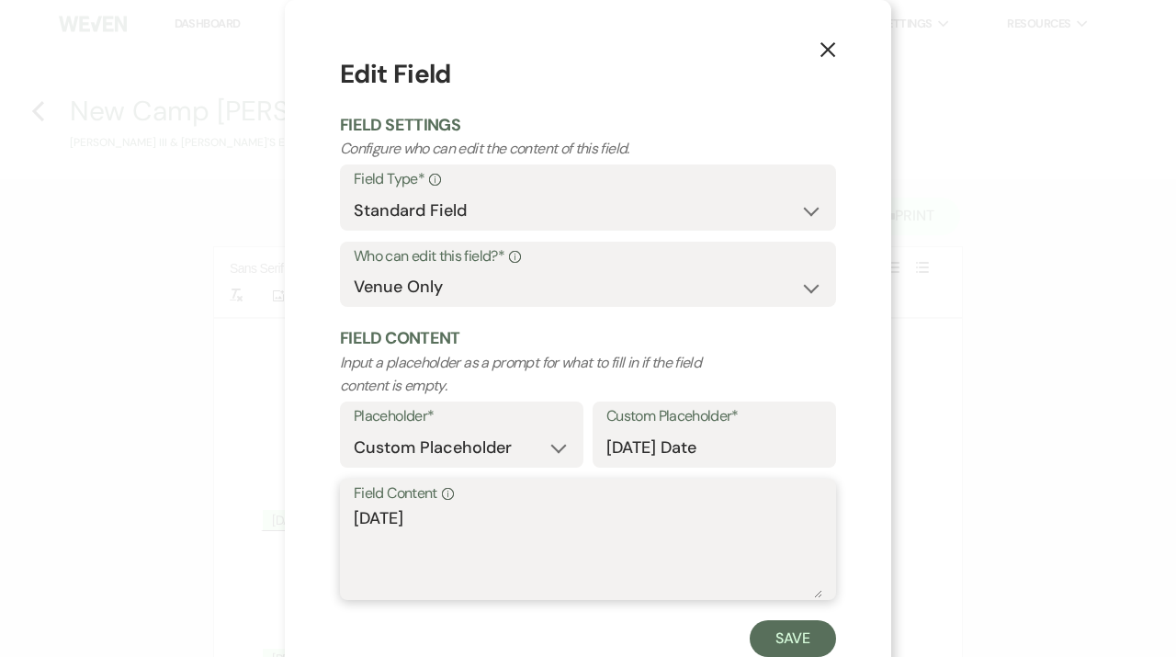
click at [394, 516] on textarea "[DATE]" at bounding box center [588, 552] width 469 height 92
type textarea "[DATE]"
click at [811, 650] on button "Save" at bounding box center [793, 638] width 86 height 37
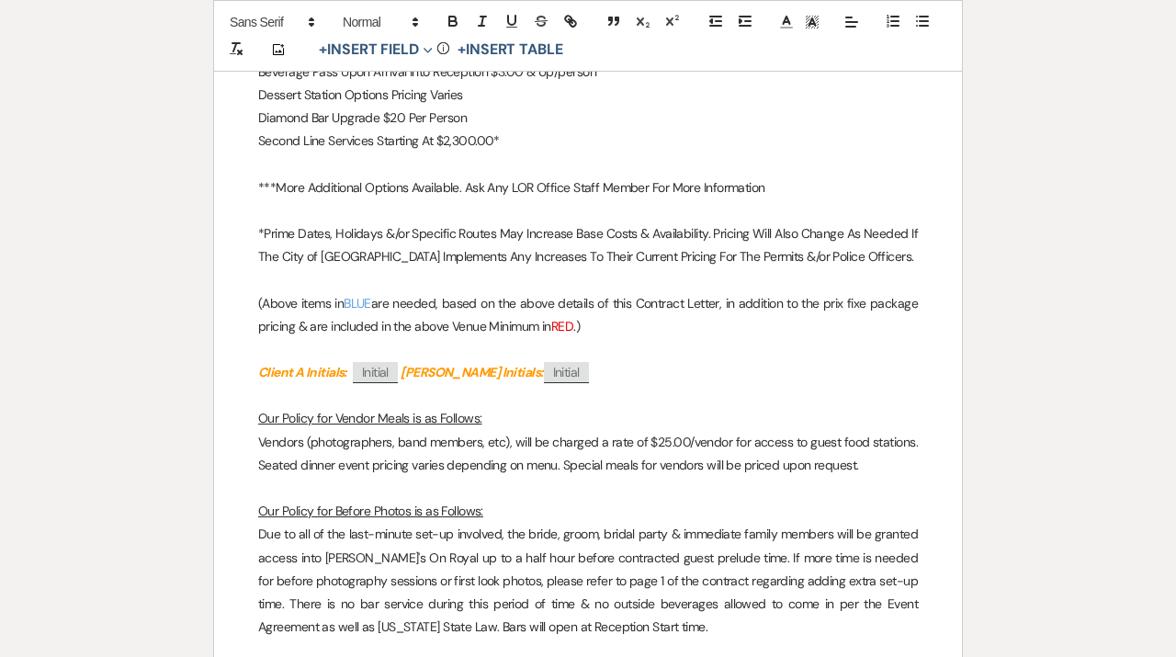
scroll to position [4223, 0]
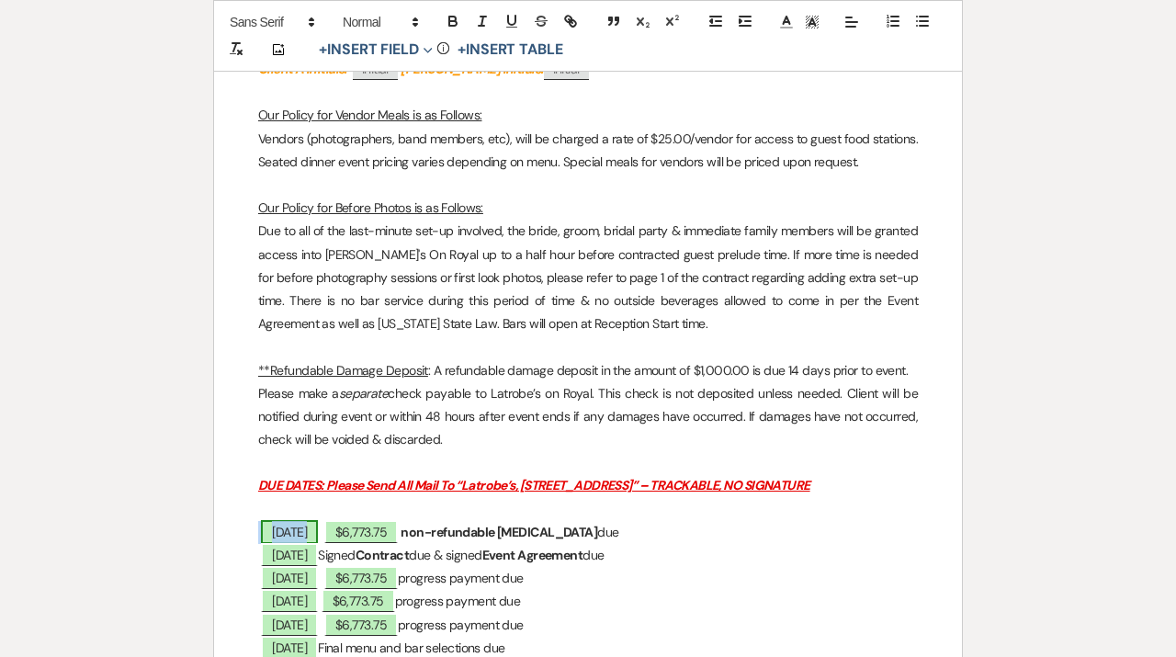
click at [308, 527] on span "[DATE]" at bounding box center [289, 532] width 57 height 24
select select "owner"
select select "Date"
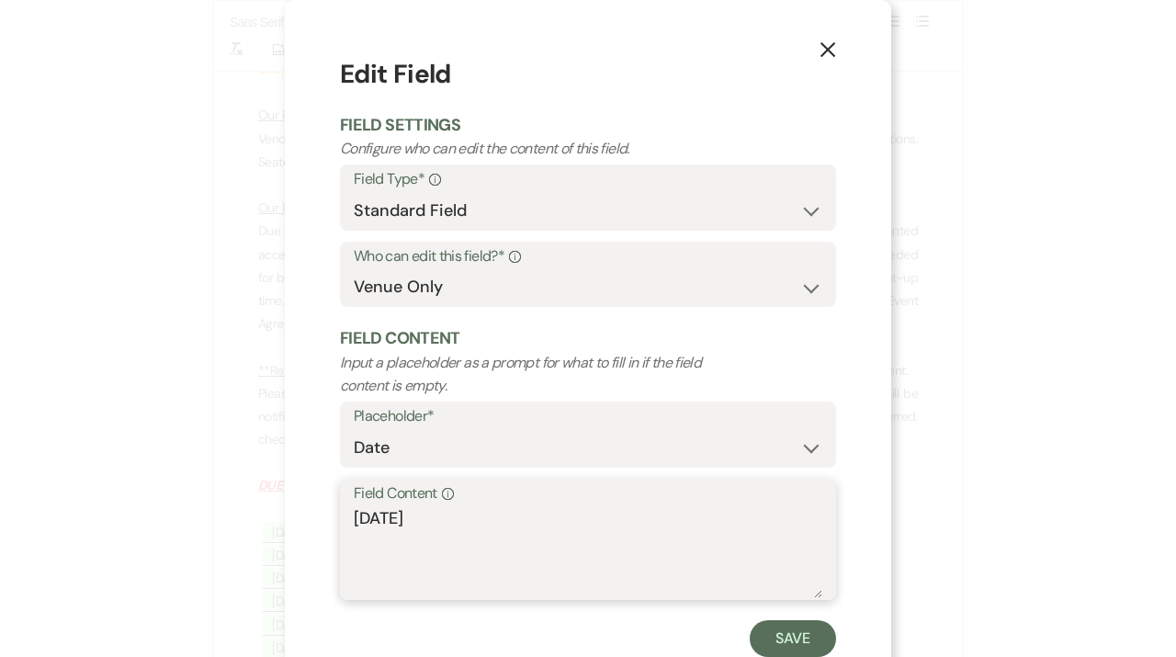
click at [395, 517] on textarea "[DATE]" at bounding box center [588, 552] width 469 height 92
type textarea "[DATE]"
click at [748, 637] on div "Save" at bounding box center [588, 638] width 496 height 37
click at [756, 637] on button "Save" at bounding box center [793, 638] width 86 height 37
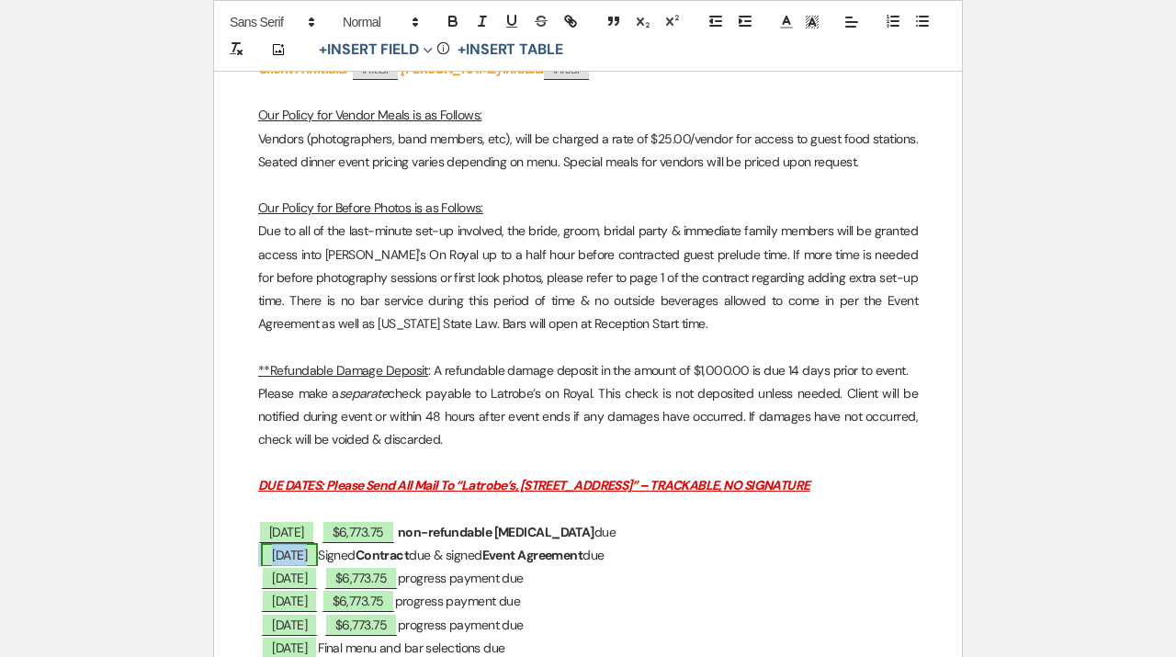
click at [289, 560] on span "[DATE]" at bounding box center [289, 555] width 57 height 24
select select "owner"
select select "Date"
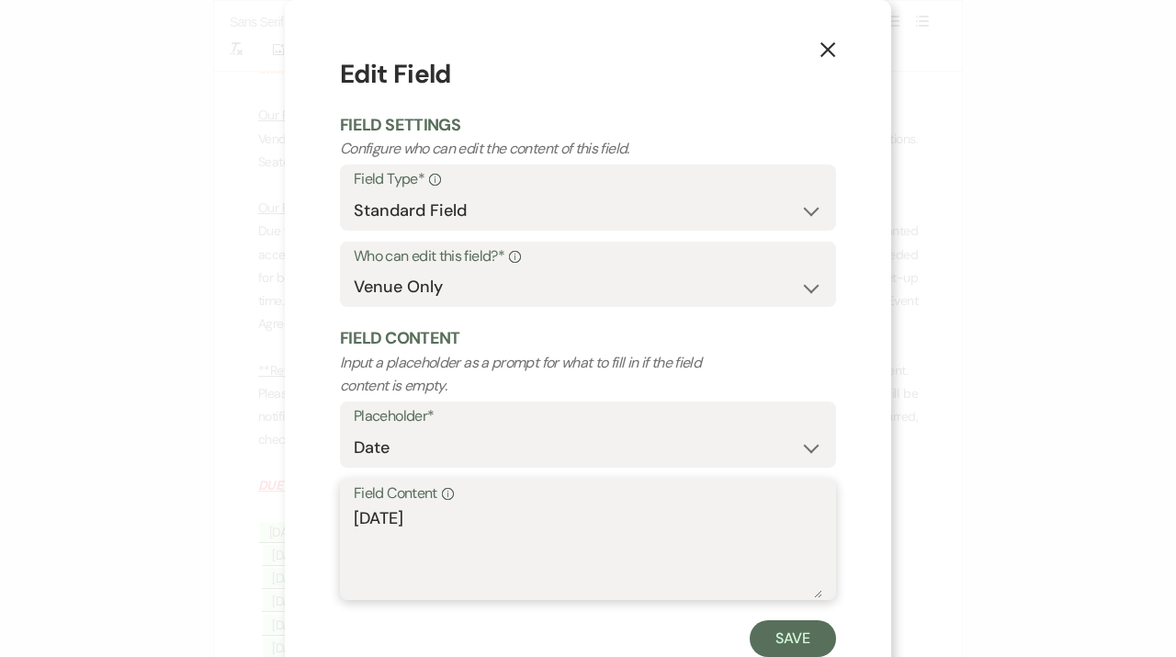
click at [398, 523] on textarea "[DATE]" at bounding box center [588, 552] width 469 height 92
type textarea "[DATE]"
click at [787, 629] on button "Save" at bounding box center [793, 638] width 86 height 37
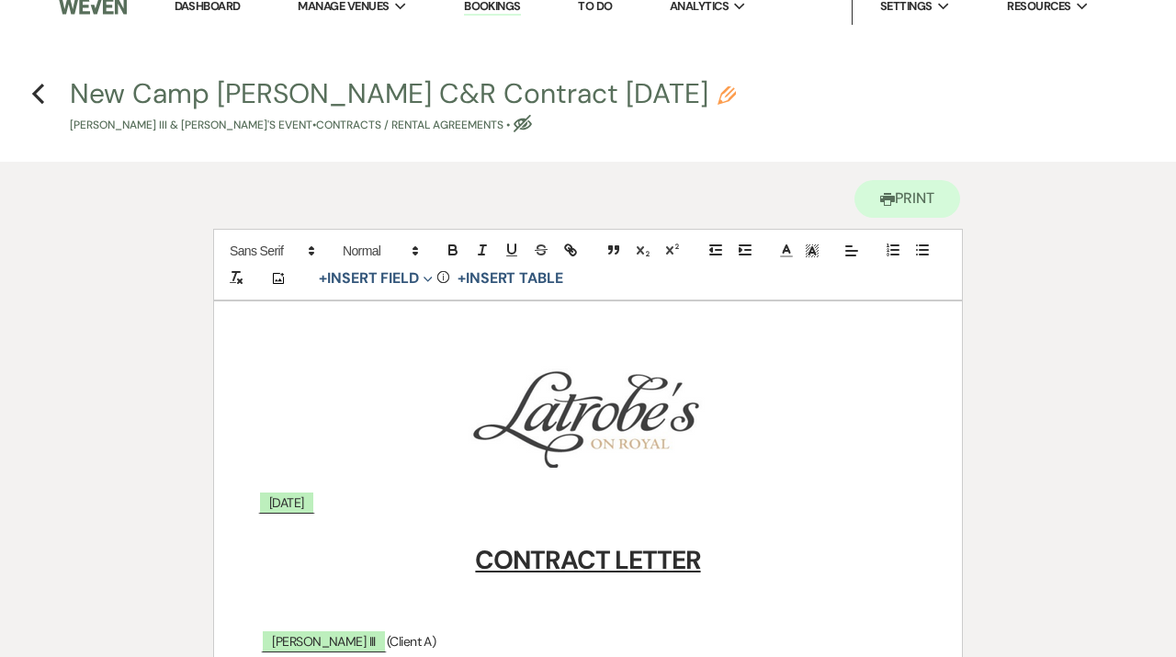
scroll to position [0, 0]
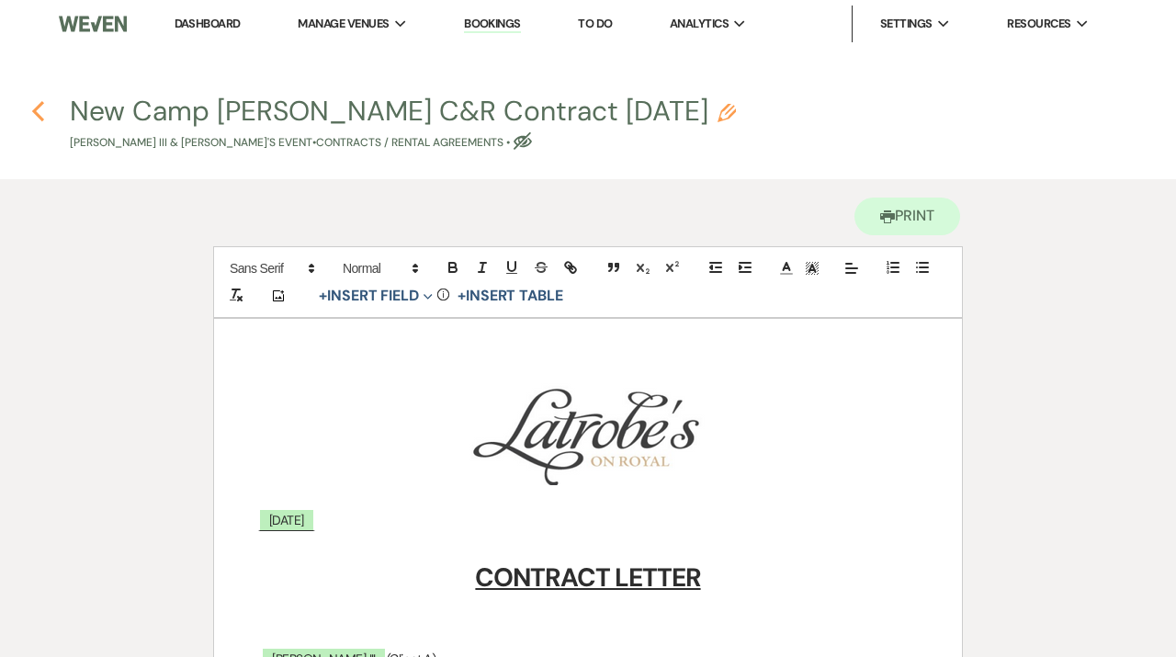
click at [40, 114] on icon "Previous" at bounding box center [38, 111] width 14 height 22
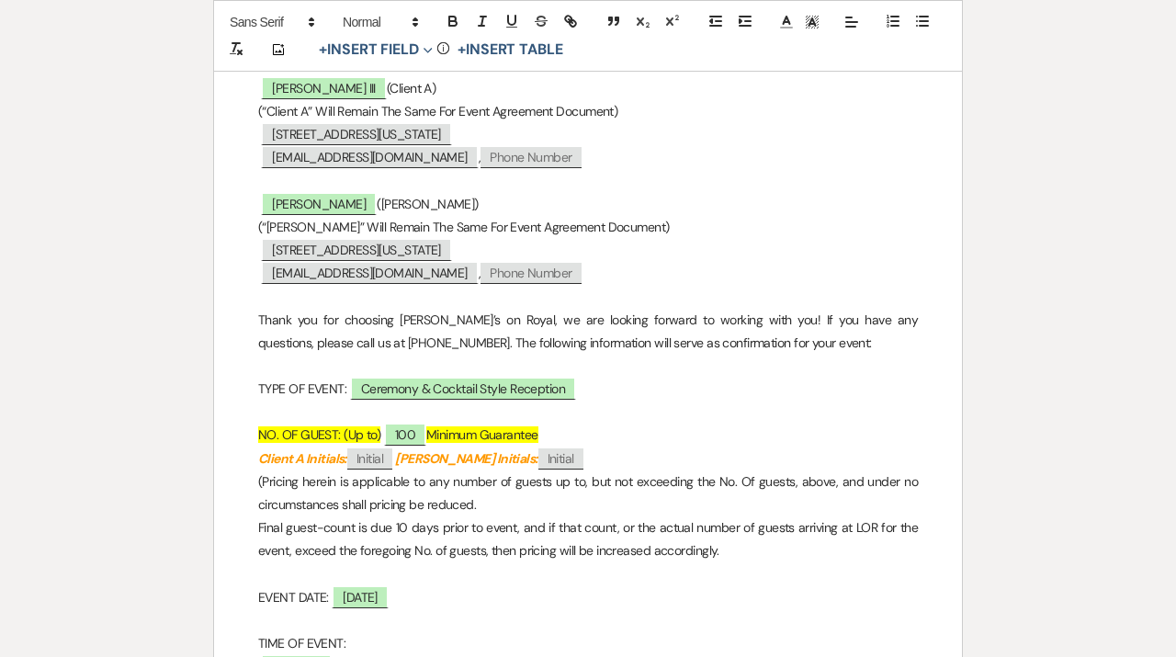
select select "6"
select select "20"
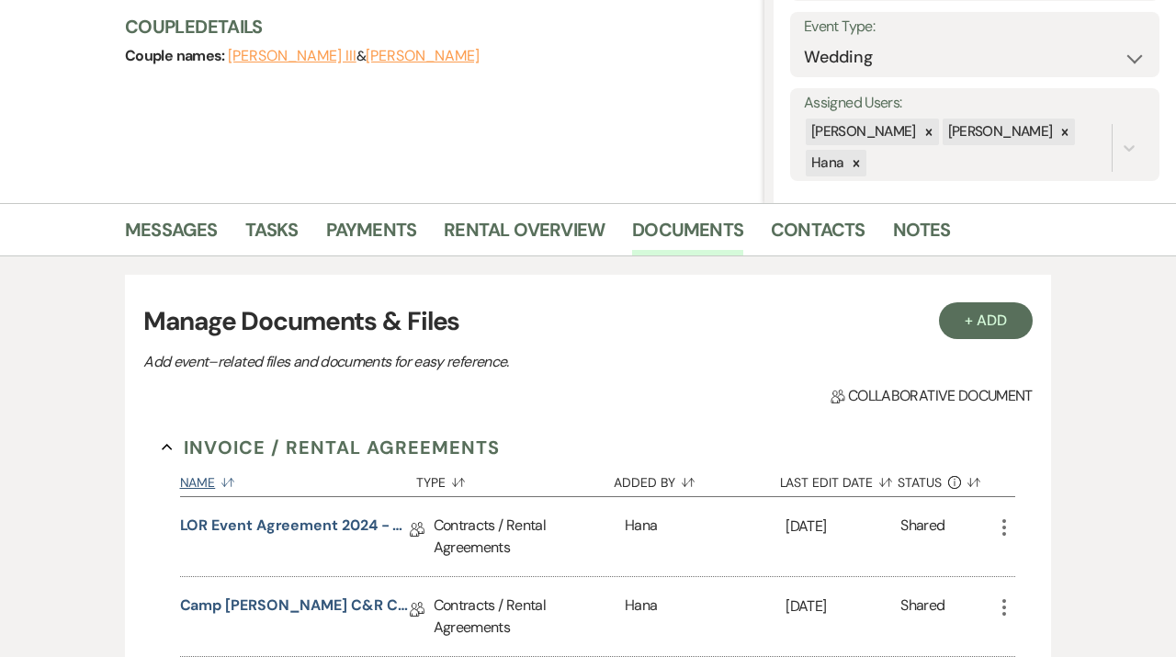
scroll to position [119, 0]
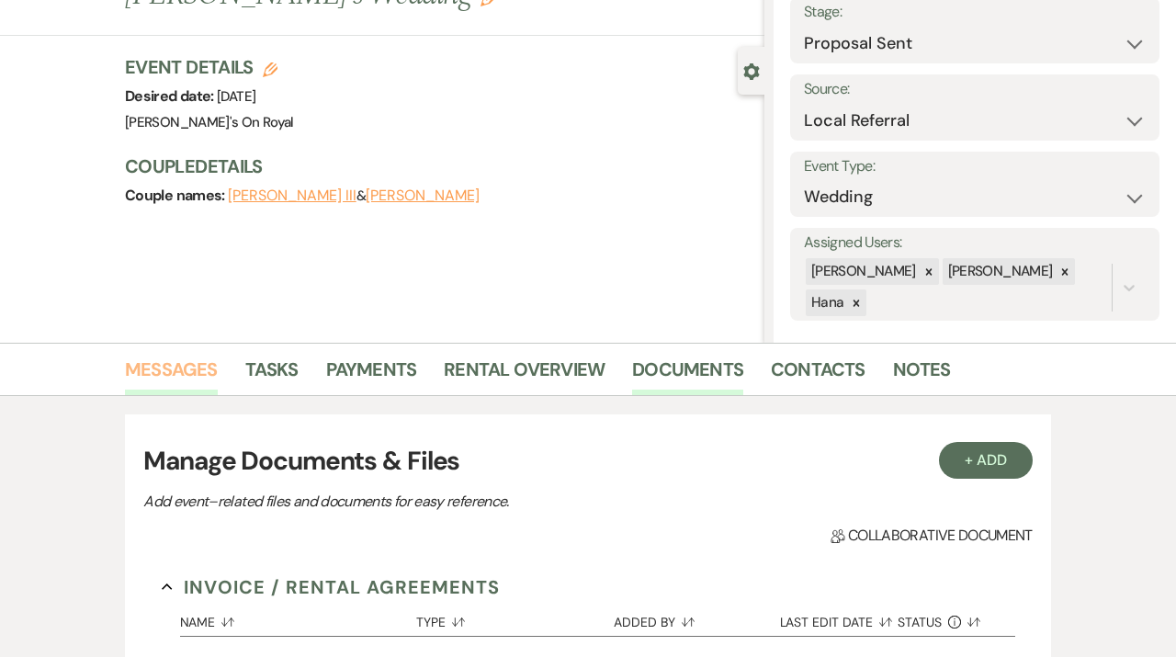
click at [181, 360] on link "Messages" at bounding box center [171, 375] width 93 height 40
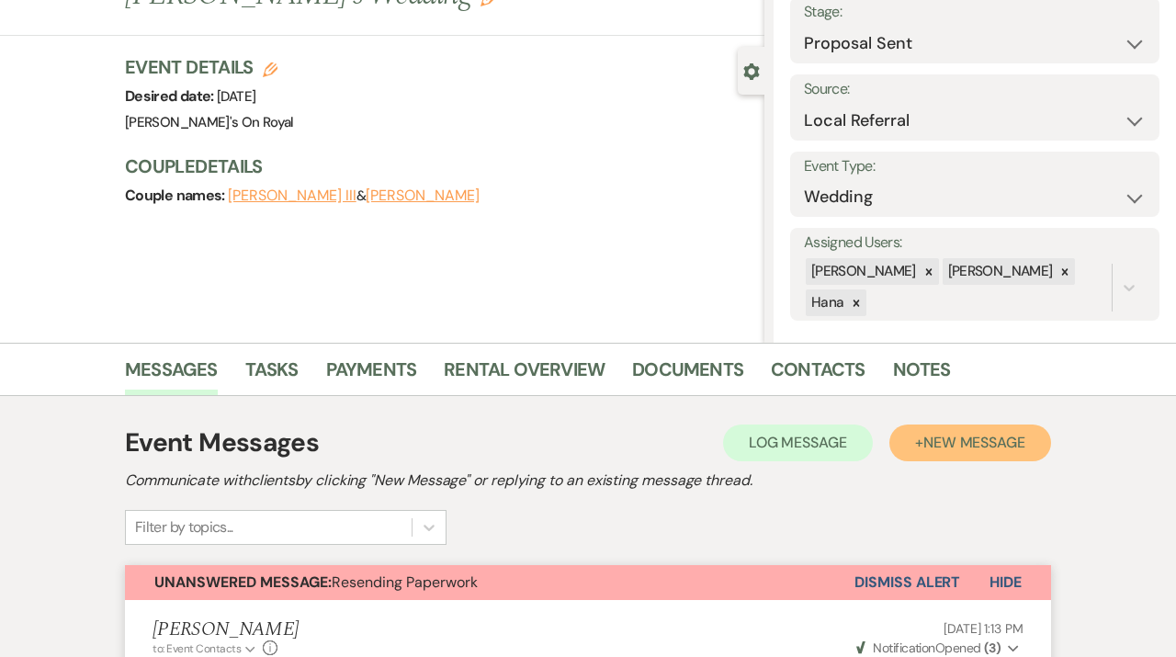
click at [943, 442] on span "New Message" at bounding box center [975, 442] width 102 height 19
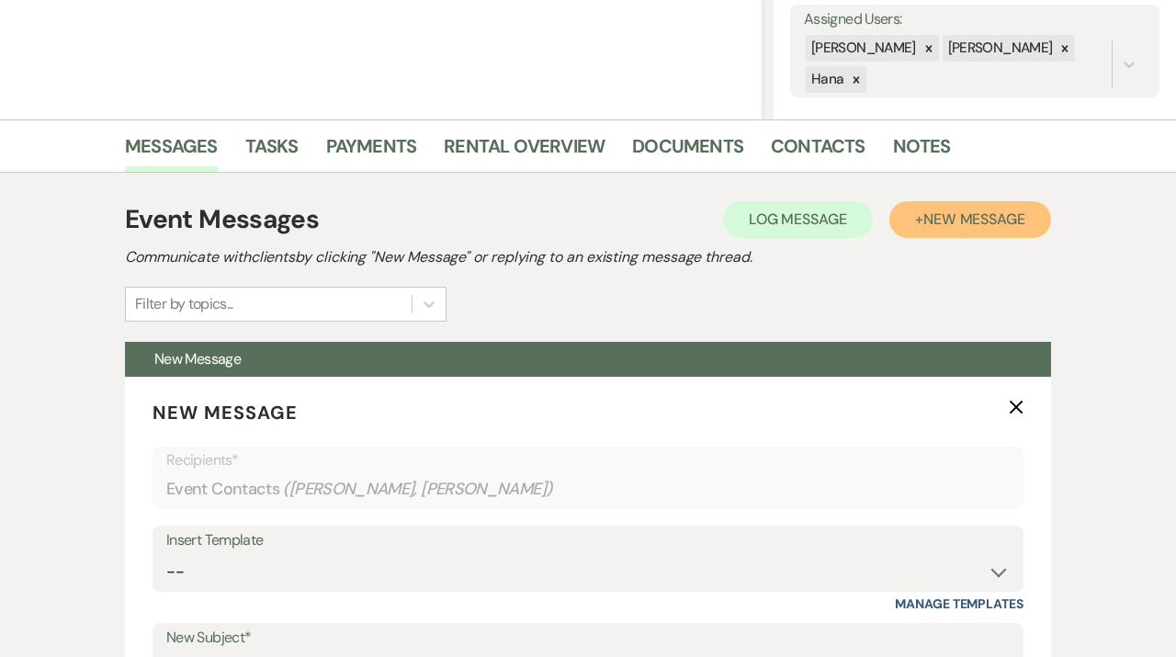
scroll to position [349, 0]
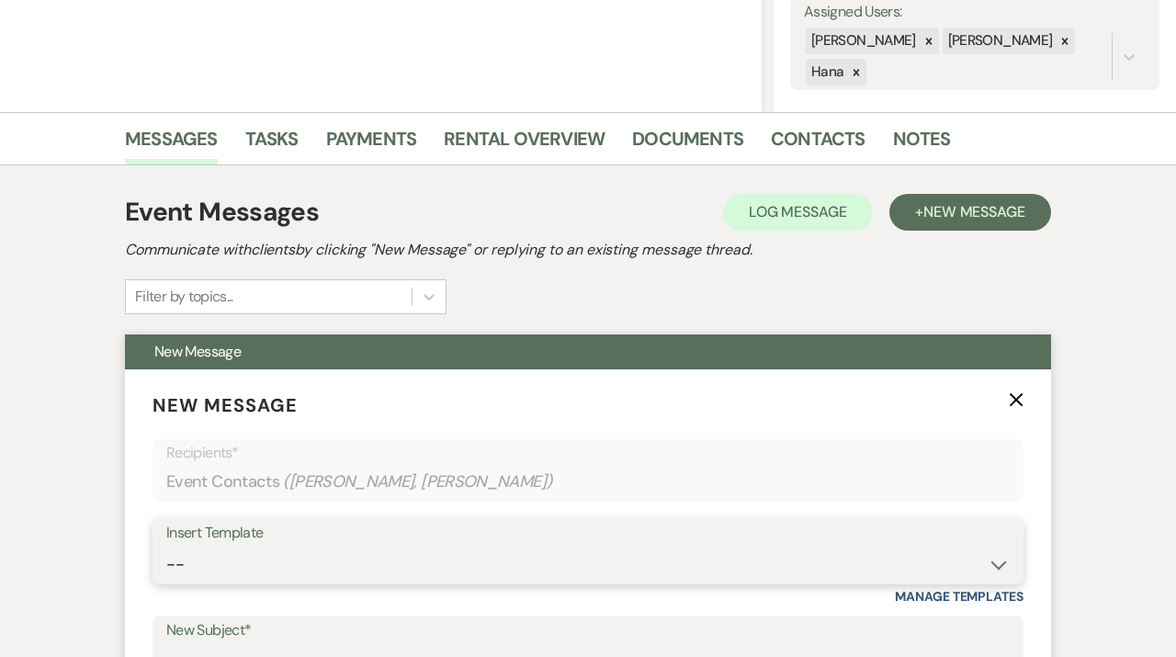
click at [166, 547] on select "-- Contract to New Booking Inquiry First Response Inquiry Follow Up Response Ap…" at bounding box center [588, 565] width 844 height 36
select select "2108"
click option "Contract to New Booking" at bounding box center [0, 0] width 0 height 0
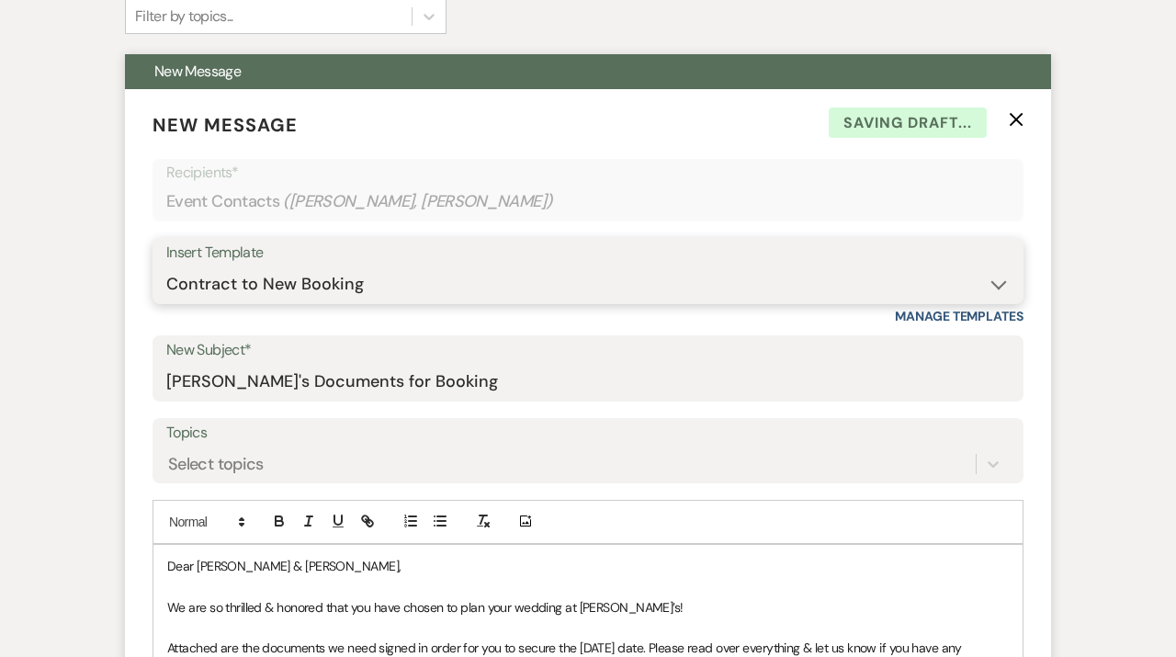
scroll to position [629, 0]
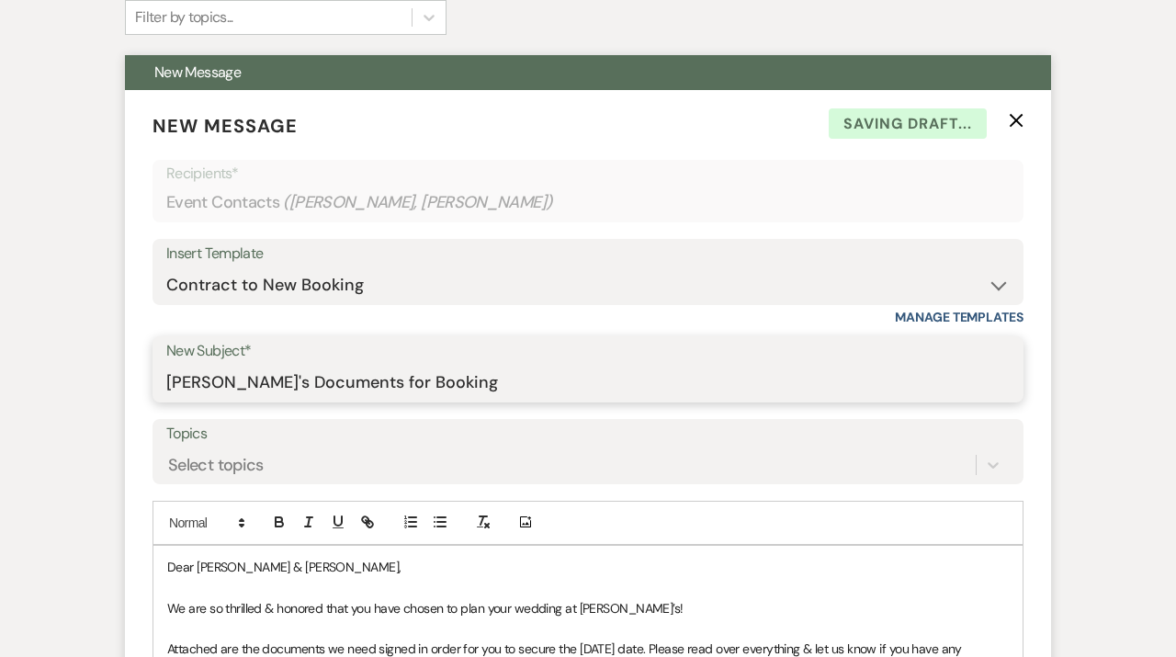
click at [459, 382] on input "[PERSON_NAME]'s Documents for Booking" at bounding box center [588, 383] width 844 height 36
click at [167, 383] on input "[PERSON_NAME]'s Documents for Booking [DATE]" at bounding box center [588, 383] width 844 height 36
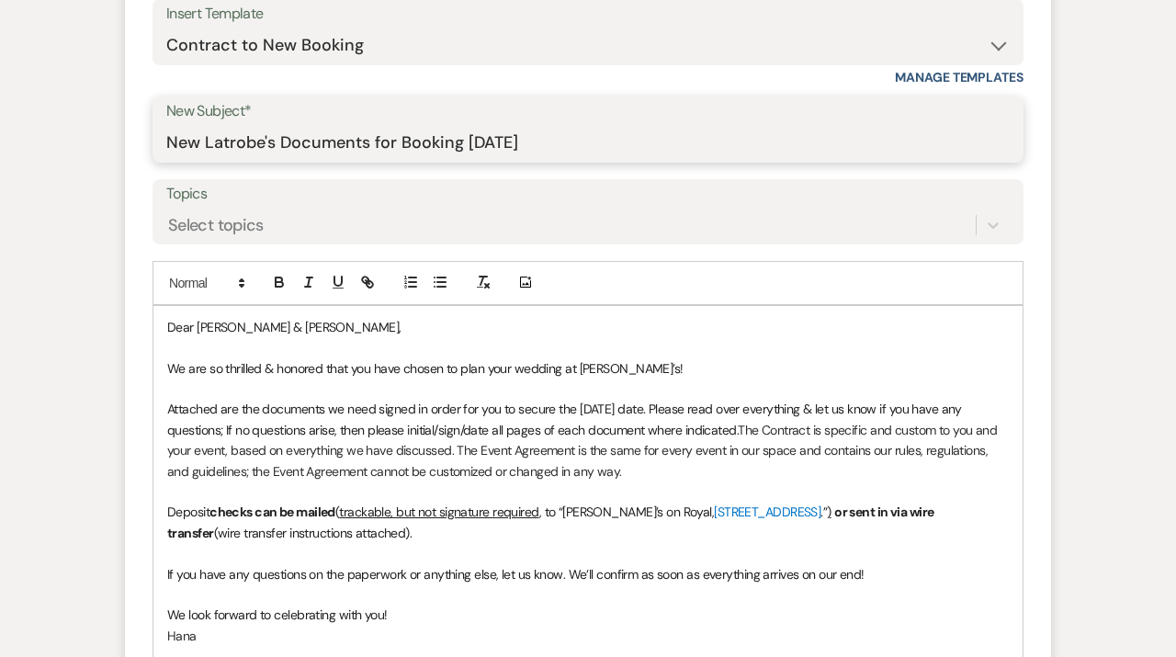
scroll to position [880, 0]
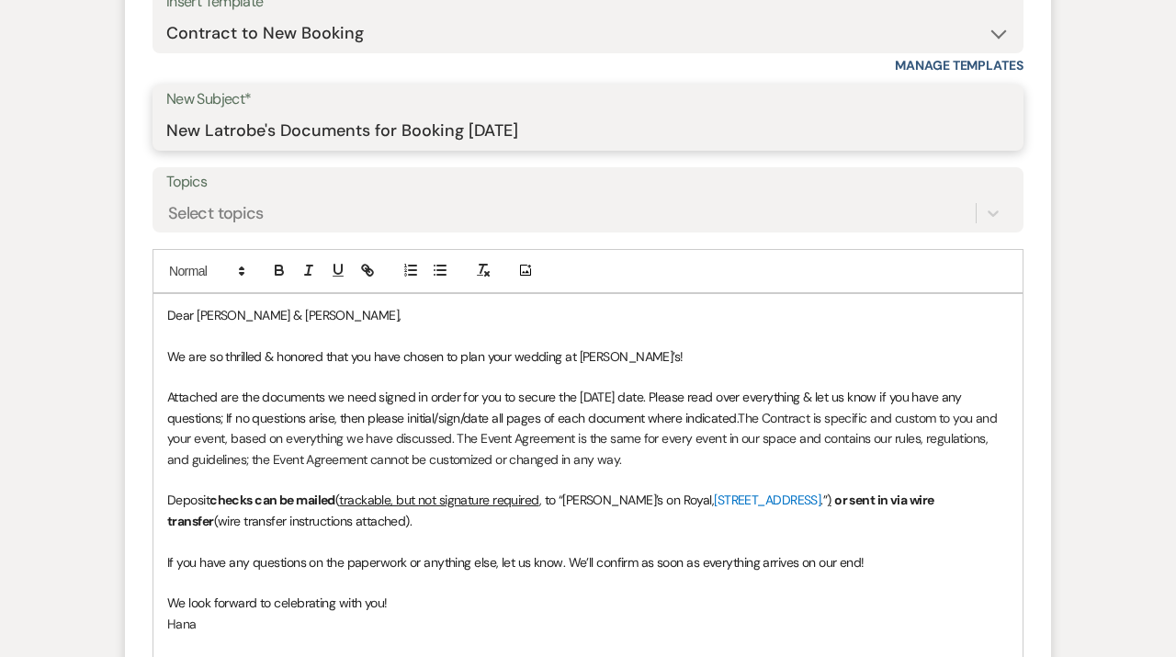
type input "New Latrobe's Documents for Booking [DATE]"
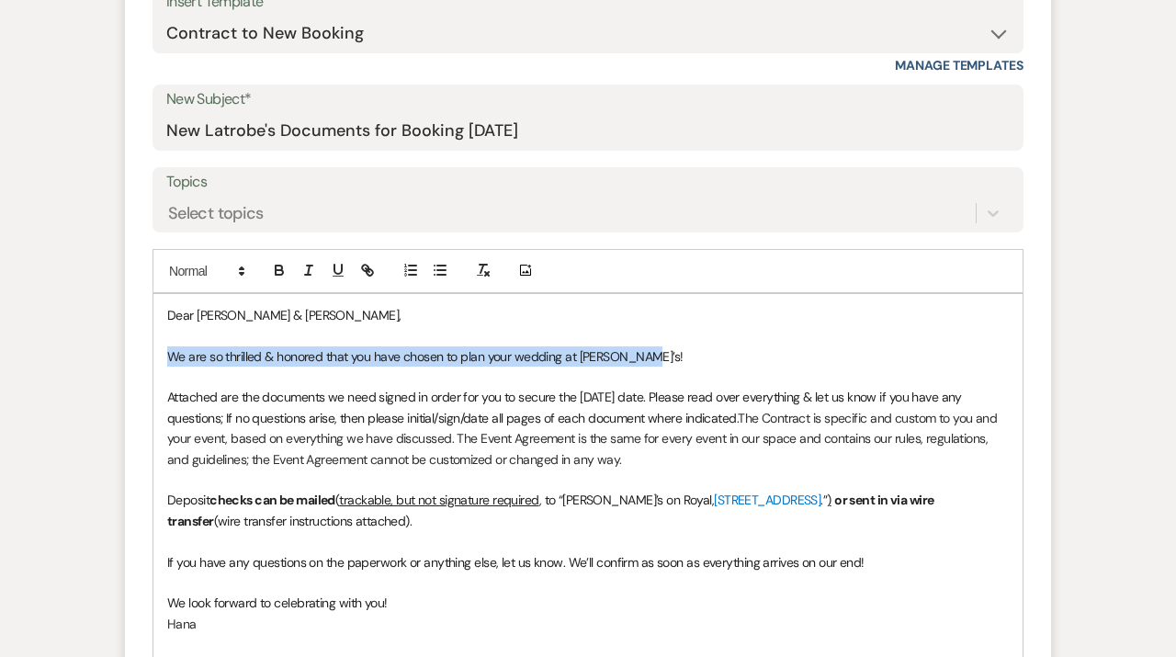
drag, startPoint x: 649, startPoint y: 360, endPoint x: 160, endPoint y: 356, distance: 488.9
click at [160, 356] on div "Dear [PERSON_NAME] & [PERSON_NAME], We are so thrilled & honored that you have …" at bounding box center [587, 500] width 869 height 413
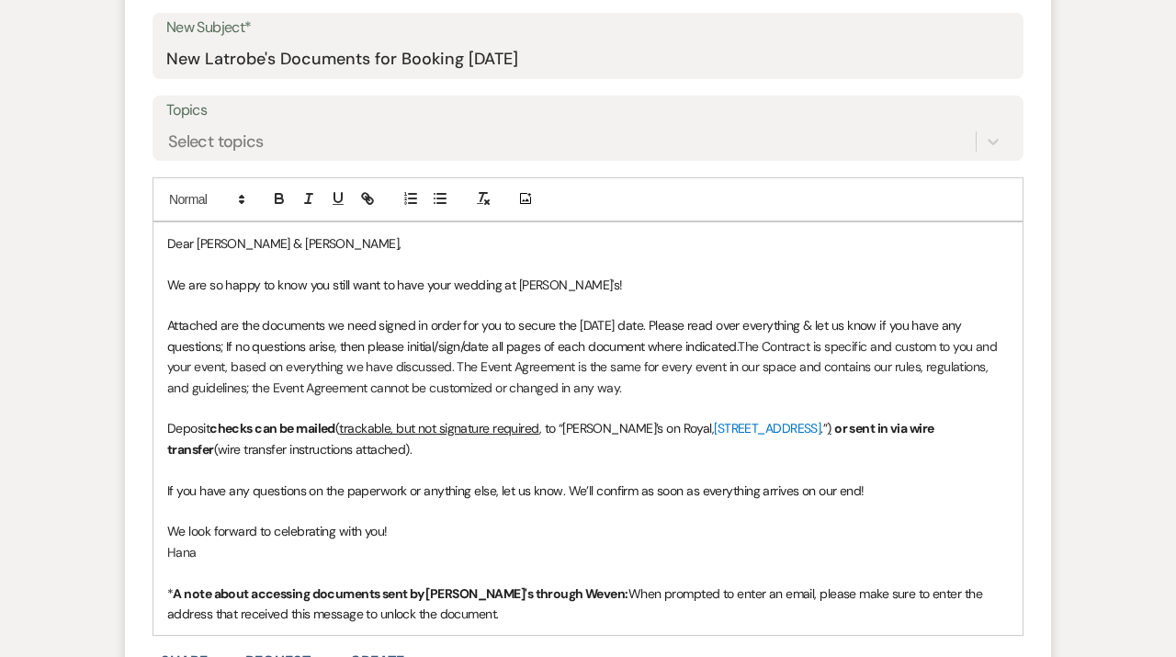
scroll to position [953, 0]
click at [262, 332] on span "Attached are the documents we need signed in order for you to secure the [DATE]…" at bounding box center [566, 334] width 798 height 37
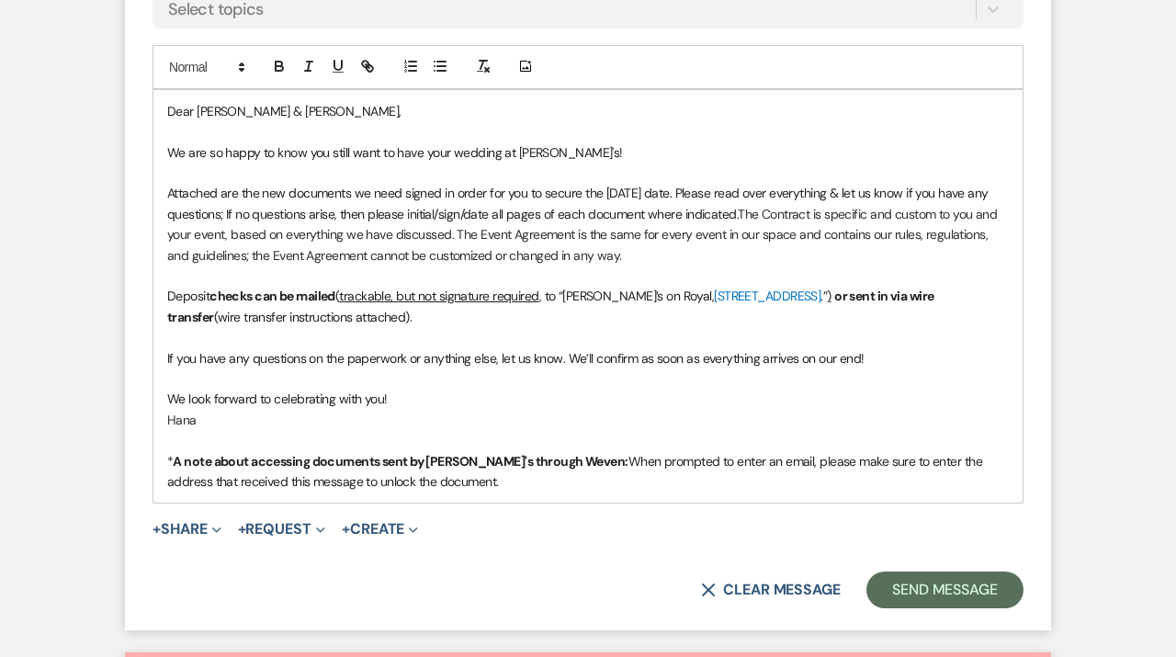
scroll to position [1085, 0]
click at [202, 527] on button "+ Share Expand" at bounding box center [187, 528] width 69 height 15
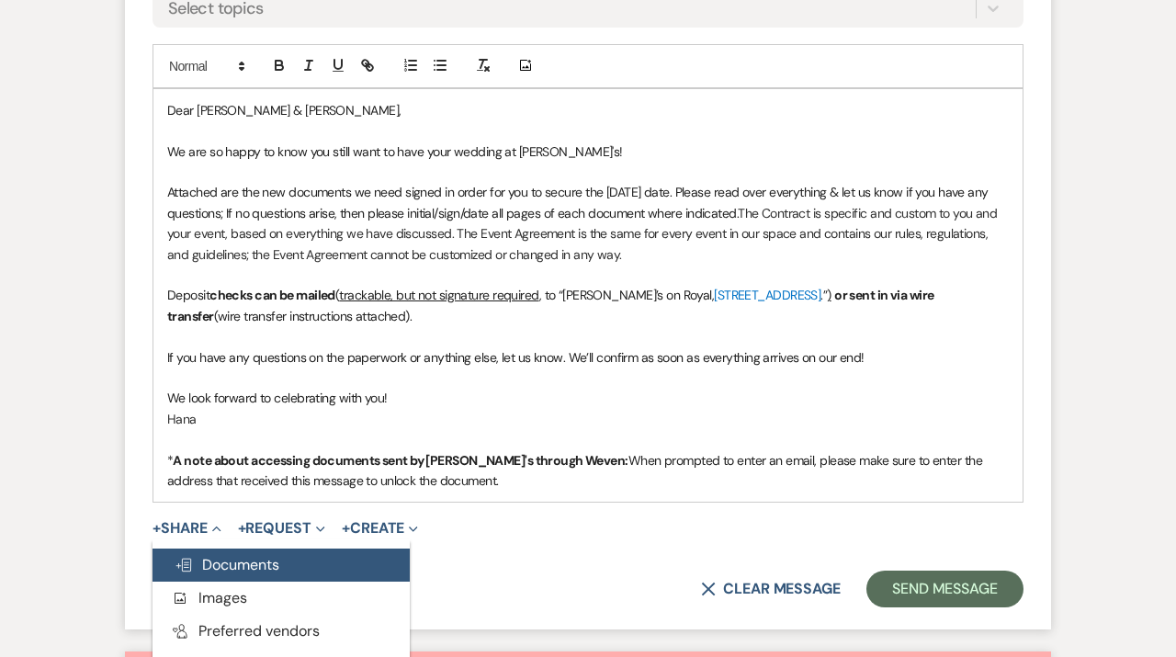
click at [200, 555] on span "Doc Upload Documents" at bounding box center [227, 564] width 105 height 19
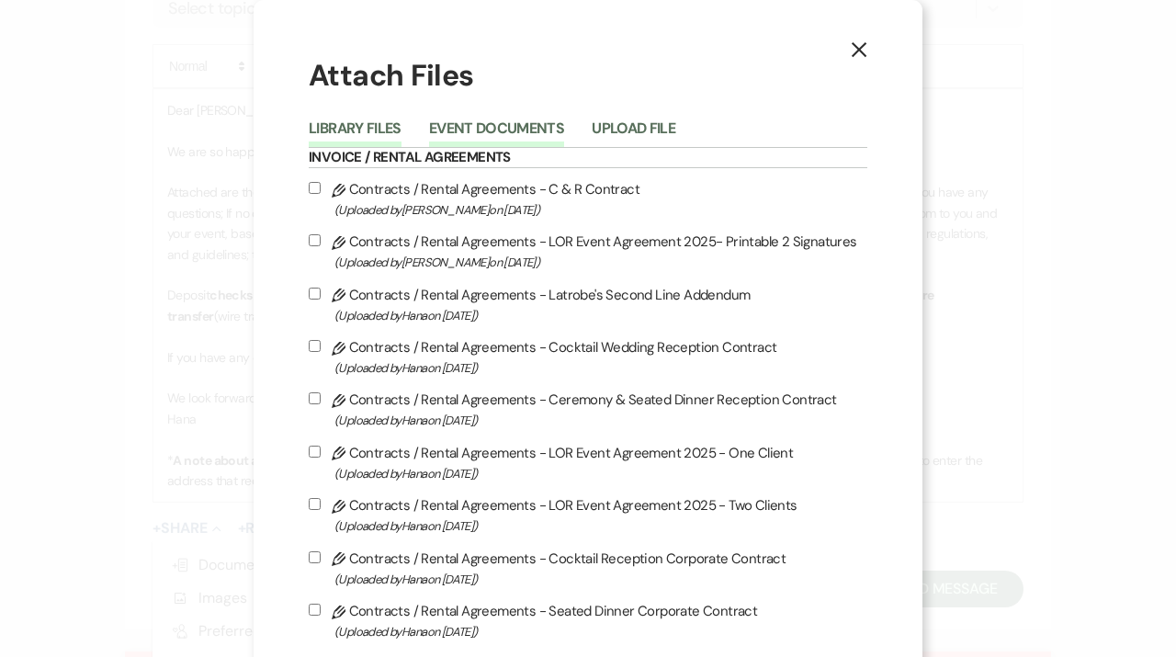
click at [525, 133] on button "Event Documents" at bounding box center [496, 134] width 135 height 26
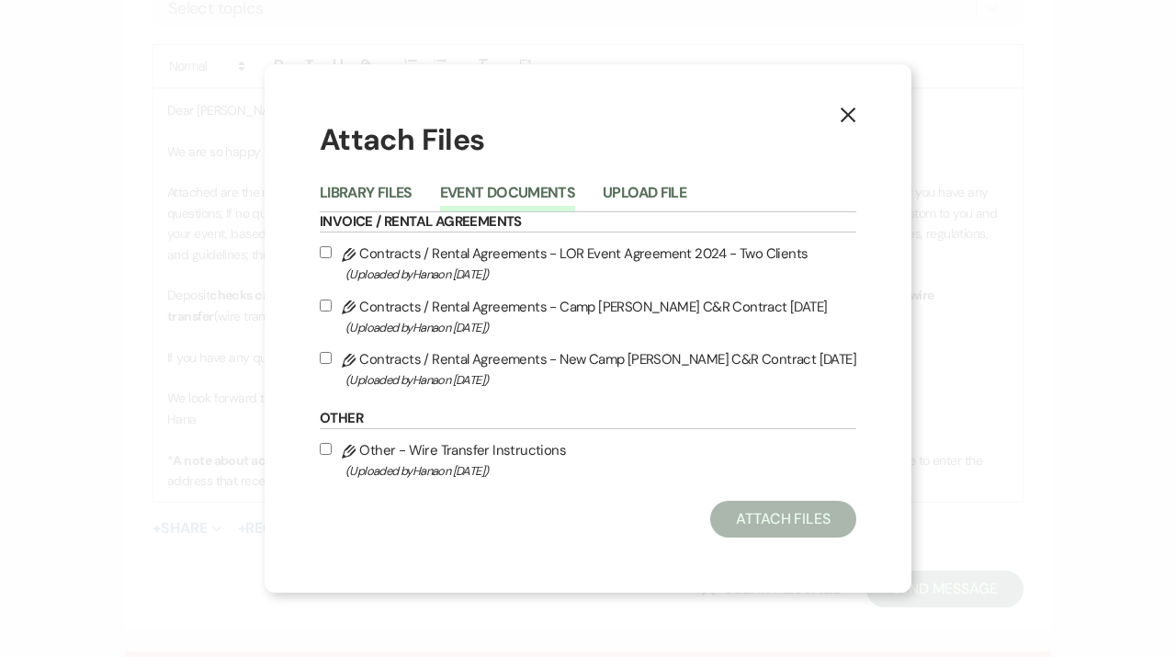
click at [375, 355] on label "Pencil Contracts / Rental Agreements - New Camp [PERSON_NAME] C&R Contract [DAT…" at bounding box center [588, 368] width 537 height 43
click at [332, 355] on input "Pencil Contracts / Rental Agreements - New Camp [PERSON_NAME] C&R Contract [DAT…" at bounding box center [326, 358] width 12 height 12
checkbox input "true"
click at [356, 260] on label "Pencil Contracts / Rental Agreements - LOR Event Agreement 2024 - Two Clients (…" at bounding box center [588, 263] width 537 height 43
click at [332, 258] on input "Pencil Contracts / Rental Agreements - LOR Event Agreement 2024 - Two Clients (…" at bounding box center [326, 252] width 12 height 12
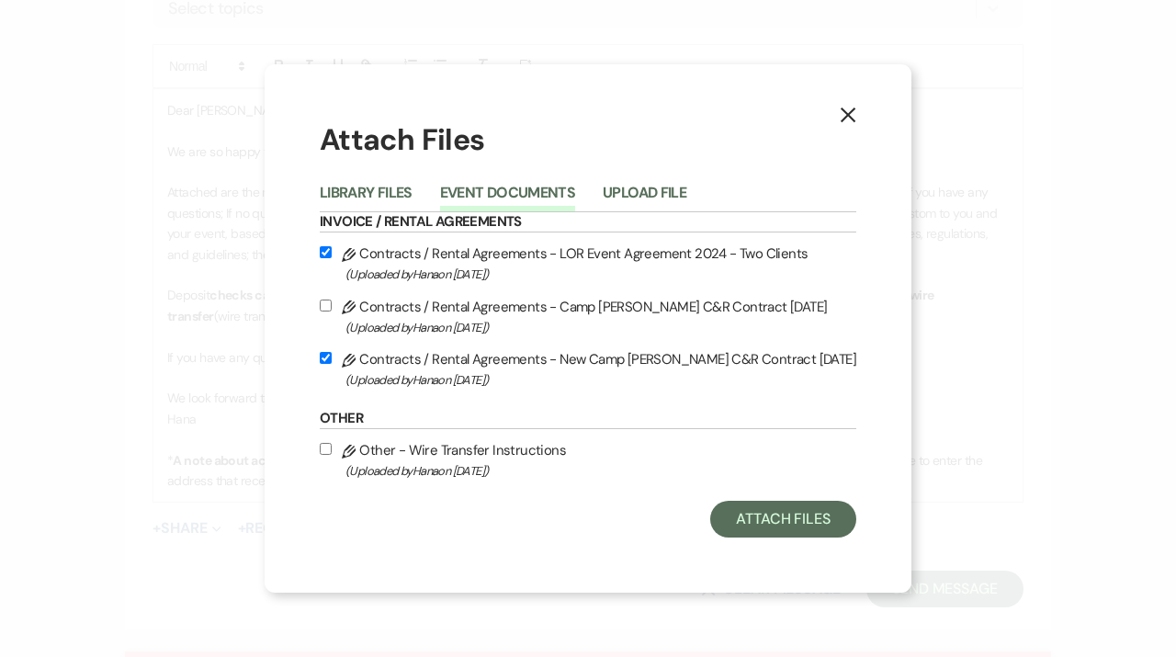
checkbox input "true"
click at [359, 455] on label "Pencil Other - Wire Transfer Instructions (Uploaded by [PERSON_NAME] on [DATE] )" at bounding box center [588, 459] width 537 height 43
click at [332, 455] on input "Pencil Other - Wire Transfer Instructions (Uploaded by [PERSON_NAME] on [DATE] )" at bounding box center [326, 449] width 12 height 12
checkbox input "true"
click at [750, 508] on button "Attach Files" at bounding box center [783, 519] width 146 height 37
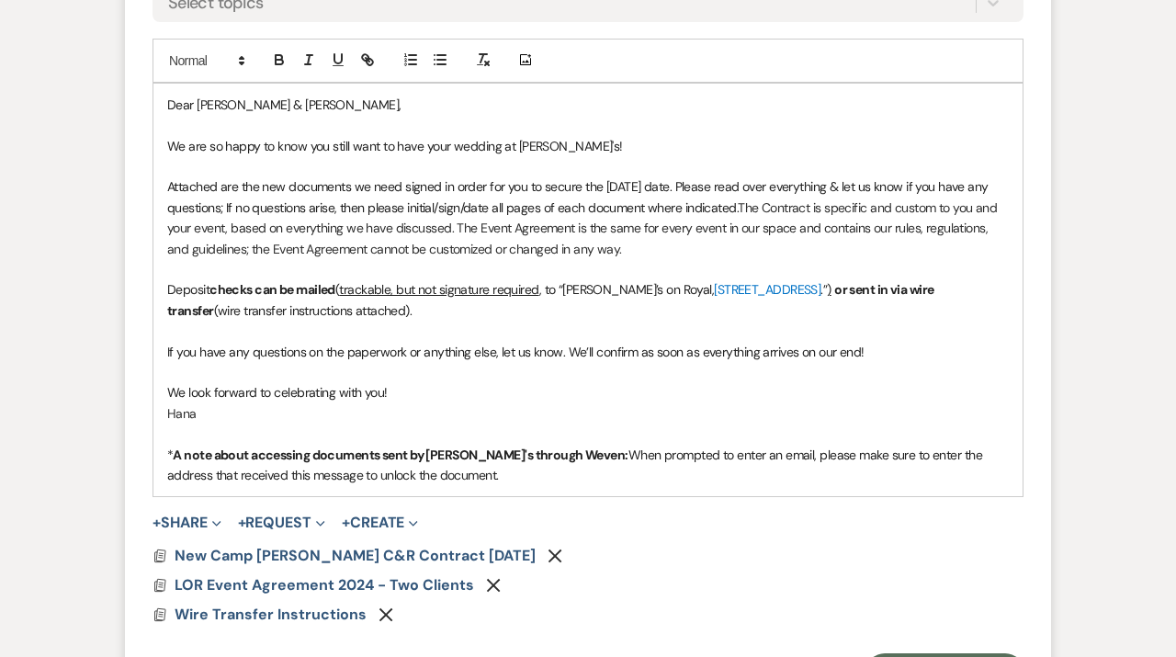
scroll to position [1455, 0]
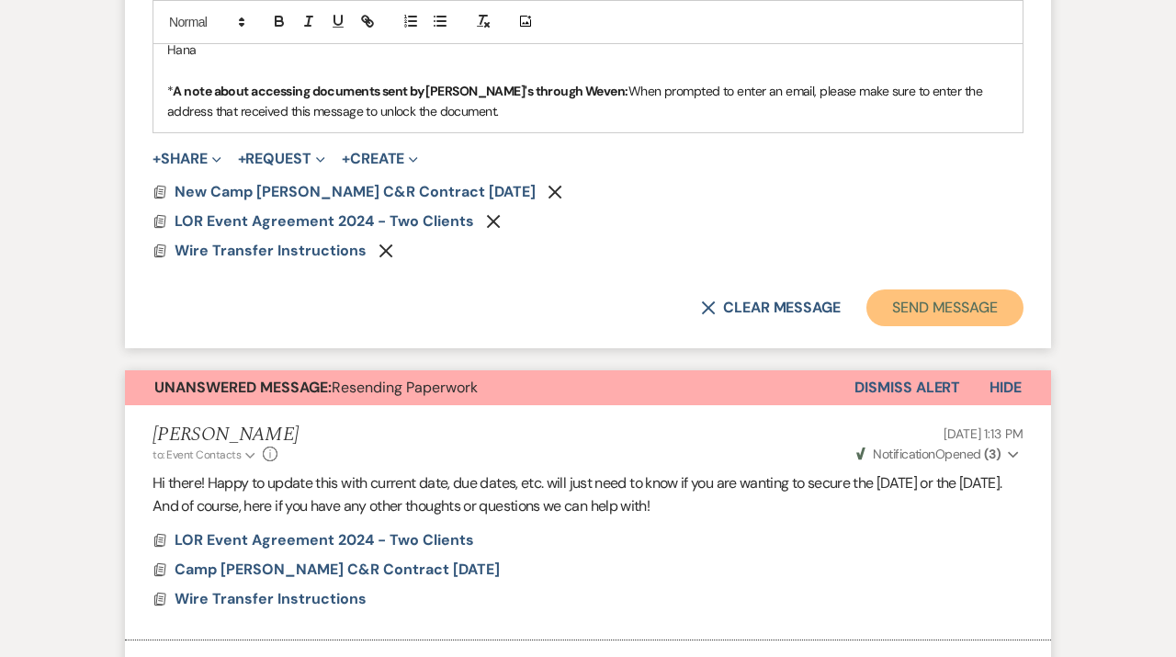
click at [997, 314] on button "Send Message" at bounding box center [945, 307] width 157 height 37
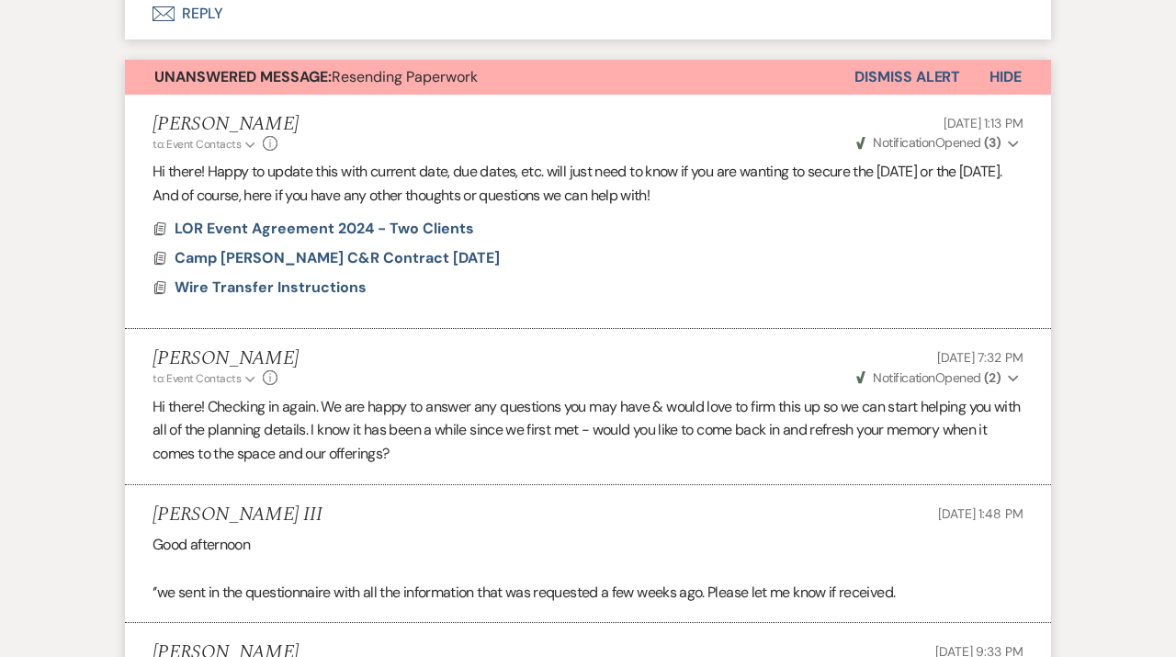
scroll to position [1369, 0]
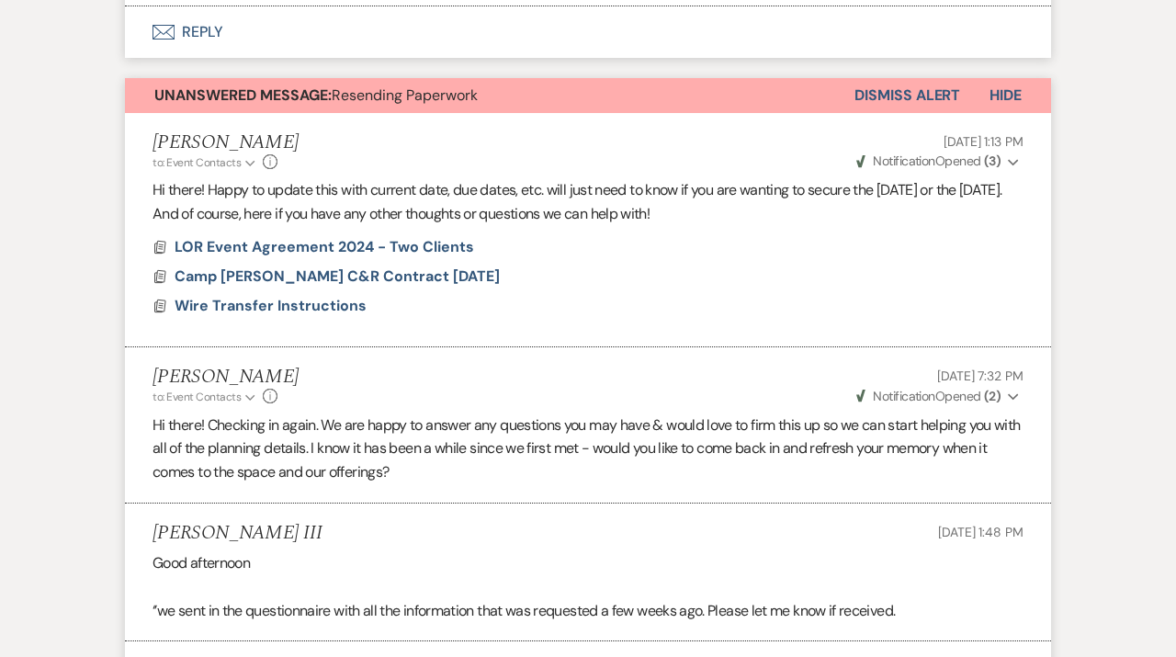
click at [941, 86] on button "Dismiss Alert" at bounding box center [908, 95] width 106 height 35
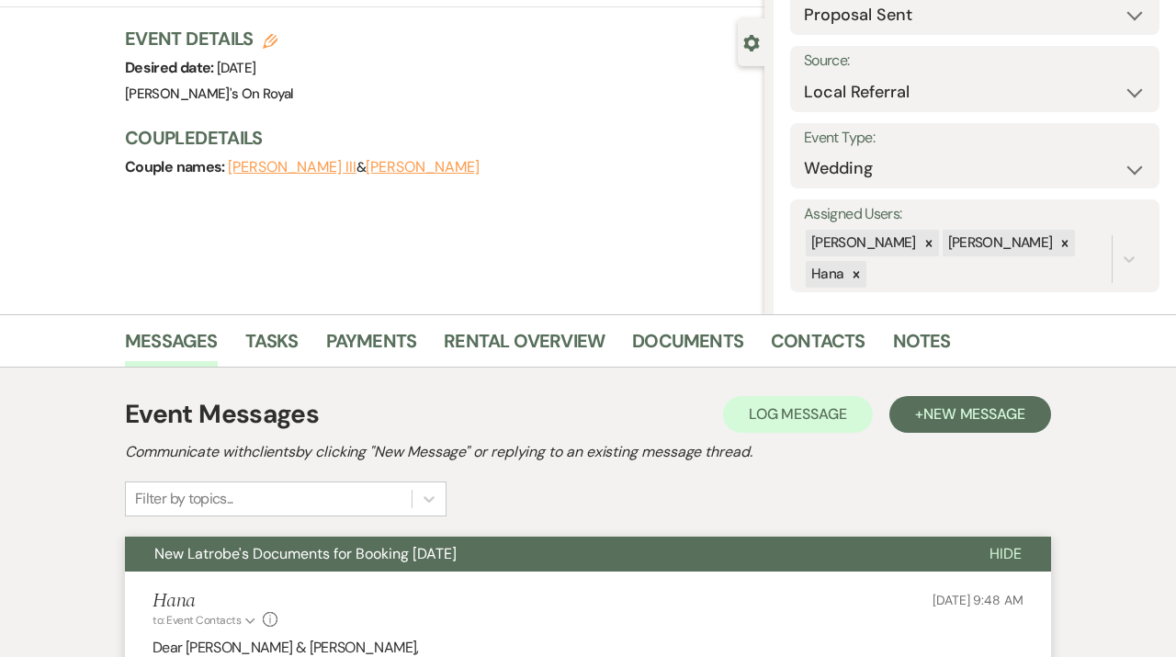
scroll to position [0, 0]
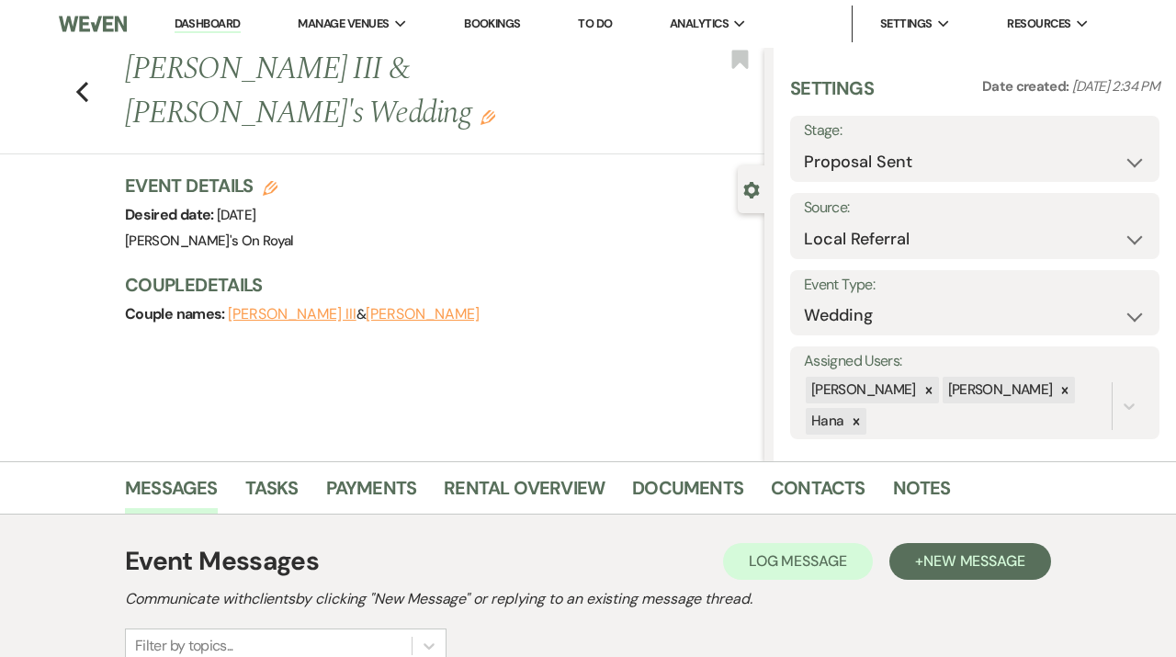
click at [218, 22] on link "Dashboard" at bounding box center [208, 24] width 66 height 17
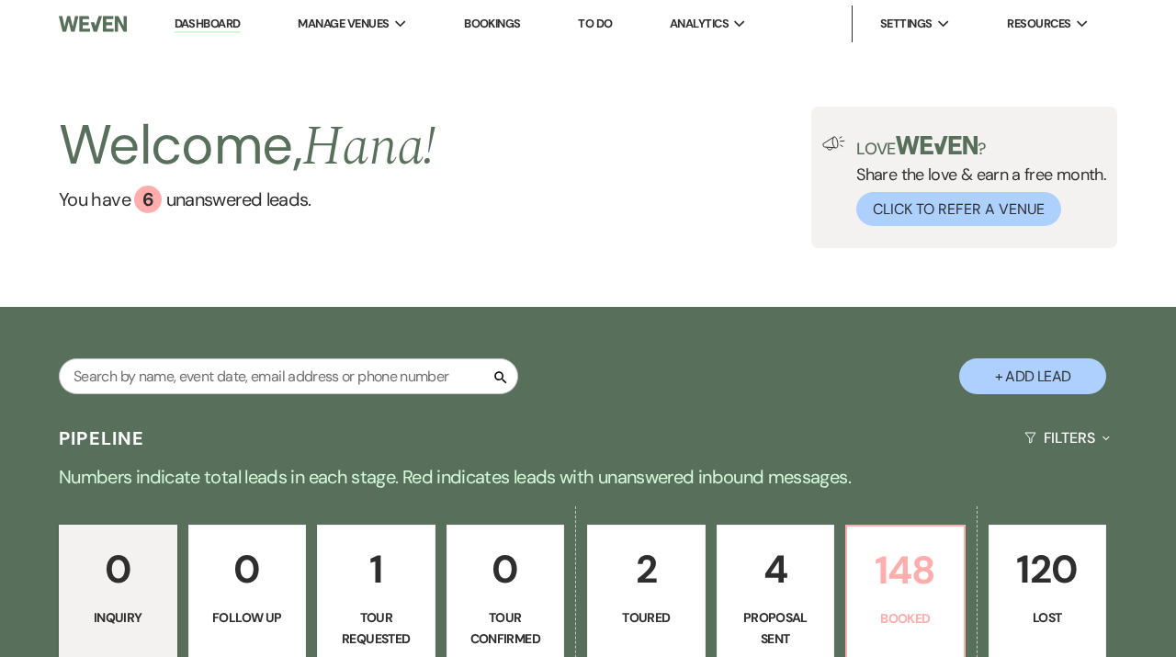
click at [887, 597] on p "148" at bounding box center [905, 570] width 95 height 62
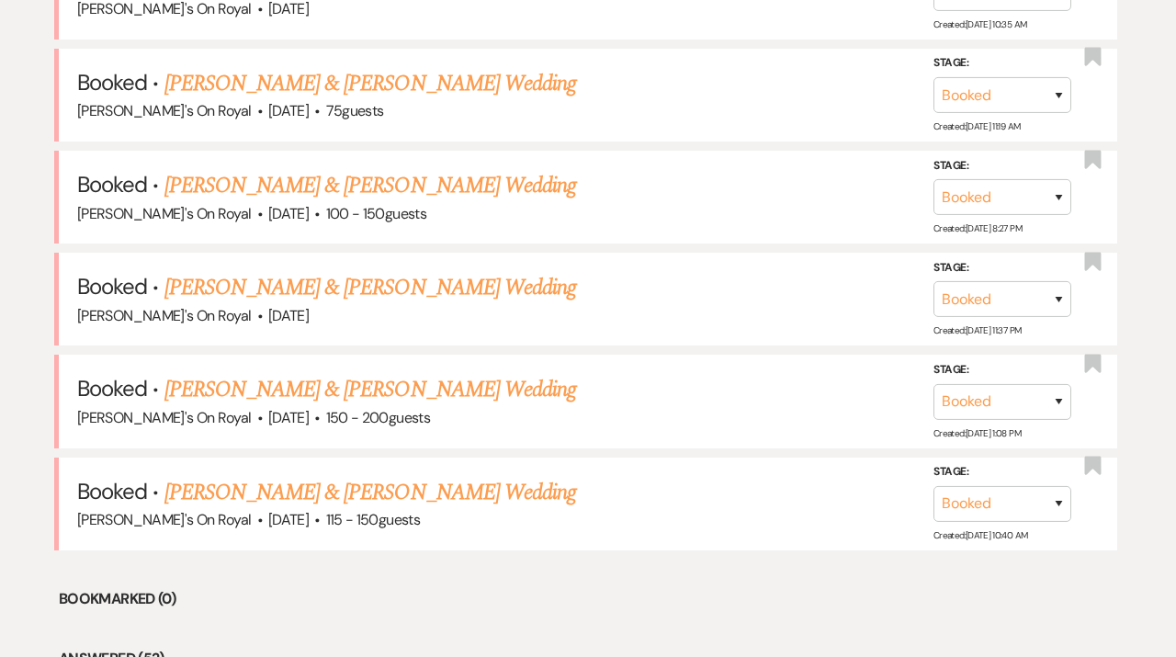
scroll to position [873, 0]
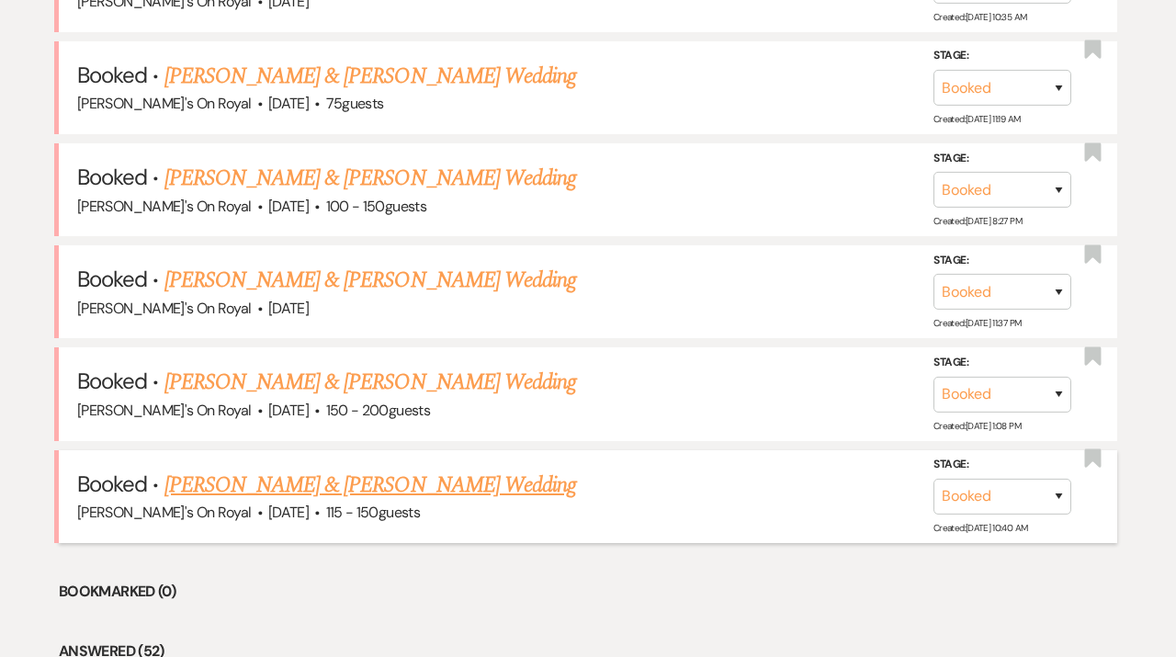
click at [510, 486] on link "[PERSON_NAME] & [PERSON_NAME] Wedding" at bounding box center [370, 485] width 412 height 33
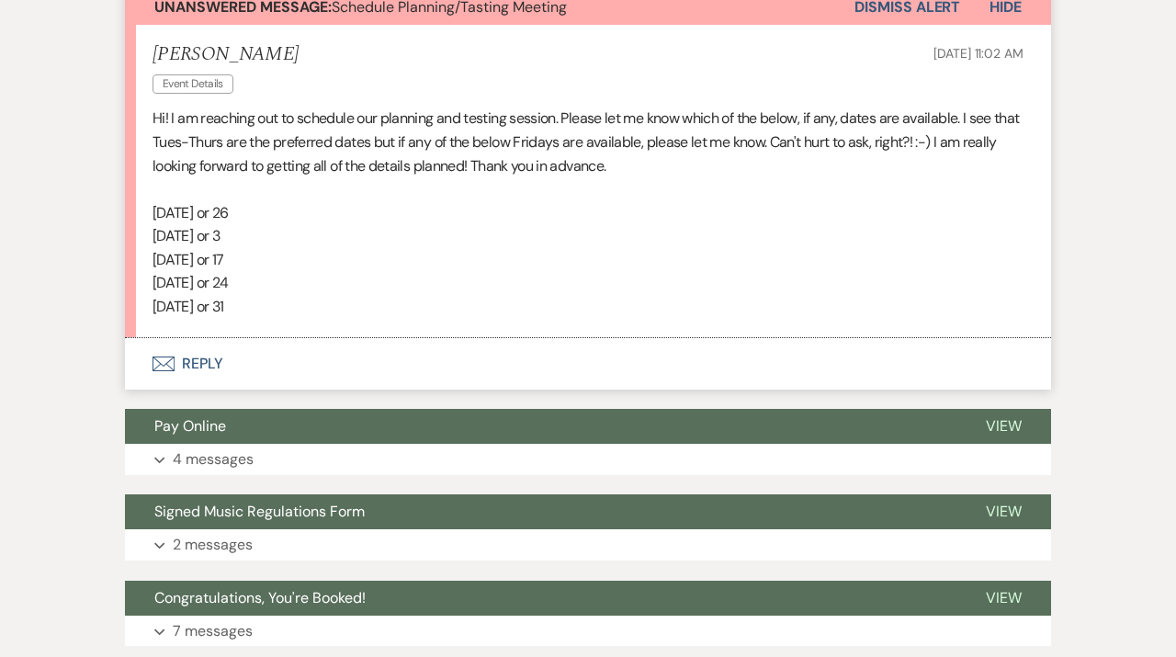
scroll to position [536, 0]
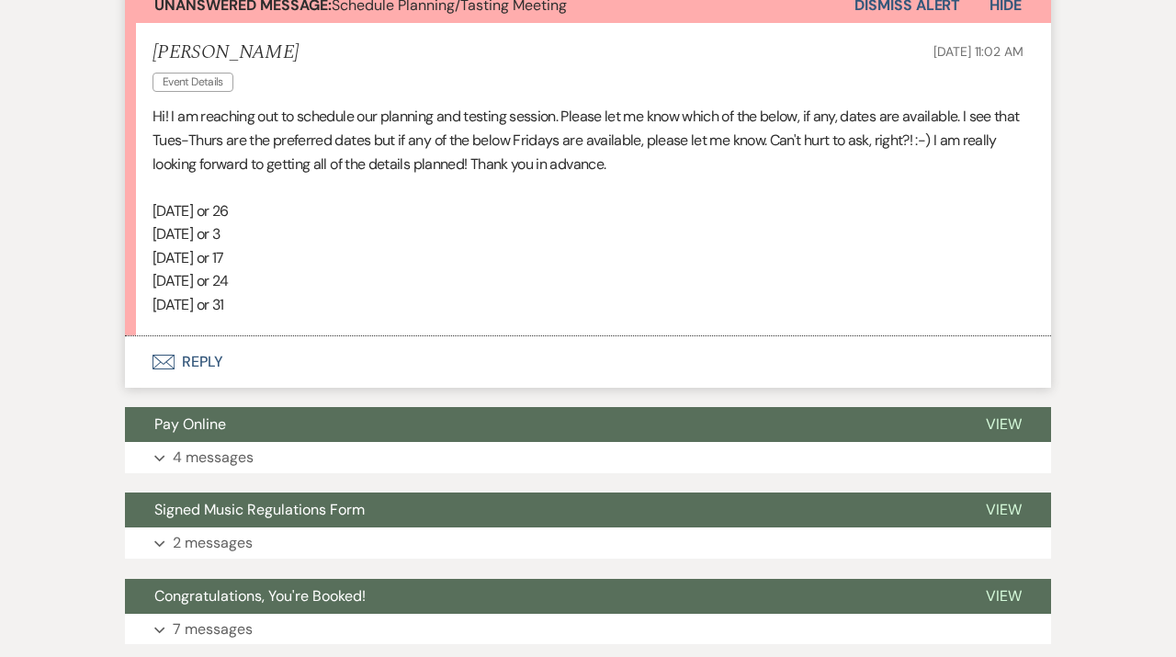
click at [297, 369] on button "Envelope Reply" at bounding box center [588, 361] width 926 height 51
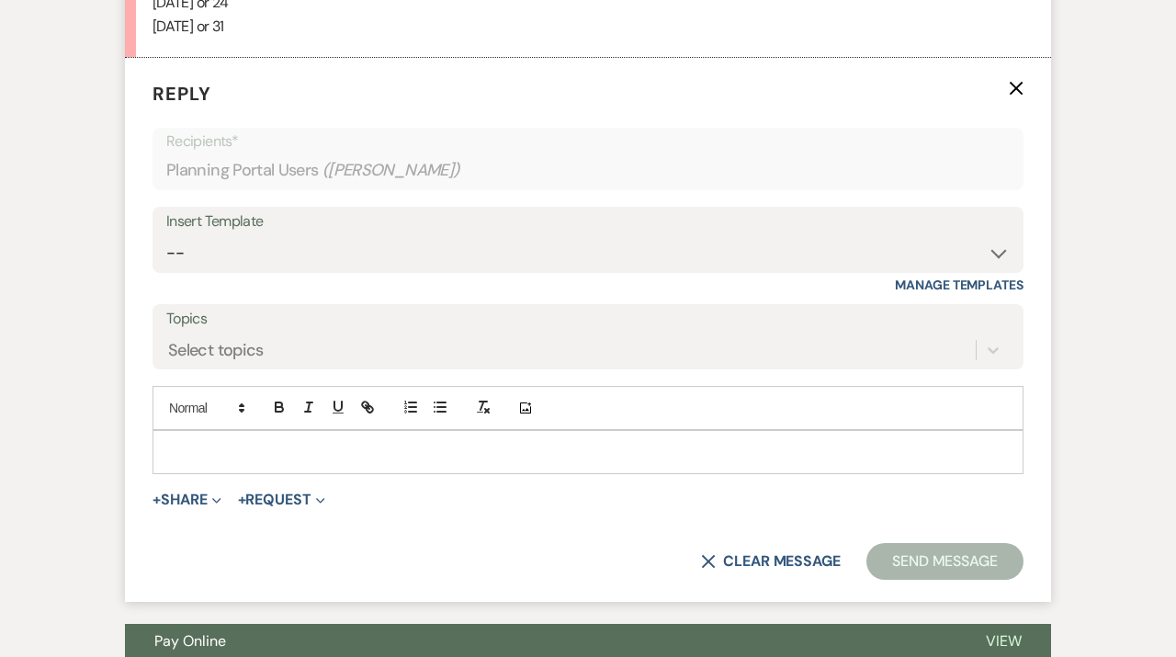
scroll to position [815, 0]
click at [261, 463] on div at bounding box center [587, 451] width 869 height 42
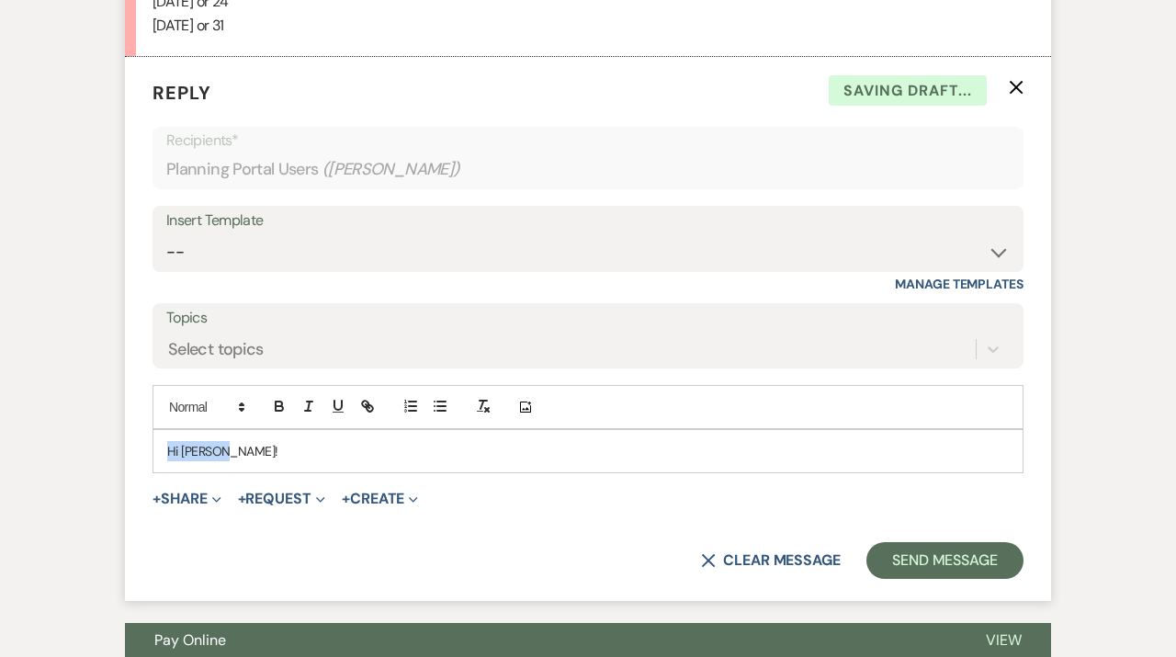
drag, startPoint x: 200, startPoint y: 450, endPoint x: 81, endPoint y: 450, distance: 119.5
click at [153, 450] on div "Hi [PERSON_NAME]!" at bounding box center [587, 451] width 869 height 42
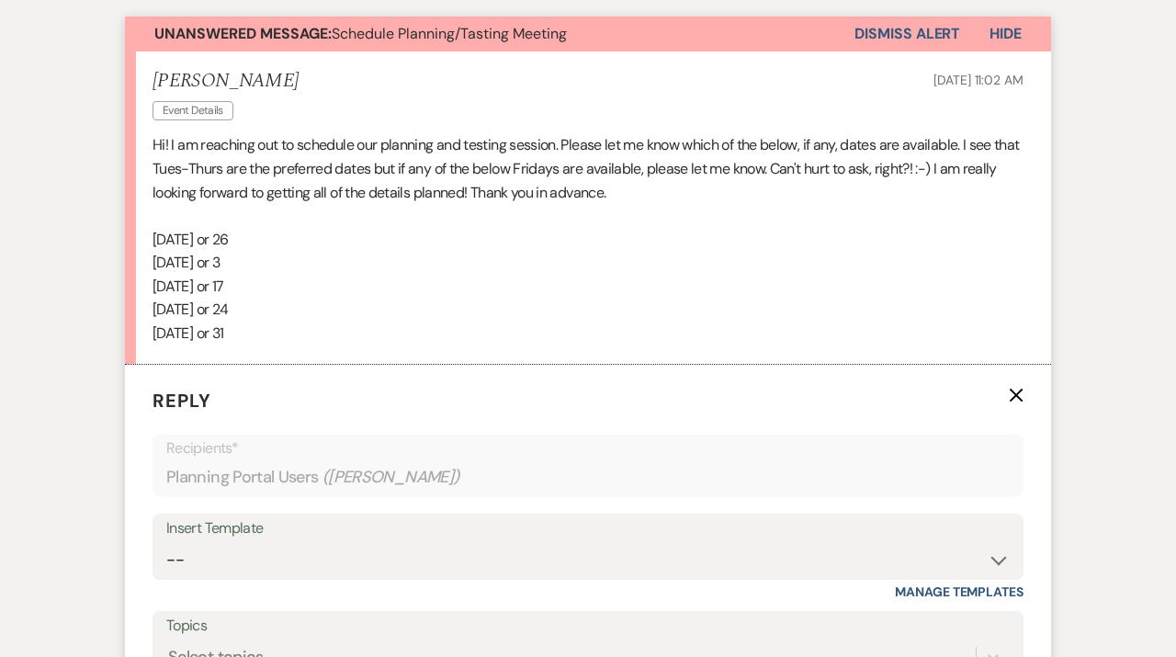
scroll to position [0, 0]
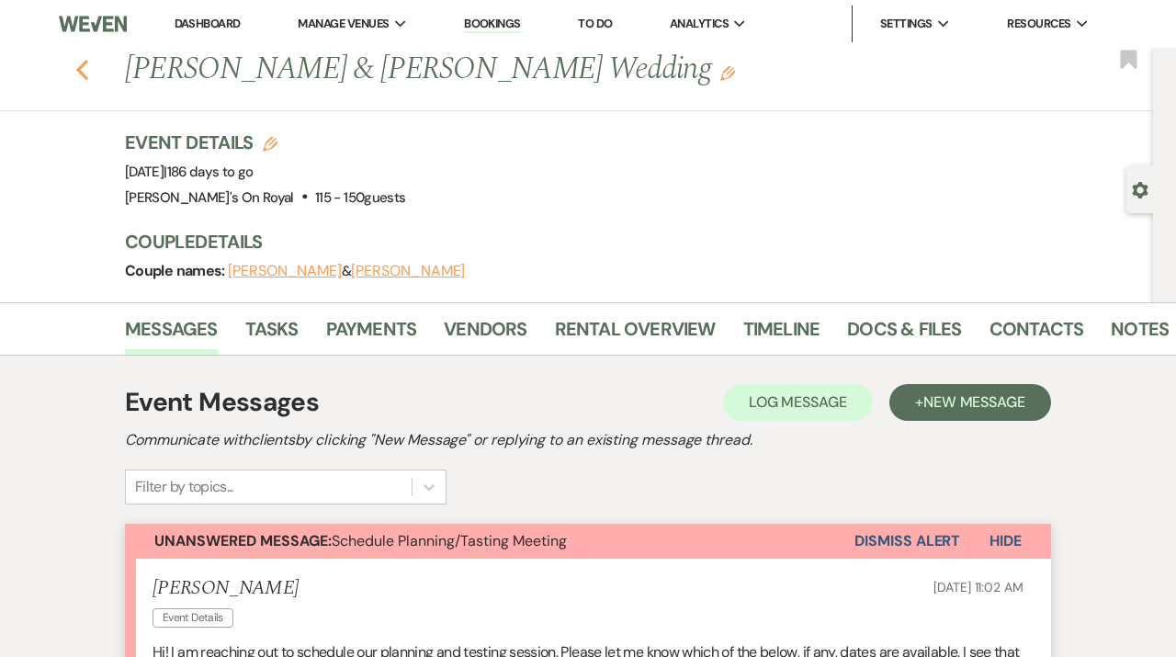
click at [78, 73] on icon "Previous" at bounding box center [82, 70] width 14 height 22
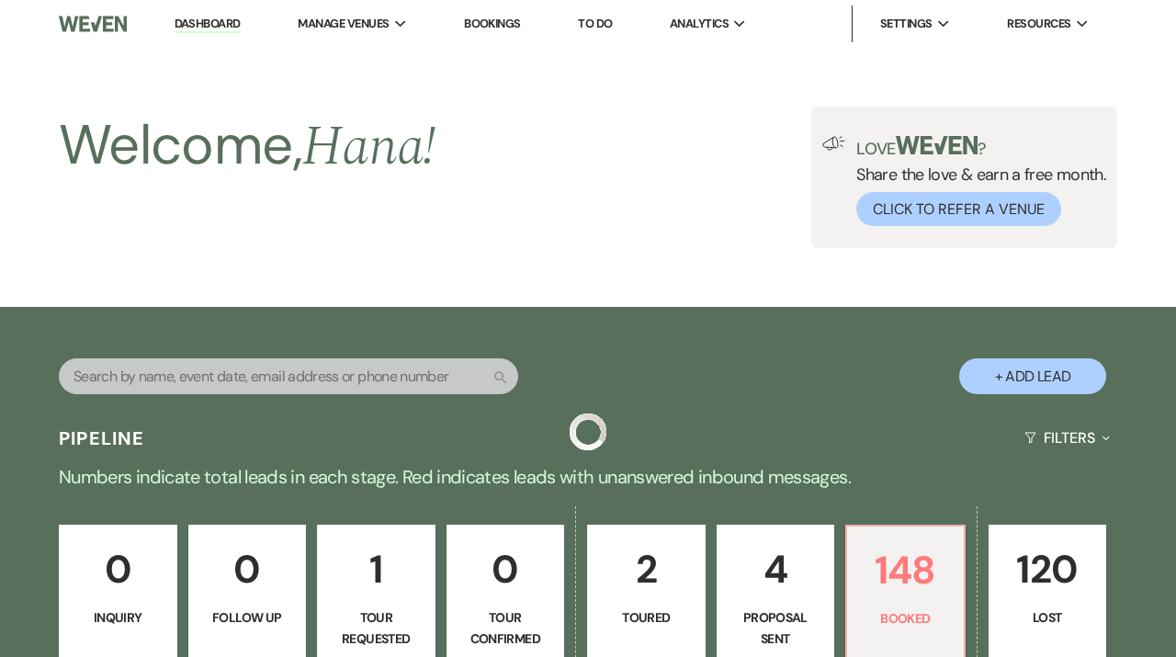
scroll to position [873, 0]
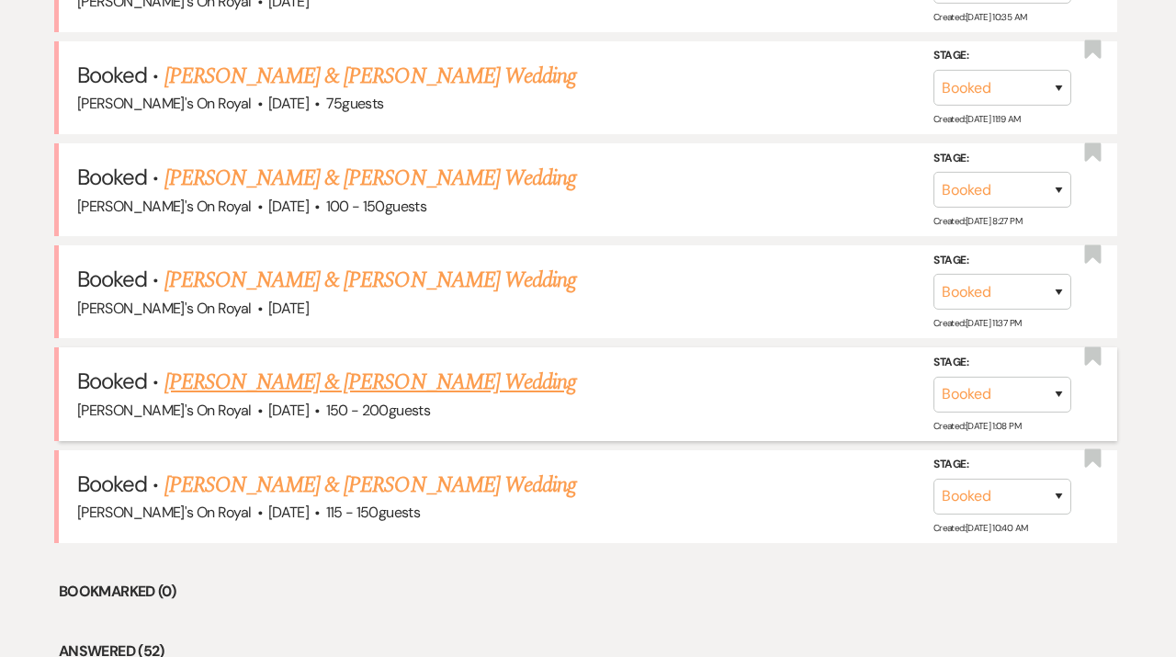
click at [448, 387] on link "[PERSON_NAME] & [PERSON_NAME] Wedding" at bounding box center [370, 382] width 412 height 33
